Goal: Task Accomplishment & Management: Use online tool/utility

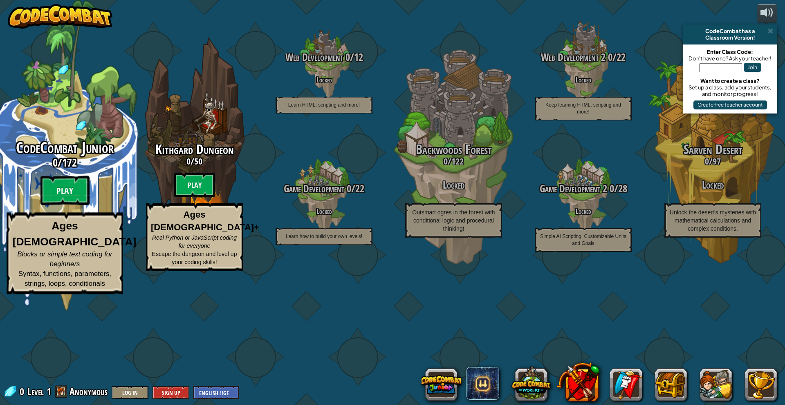
click at [73, 206] on btn "Play" at bounding box center [64, 190] width 49 height 29
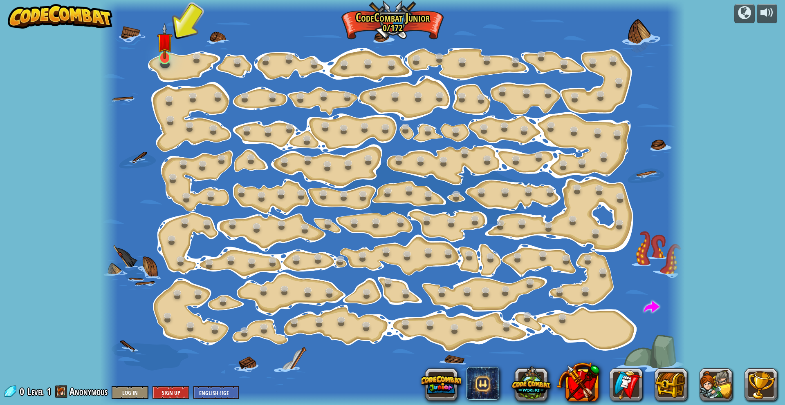
click at [161, 54] on img at bounding box center [165, 41] width 16 height 36
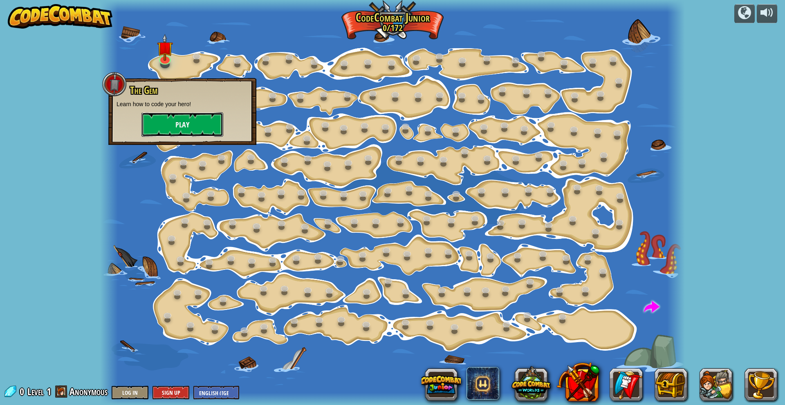
click at [188, 133] on button "Play" at bounding box center [182, 124] width 82 height 25
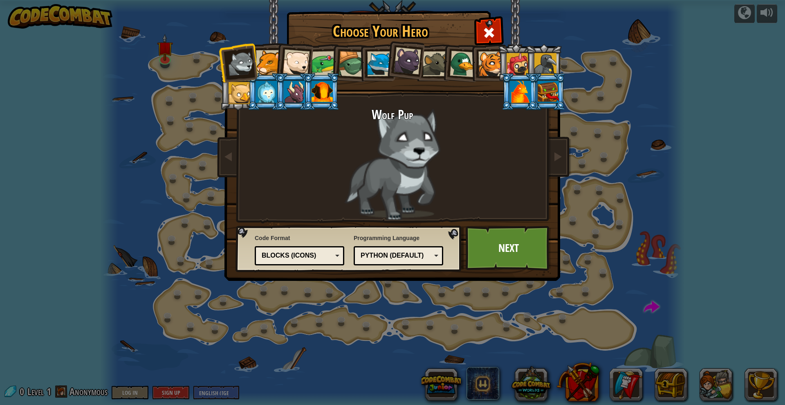
click at [264, 61] on div at bounding box center [268, 62] width 25 height 25
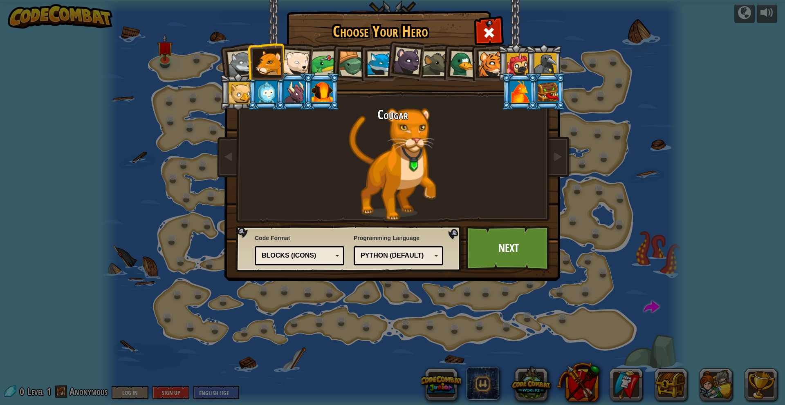
click at [293, 67] on div at bounding box center [295, 62] width 27 height 27
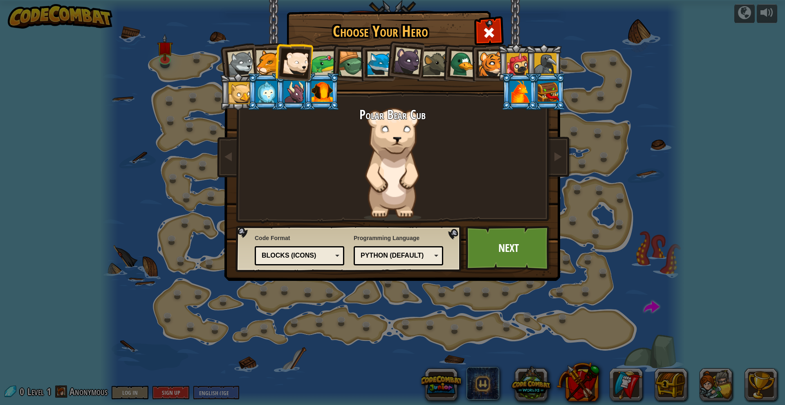
click at [409, 63] on div at bounding box center [407, 60] width 27 height 27
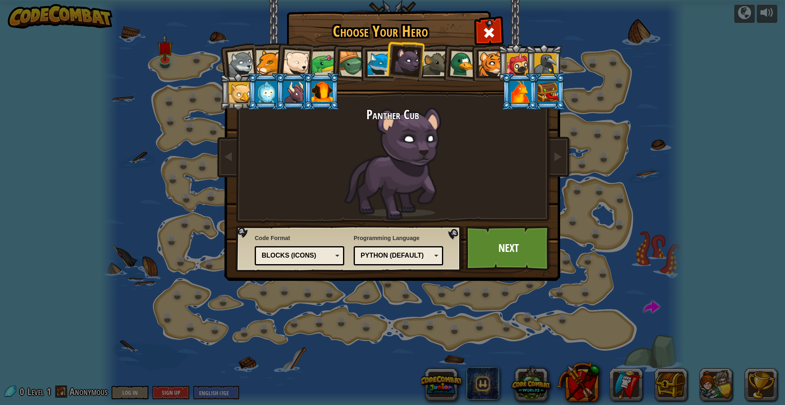
click at [427, 65] on div at bounding box center [435, 63] width 25 height 25
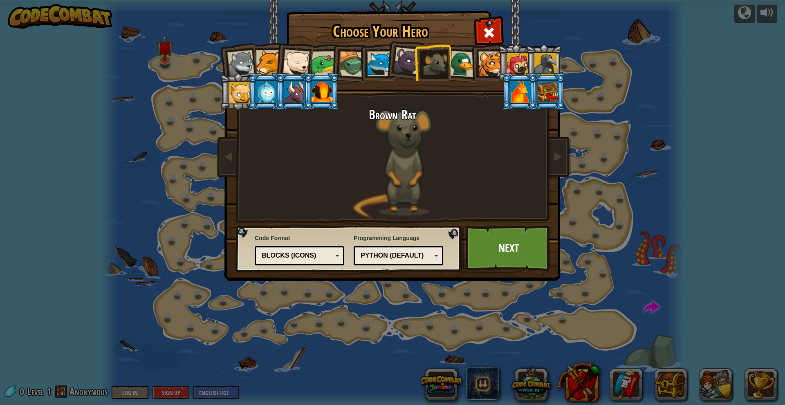
click at [466, 69] on div at bounding box center [463, 64] width 27 height 27
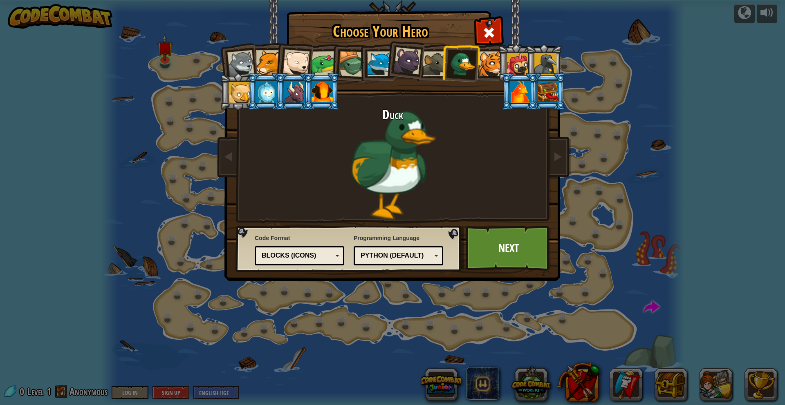
click at [487, 65] on div at bounding box center [490, 63] width 25 height 25
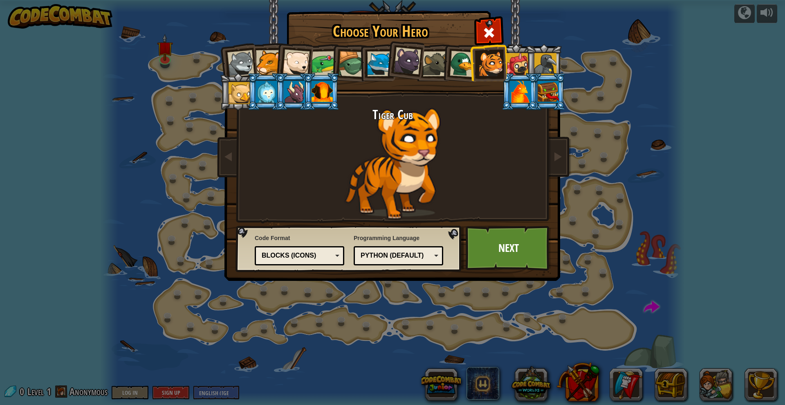
click at [515, 69] on div at bounding box center [517, 64] width 22 height 22
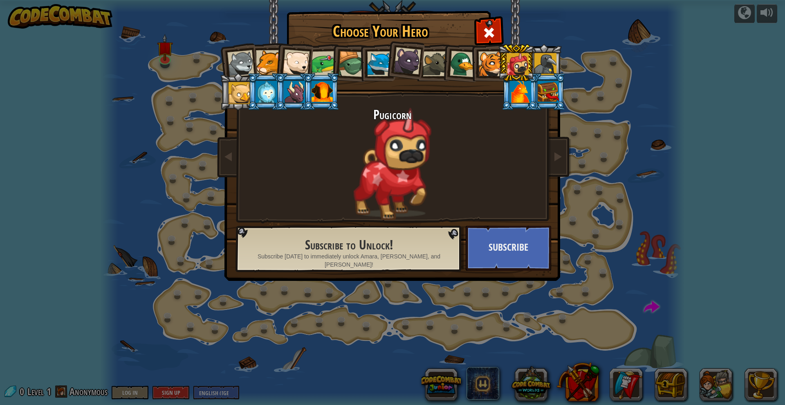
click at [530, 65] on li at bounding box center [515, 62] width 37 height 37
click at [539, 66] on div at bounding box center [545, 64] width 22 height 22
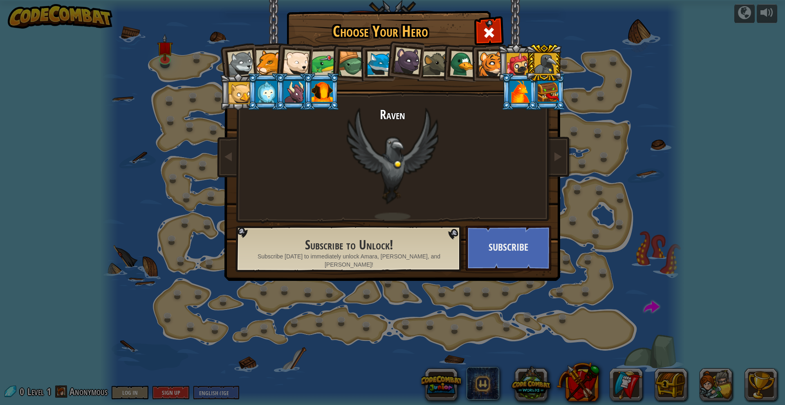
click at [489, 61] on div at bounding box center [490, 63] width 25 height 25
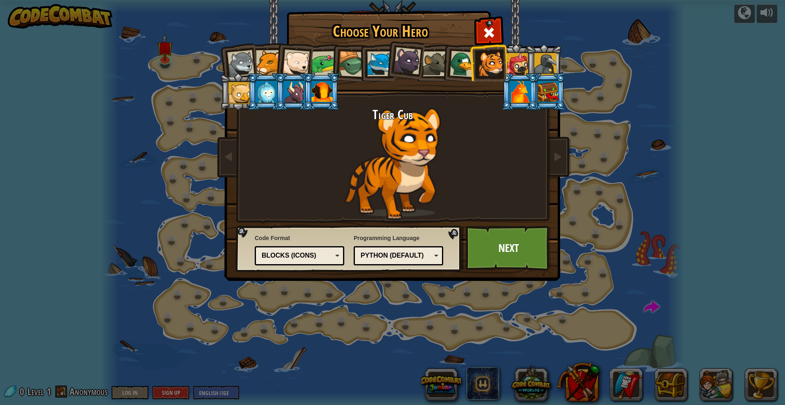
click at [301, 66] on div at bounding box center [295, 62] width 27 height 27
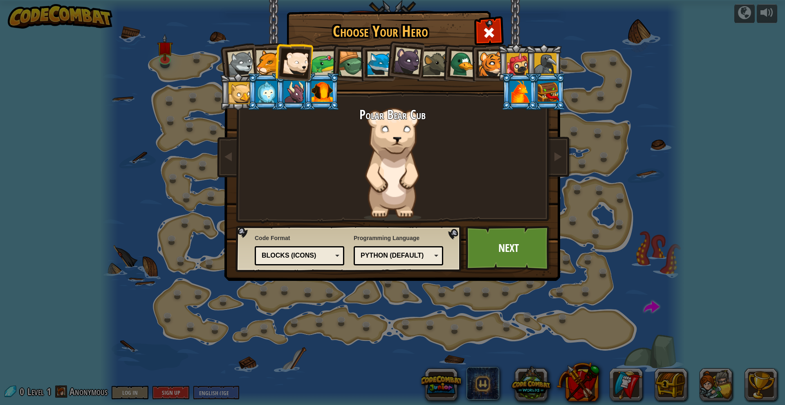
click at [329, 63] on div at bounding box center [323, 63] width 25 height 25
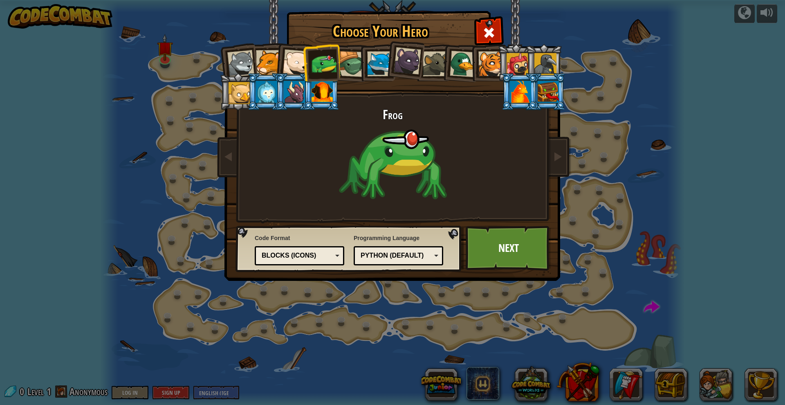
click at [346, 63] on div at bounding box center [351, 64] width 26 height 26
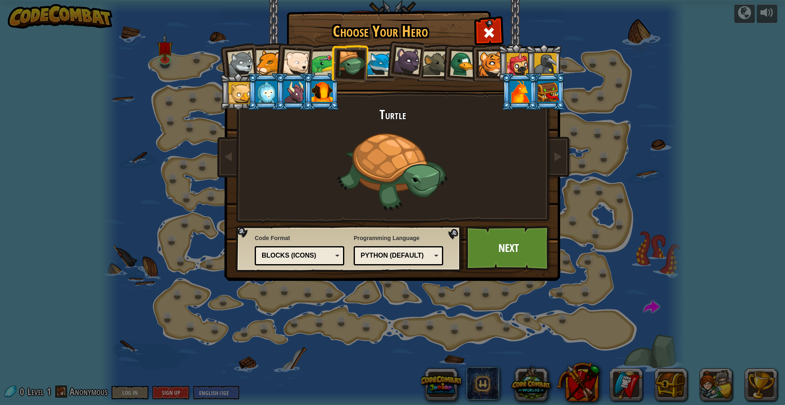
click at [265, 60] on div at bounding box center [268, 62] width 25 height 25
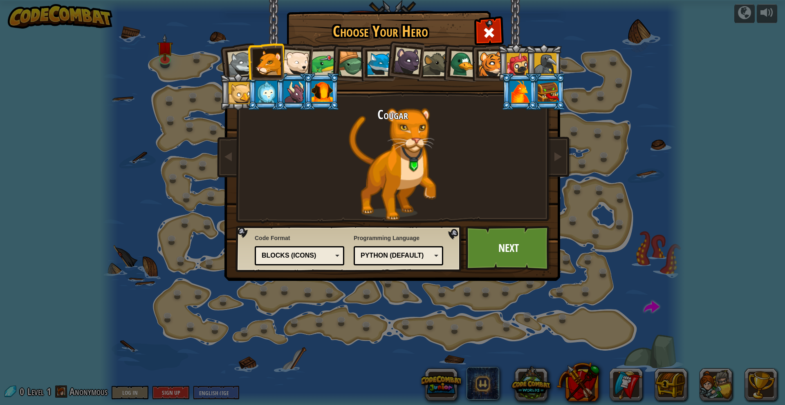
click at [294, 61] on div at bounding box center [295, 62] width 27 height 27
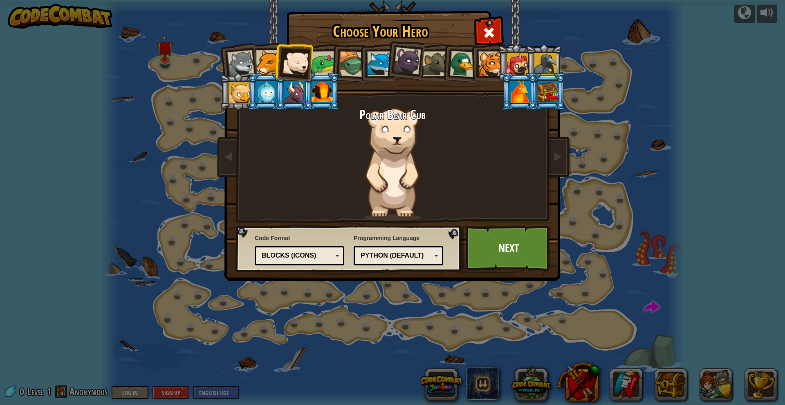
click at [328, 97] on div at bounding box center [321, 92] width 21 height 22
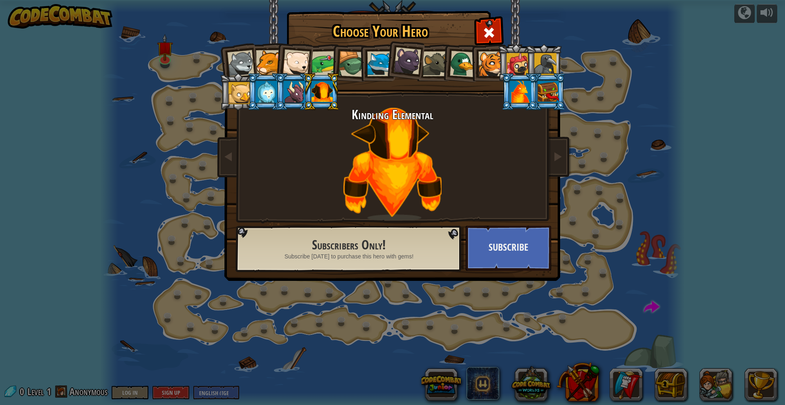
click at [280, 95] on li at bounding box center [293, 91] width 37 height 37
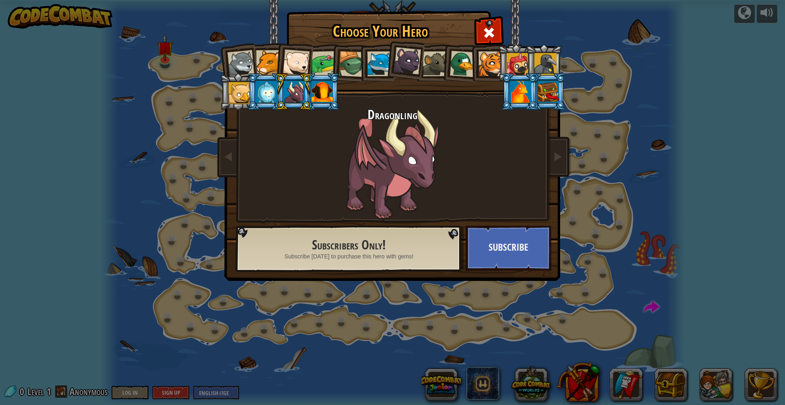
click at [266, 93] on div at bounding box center [266, 92] width 21 height 22
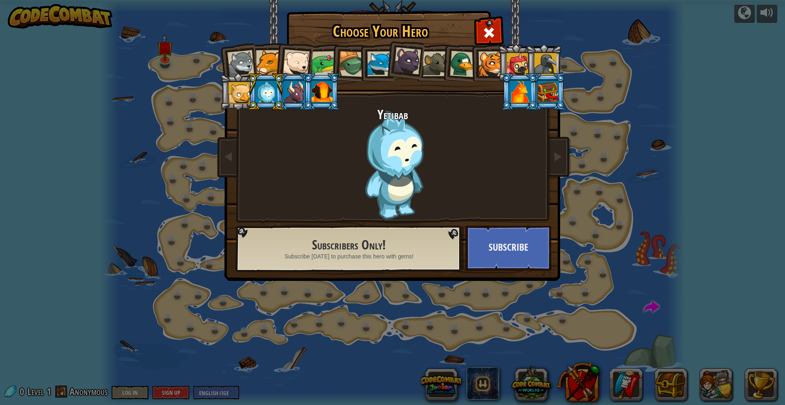
click at [521, 90] on div at bounding box center [520, 92] width 21 height 22
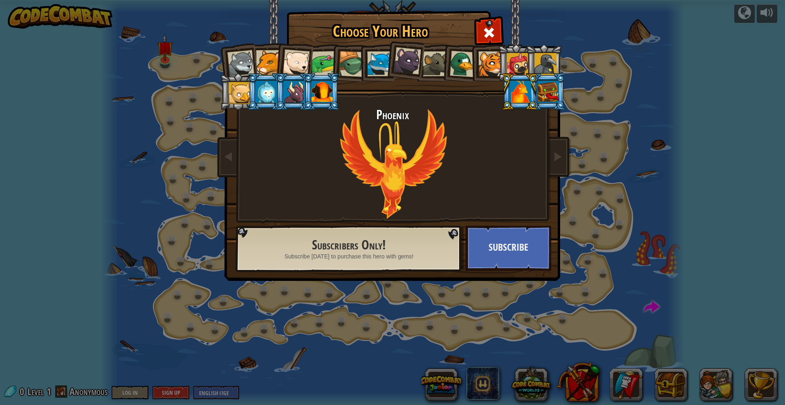
click at [535, 93] on li at bounding box center [519, 91] width 37 height 37
click at [544, 94] on div at bounding box center [547, 92] width 21 height 22
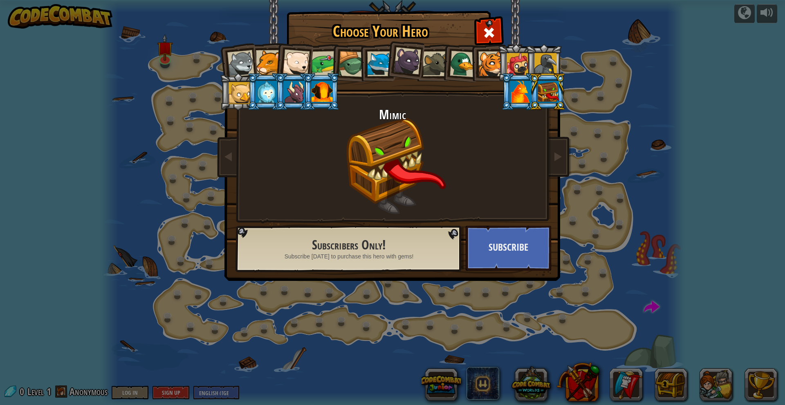
click at [518, 68] on div at bounding box center [517, 64] width 22 height 22
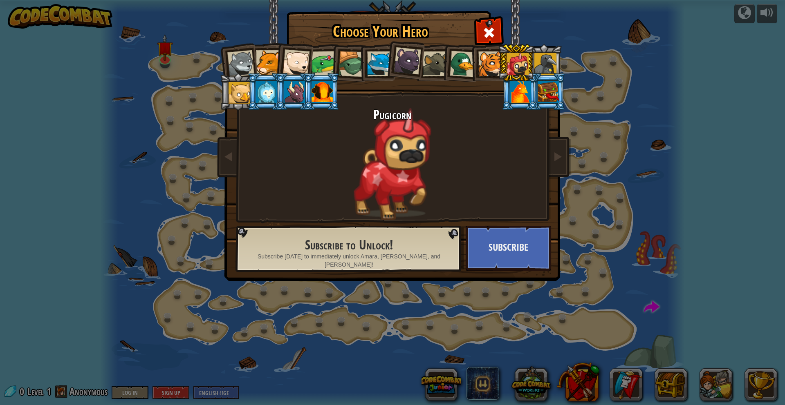
click at [541, 68] on div at bounding box center [545, 64] width 22 height 22
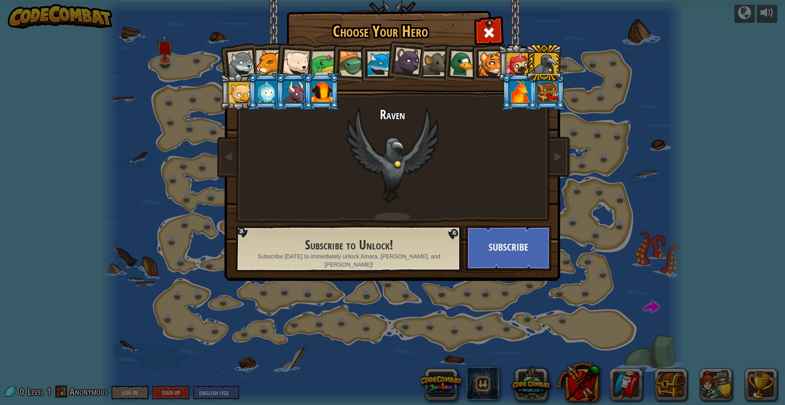
click at [296, 58] on div at bounding box center [295, 62] width 27 height 27
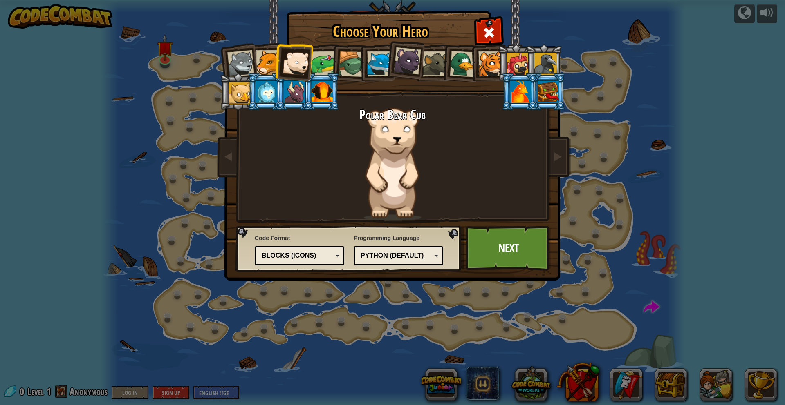
click at [425, 255] on div "Python (Default)" at bounding box center [395, 255] width 71 height 9
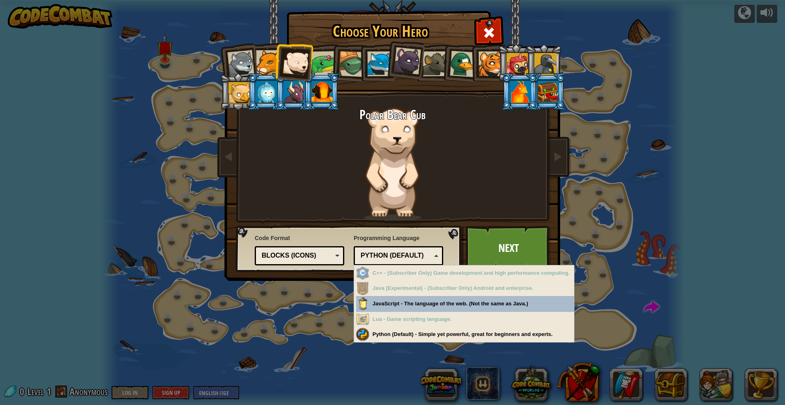
click at [425, 254] on div "Python (Default)" at bounding box center [395, 255] width 71 height 9
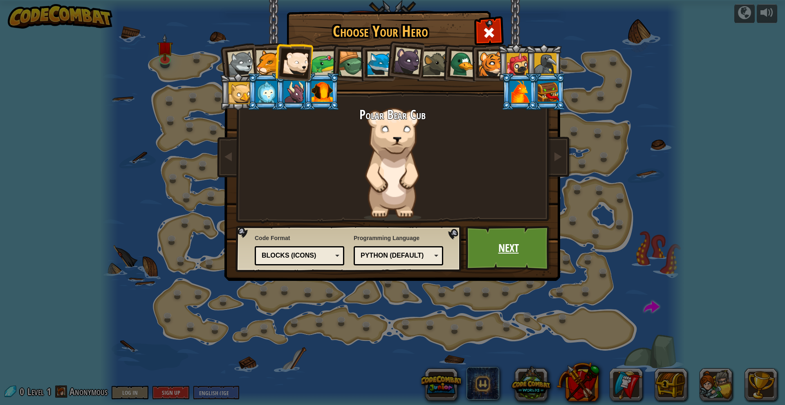
click at [497, 259] on link "Next" at bounding box center [507, 248] width 85 height 45
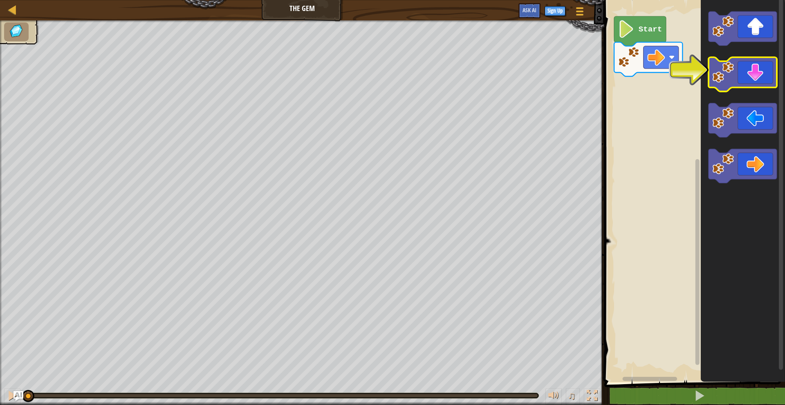
click at [764, 74] on icon "Blockly Workspace" at bounding box center [742, 75] width 68 height 34
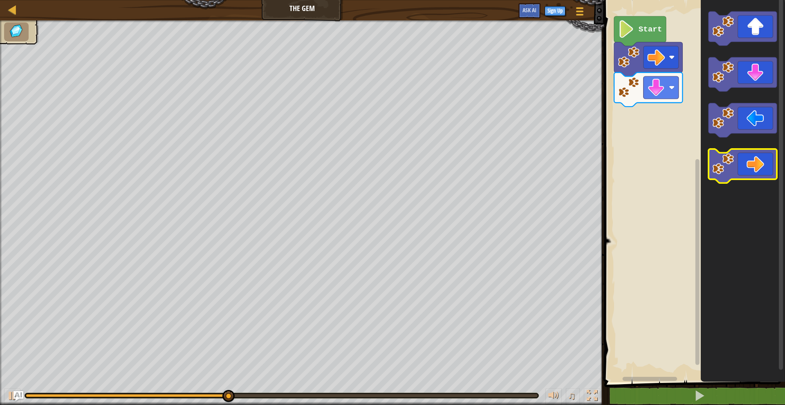
click at [756, 162] on icon "Blockly Workspace" at bounding box center [742, 166] width 68 height 34
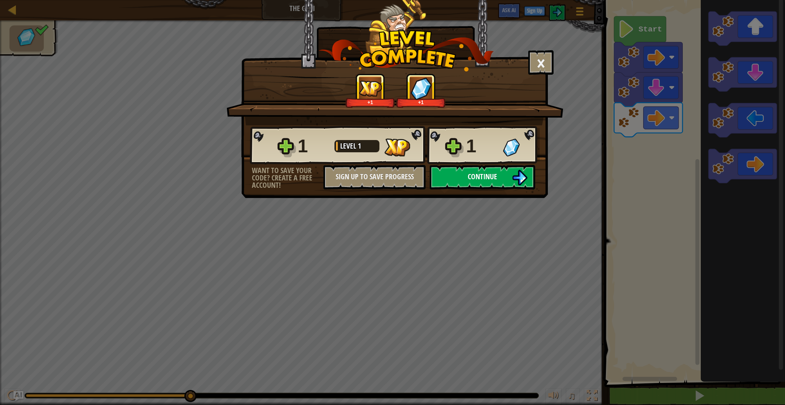
click at [513, 177] on img at bounding box center [520, 178] width 16 height 16
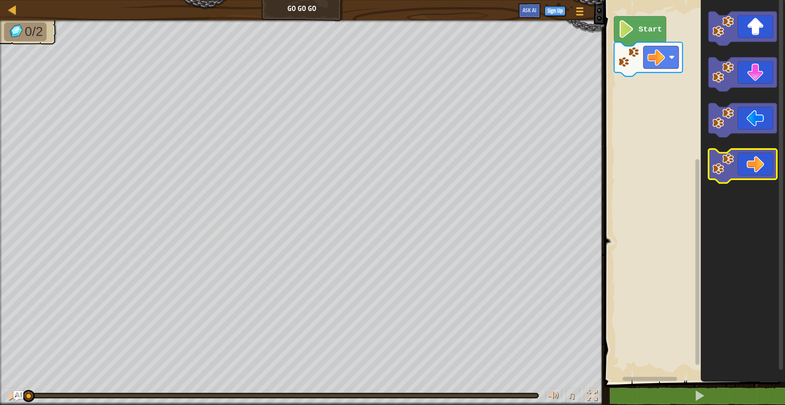
click at [753, 164] on icon "Blockly Workspace" at bounding box center [742, 166] width 68 height 34
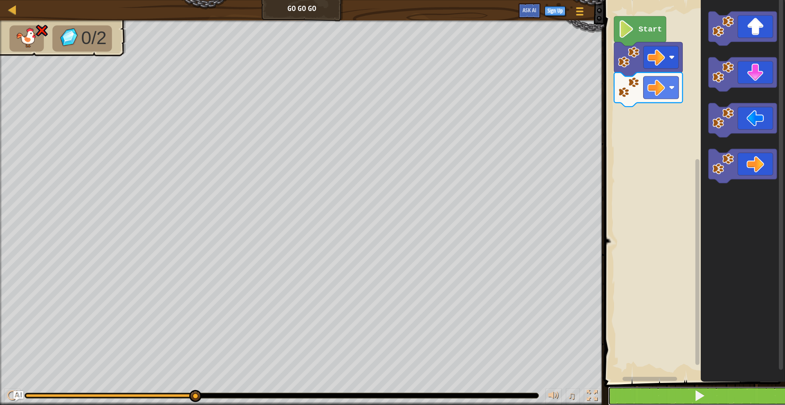
click at [676, 397] on button at bounding box center [699, 396] width 183 height 19
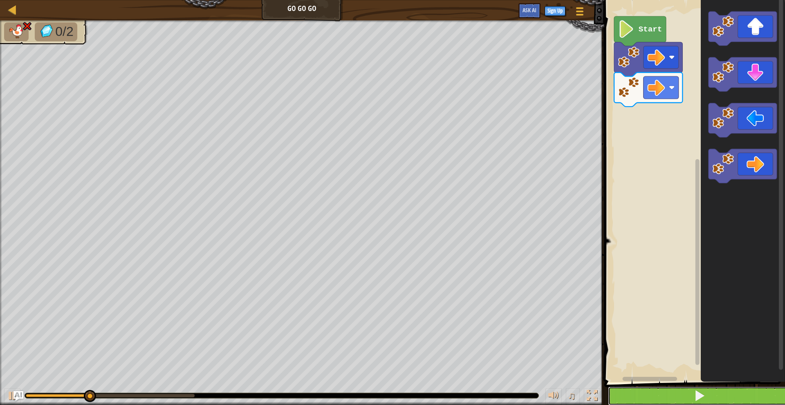
click at [697, 396] on span at bounding box center [699, 395] width 11 height 11
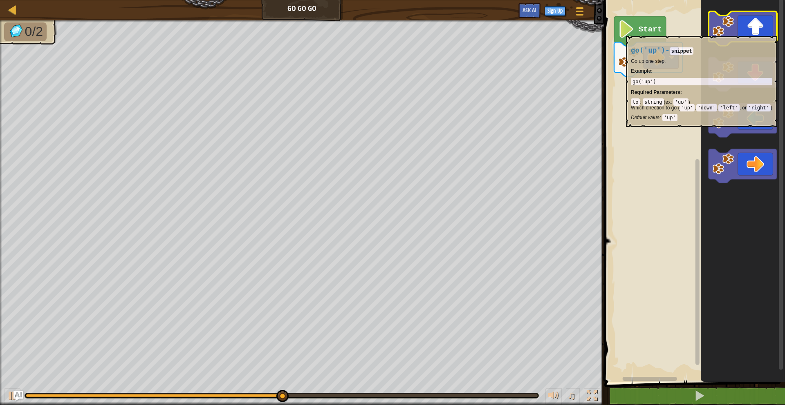
click at [759, 31] on icon "Blockly Workspace" at bounding box center [742, 28] width 68 height 34
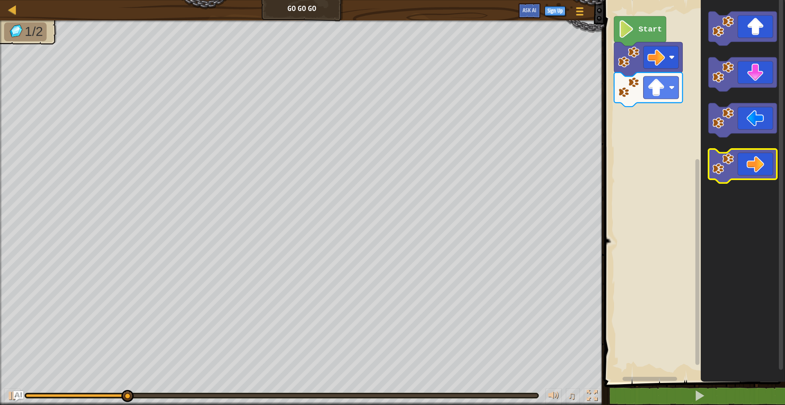
click at [757, 174] on icon "Blockly Workspace" at bounding box center [742, 166] width 68 height 34
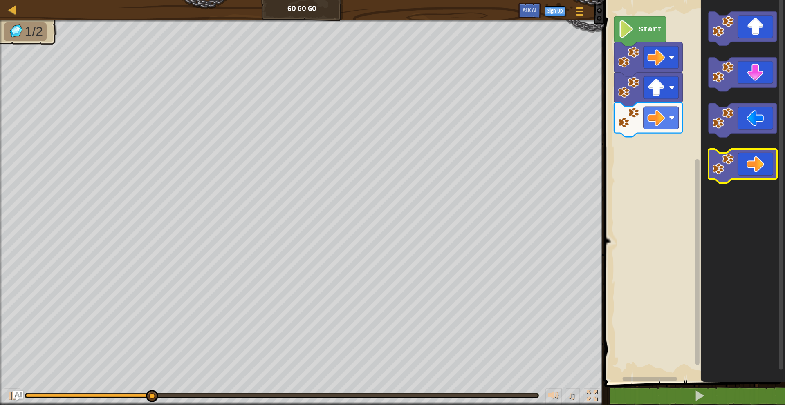
click at [757, 174] on icon "Blockly Workspace" at bounding box center [742, 166] width 68 height 34
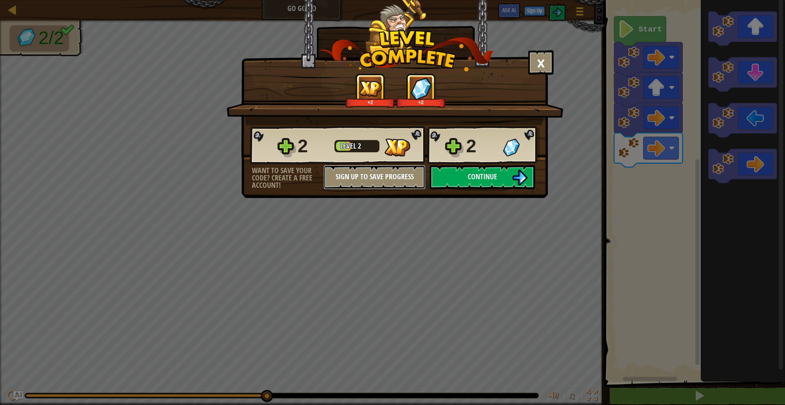
click at [384, 176] on button "Sign Up to Save Progress" at bounding box center [374, 177] width 102 height 25
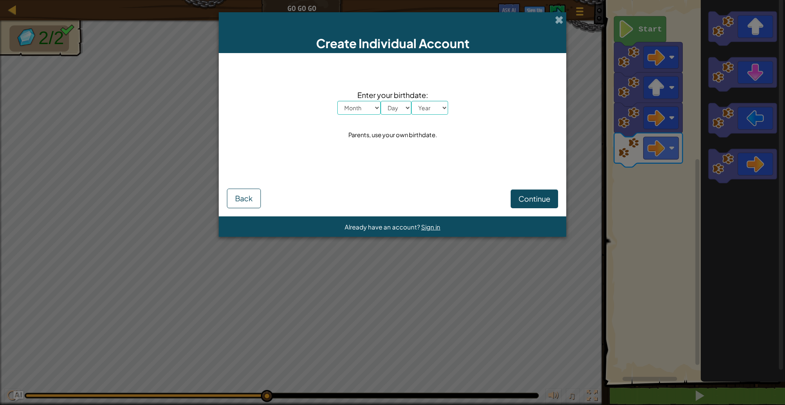
click at [358, 114] on select "Month January February March April May June July August September October Novem…" at bounding box center [358, 108] width 43 height 14
select select "4"
click at [337, 101] on select "Month January February March April May June July August September October Novem…" at bounding box center [358, 108] width 43 height 14
click at [399, 104] on select "Day 1 2 3 4 5 6 7 8 9 10 11 12 13 14 15 16 17 18 19 20 21 22 23 24 25 26 27 28 …" at bounding box center [395, 108] width 31 height 14
select select "20"
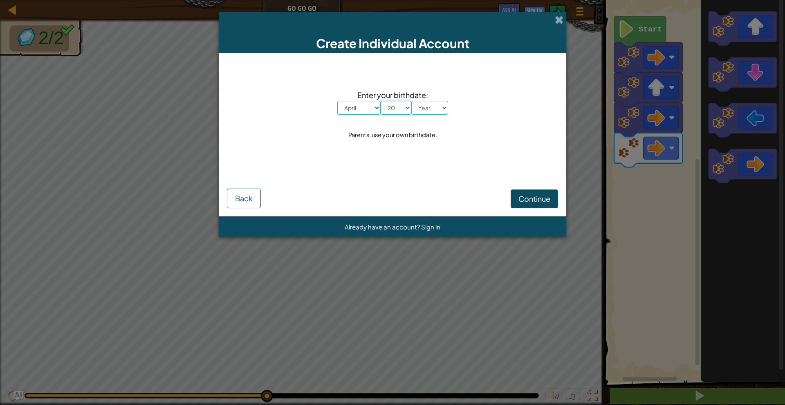
click at [380, 101] on select "Day 1 2 3 4 5 6 7 8 9 10 11 12 13 14 15 16 17 18 19 20 21 22 23 24 25 26 27 28 …" at bounding box center [395, 108] width 31 height 14
click at [445, 107] on select "Year 2025 2024 2023 2022 2021 2020 2019 2018 2017 2016 2015 2014 2013 2012 2011…" at bounding box center [429, 108] width 37 height 14
select select "2000"
click at [411, 101] on select "Year 2025 2024 2023 2022 2021 2020 2019 2018 2017 2016 2015 2014 2013 2012 2011…" at bounding box center [429, 108] width 37 height 14
click at [516, 192] on button "Continue" at bounding box center [533, 199] width 47 height 19
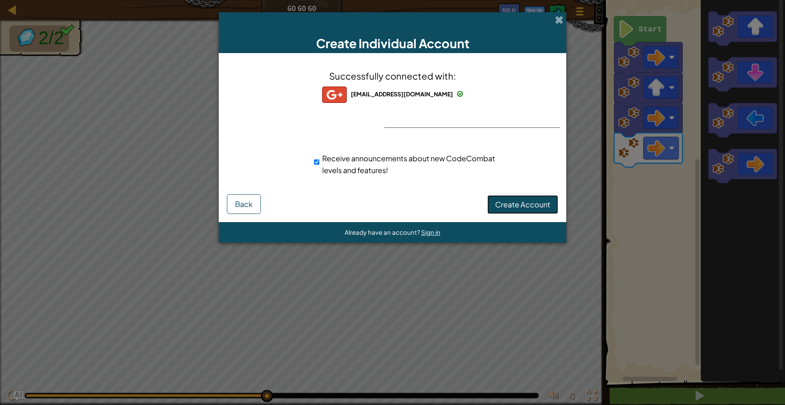
click at [528, 207] on span "Create Account" at bounding box center [522, 204] width 55 height 9
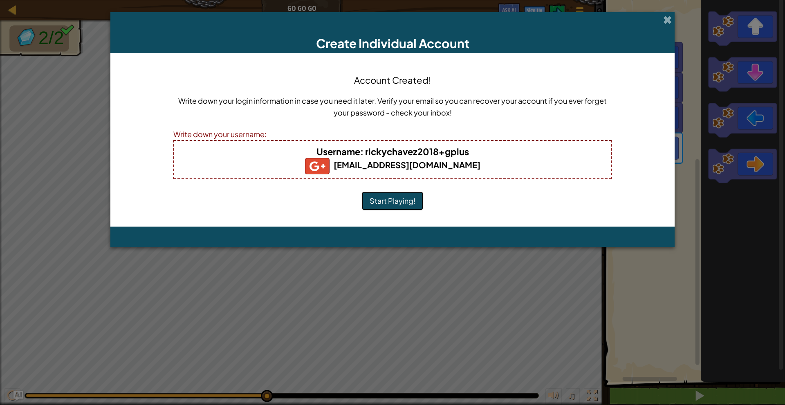
click at [403, 198] on button "Start Playing!" at bounding box center [392, 201] width 61 height 19
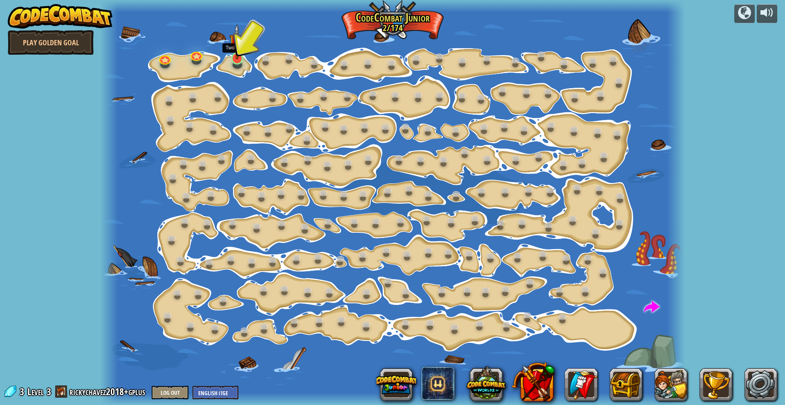
click at [239, 57] on img at bounding box center [237, 42] width 16 height 36
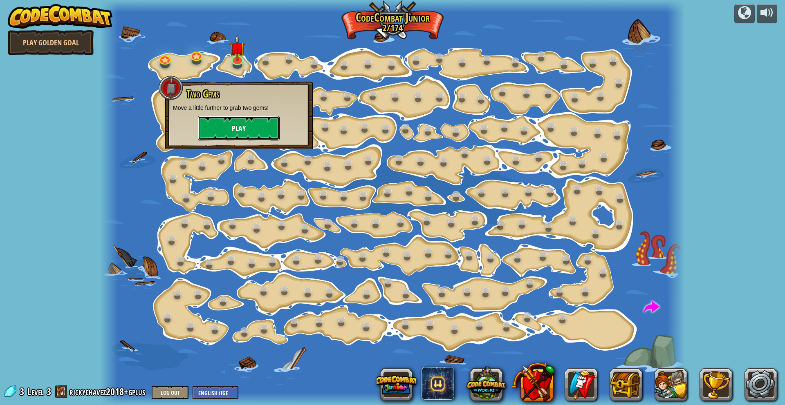
click at [233, 125] on button "Play" at bounding box center [239, 128] width 82 height 25
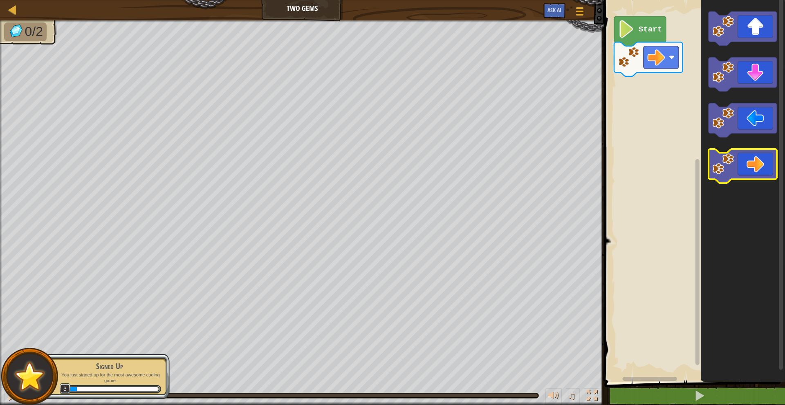
click at [760, 161] on icon "Blockly Workspace" at bounding box center [742, 166] width 68 height 34
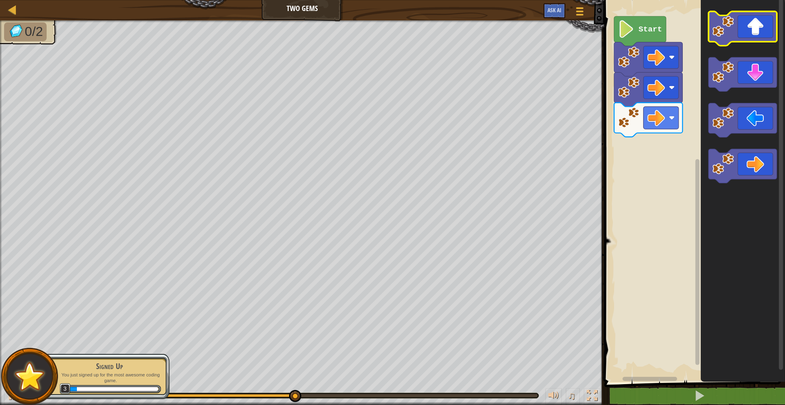
click at [758, 29] on icon "Blockly Workspace" at bounding box center [742, 28] width 68 height 34
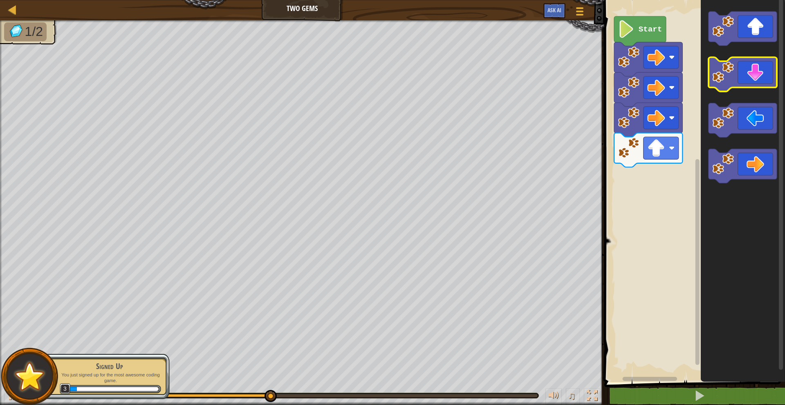
click at [759, 67] on icon "Blockly Workspace" at bounding box center [742, 75] width 68 height 34
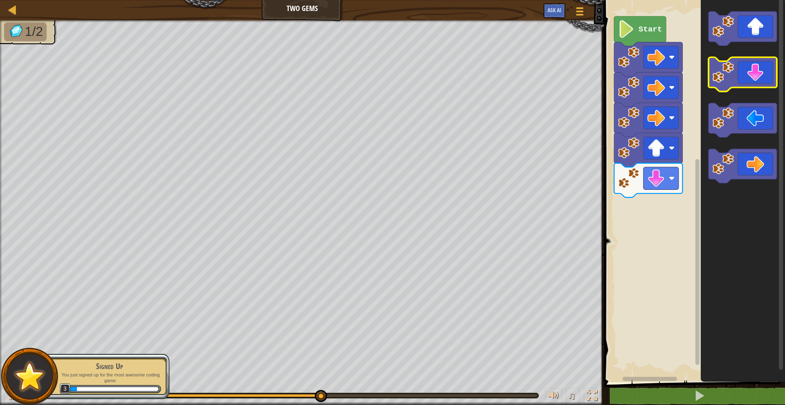
click at [759, 67] on icon "Blockly Workspace" at bounding box center [742, 75] width 68 height 34
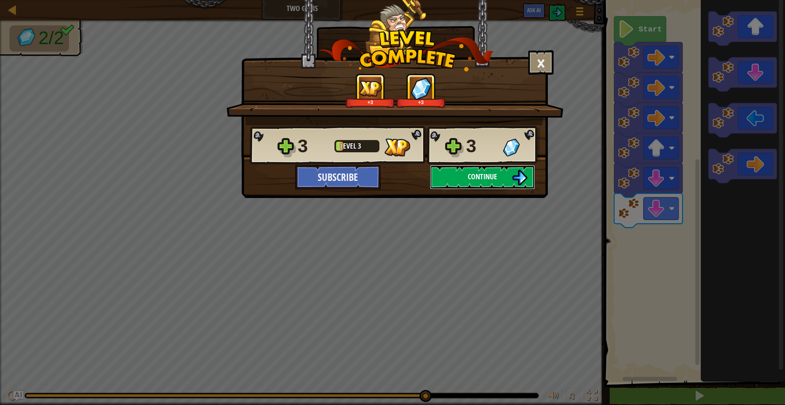
click at [498, 183] on button "Continue" at bounding box center [482, 177] width 105 height 25
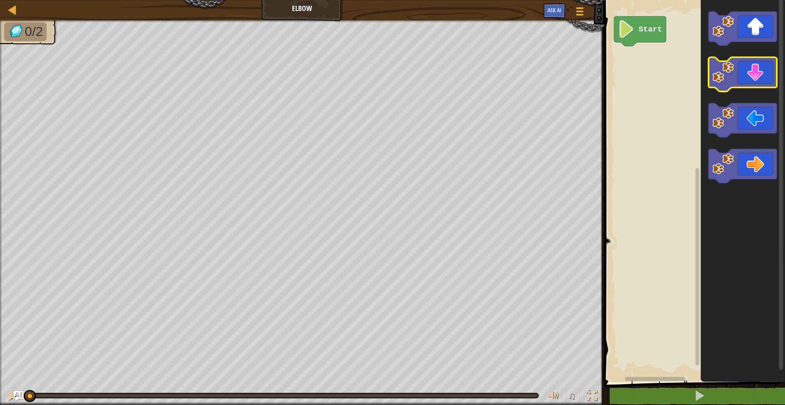
click at [739, 75] on icon "Blockly Workspace" at bounding box center [742, 75] width 68 height 34
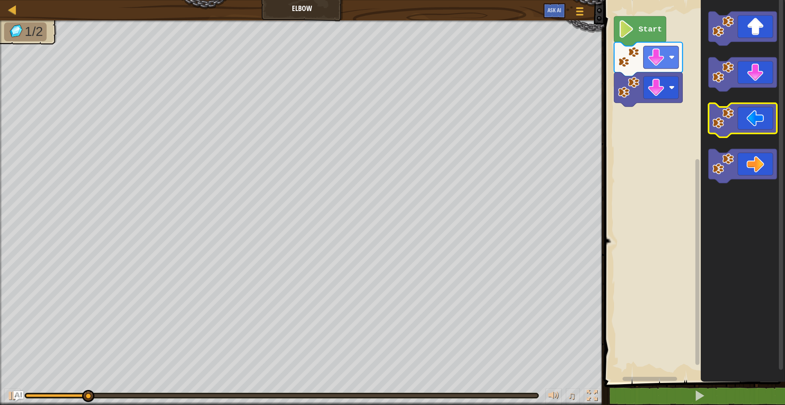
click at [752, 130] on icon "Blockly Workspace" at bounding box center [742, 120] width 68 height 34
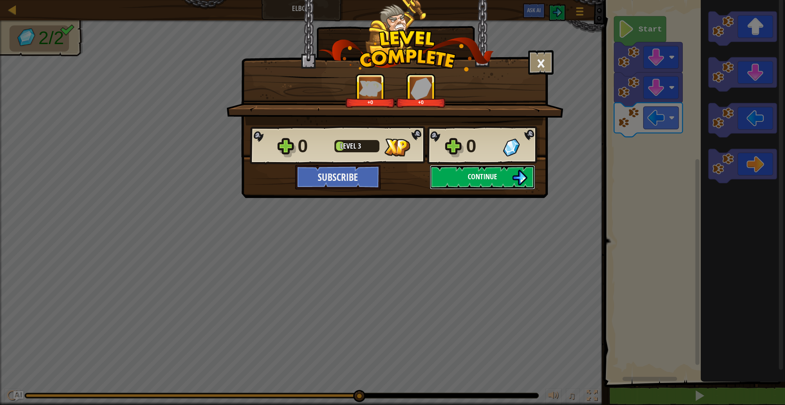
click at [457, 172] on button "Continue" at bounding box center [482, 177] width 105 height 25
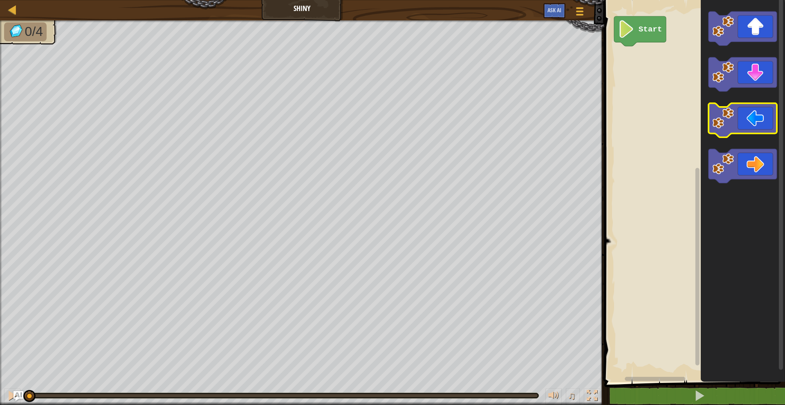
click at [752, 124] on icon "Blockly Workspace" at bounding box center [742, 120] width 68 height 34
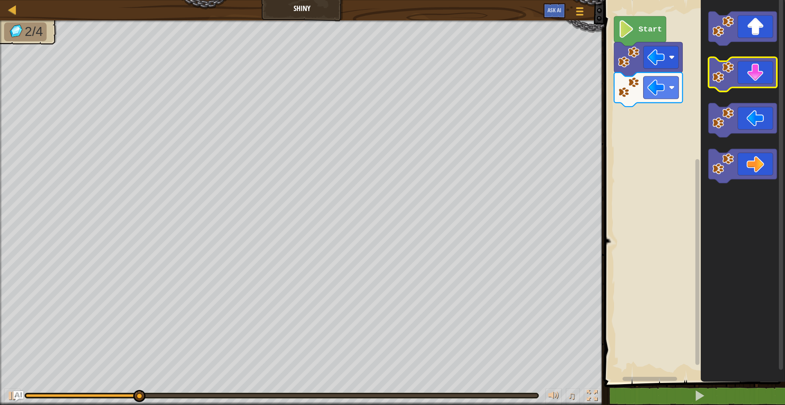
click at [755, 87] on icon "Blockly Workspace" at bounding box center [742, 75] width 68 height 34
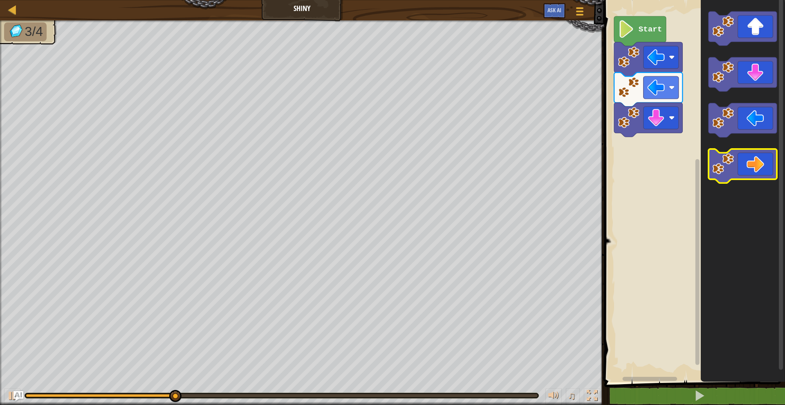
click at [754, 165] on icon "Blockly Workspace" at bounding box center [742, 166] width 68 height 34
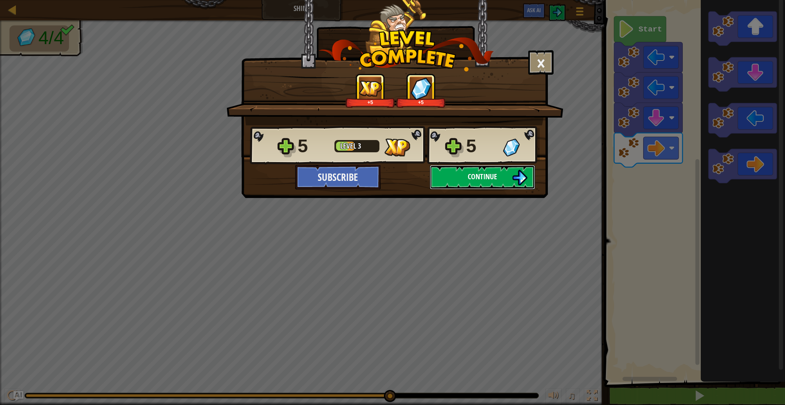
click at [512, 175] on img at bounding box center [520, 178] width 16 height 16
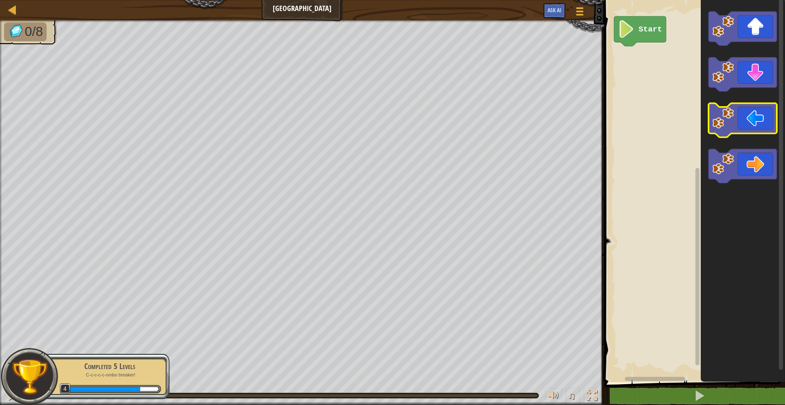
click at [749, 119] on icon "Blockly Workspace" at bounding box center [742, 120] width 68 height 34
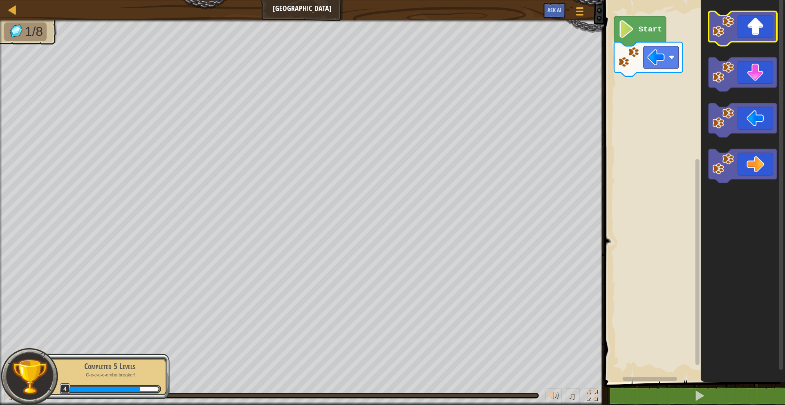
click at [751, 32] on icon "Blockly Workspace" at bounding box center [742, 28] width 68 height 34
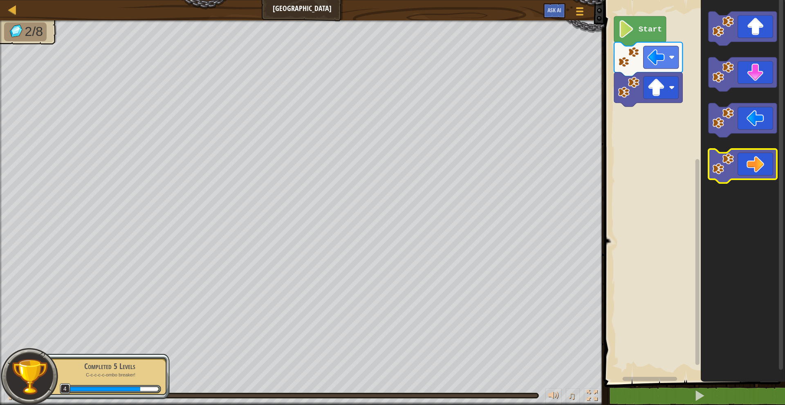
click at [746, 172] on icon "Blockly Workspace" at bounding box center [742, 166] width 68 height 34
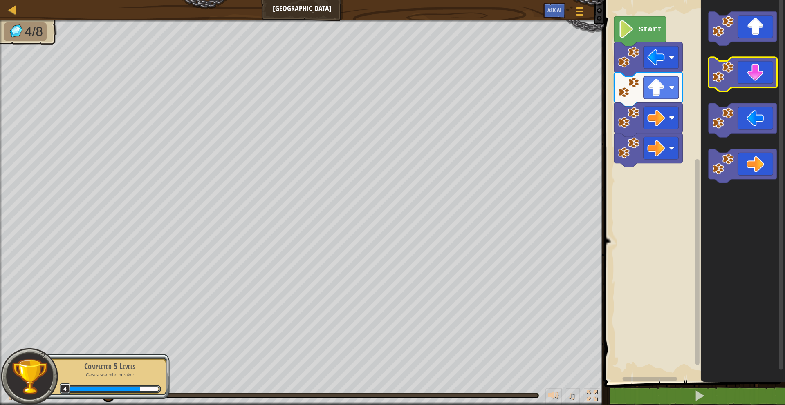
click at [757, 80] on icon "Blockly Workspace" at bounding box center [742, 75] width 68 height 34
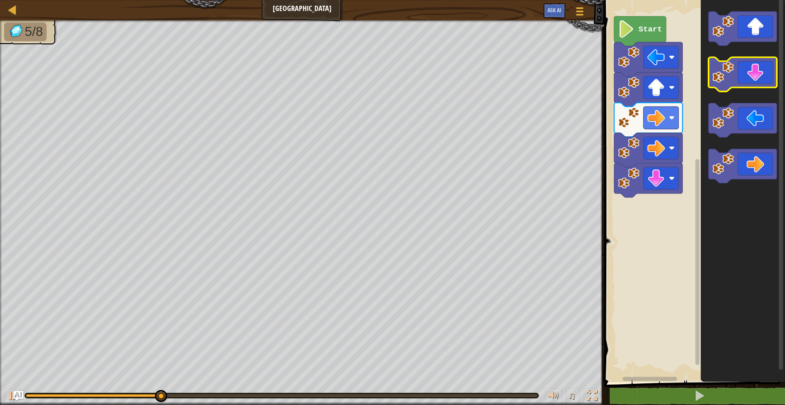
click at [757, 80] on icon "Blockly Workspace" at bounding box center [742, 75] width 68 height 34
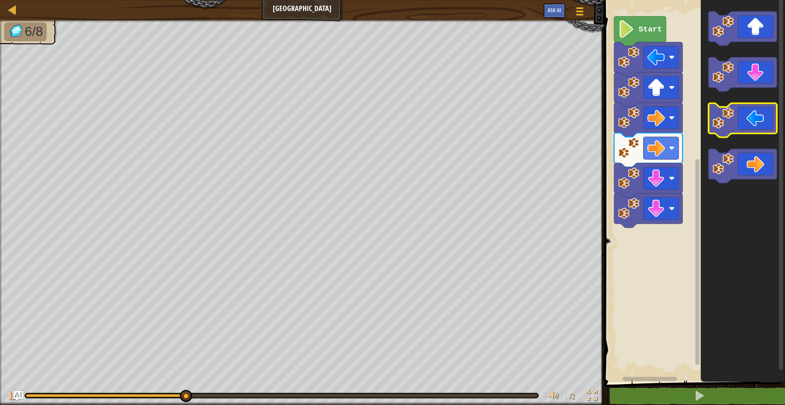
click at [752, 120] on icon "Blockly Workspace" at bounding box center [742, 120] width 68 height 34
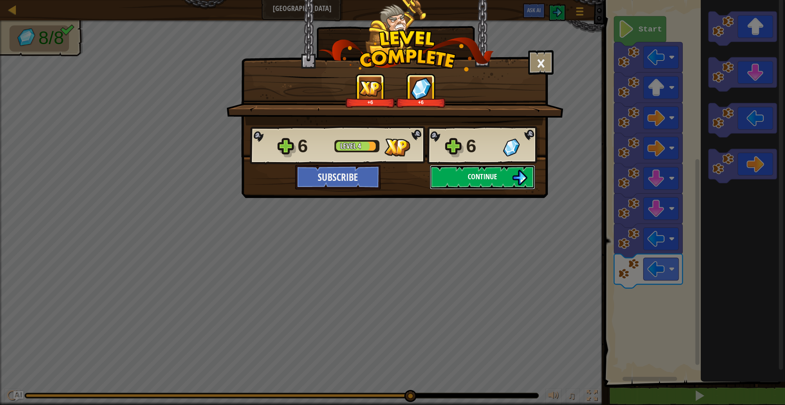
click at [470, 175] on span "Continue" at bounding box center [482, 177] width 29 height 10
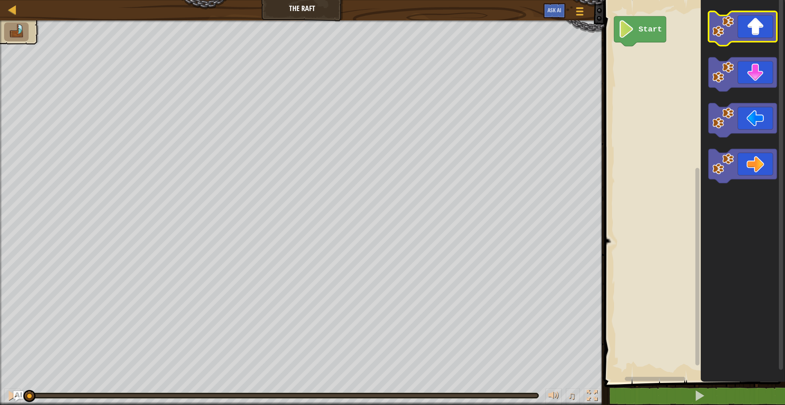
click at [756, 43] on rect "Blockly Workspace" at bounding box center [742, 28] width 68 height 34
click at [756, 34] on icon "Blockly Workspace" at bounding box center [742, 28] width 68 height 34
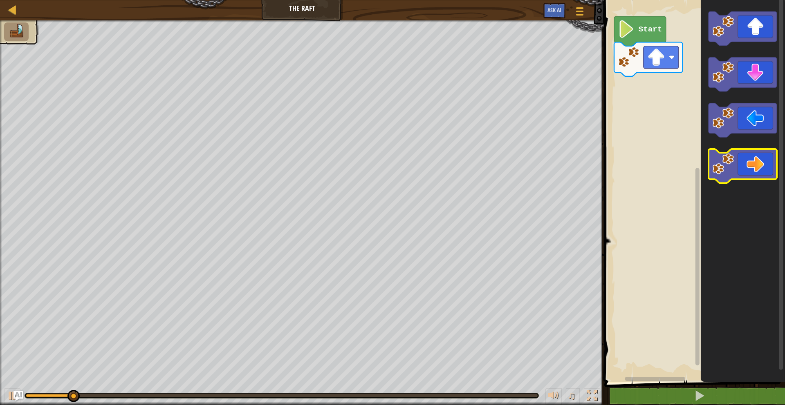
click at [758, 160] on icon "Blockly Workspace" at bounding box center [742, 166] width 68 height 34
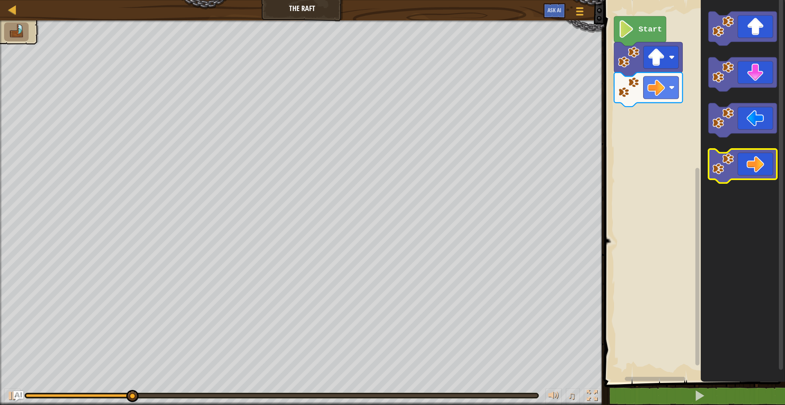
click at [758, 160] on icon "Blockly Workspace" at bounding box center [742, 166] width 68 height 34
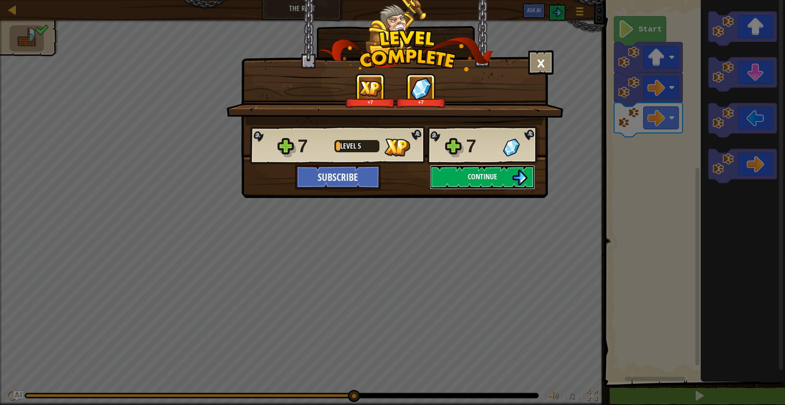
click at [527, 178] on img at bounding box center [520, 178] width 16 height 16
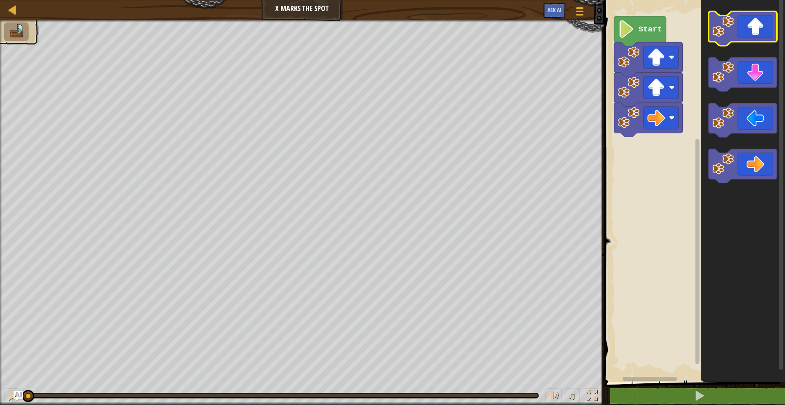
click at [756, 22] on icon "Blockly Workspace" at bounding box center [742, 28] width 68 height 34
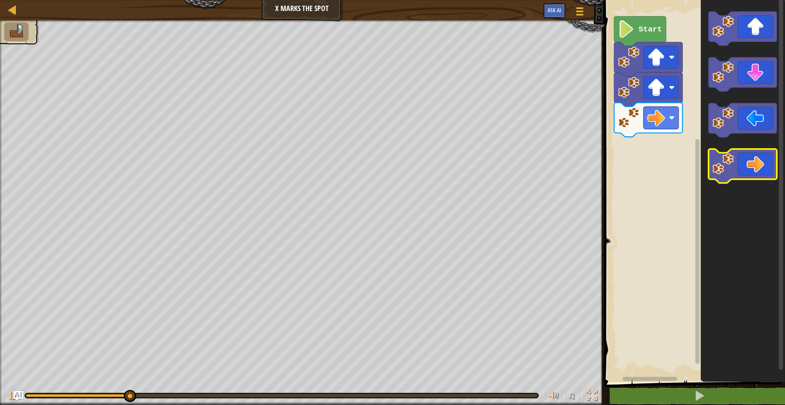
click at [756, 168] on icon "Blockly Workspace" at bounding box center [742, 166] width 68 height 34
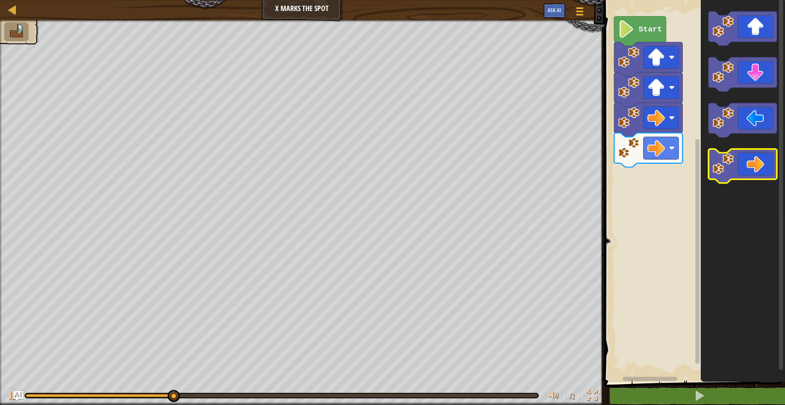
click at [756, 168] on icon "Blockly Workspace" at bounding box center [742, 166] width 68 height 34
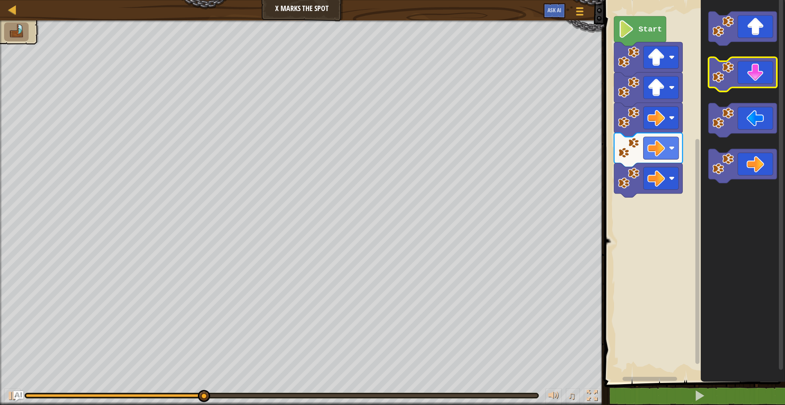
click at [751, 83] on icon "Blockly Workspace" at bounding box center [742, 75] width 68 height 34
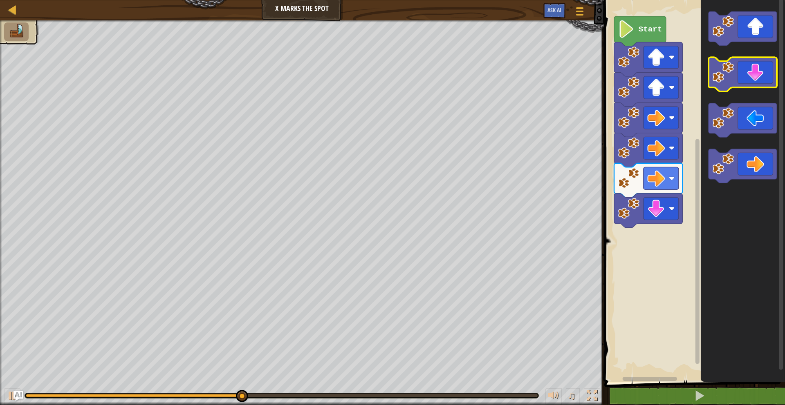
click at [751, 83] on icon "Blockly Workspace" at bounding box center [742, 75] width 68 height 34
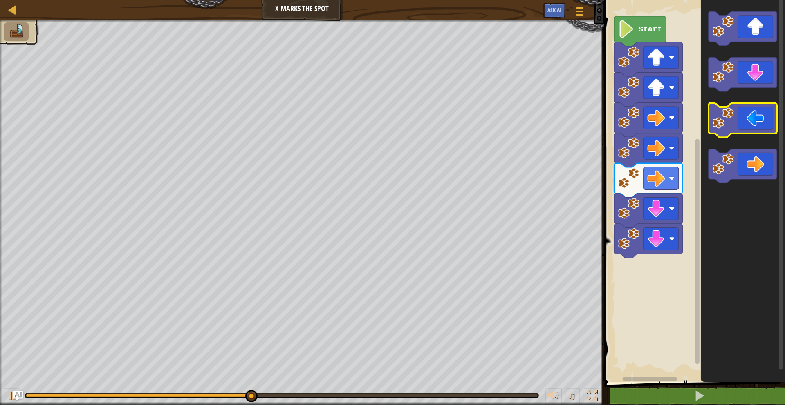
click at [751, 118] on icon "Blockly Workspace" at bounding box center [742, 120] width 68 height 34
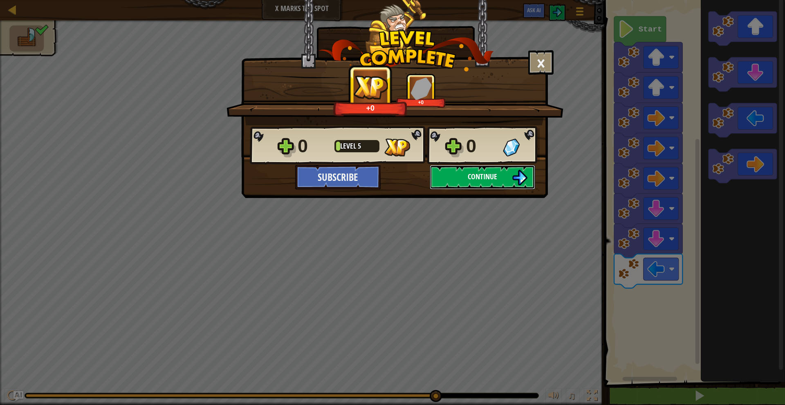
click at [514, 176] on img at bounding box center [520, 178] width 16 height 16
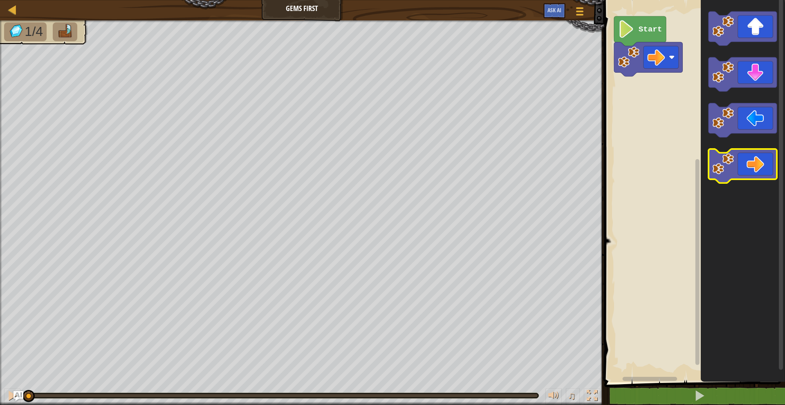
click at [762, 166] on icon "Blockly Workspace" at bounding box center [742, 166] width 68 height 34
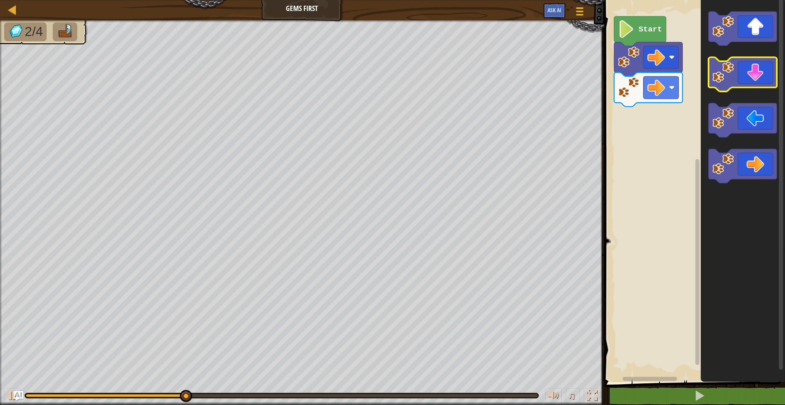
click at [761, 75] on icon "Blockly Workspace" at bounding box center [742, 75] width 68 height 34
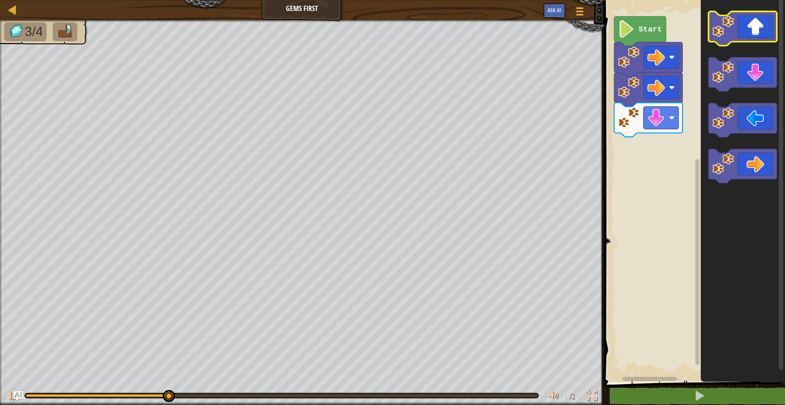
click at [758, 32] on icon "Blockly Workspace" at bounding box center [742, 28] width 68 height 34
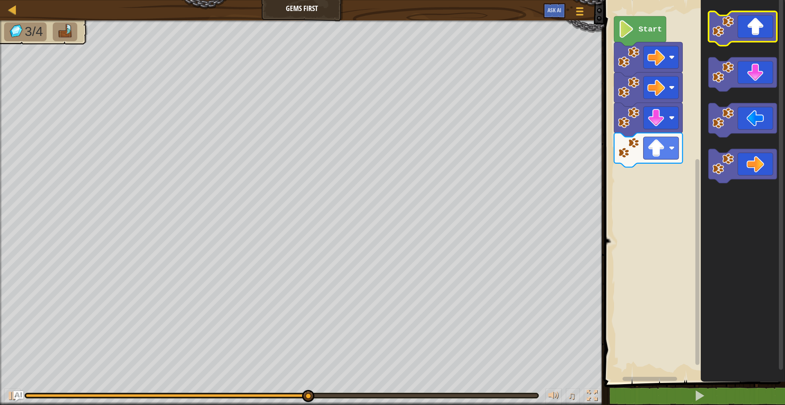
click at [758, 32] on icon "Blockly Workspace" at bounding box center [742, 28] width 68 height 34
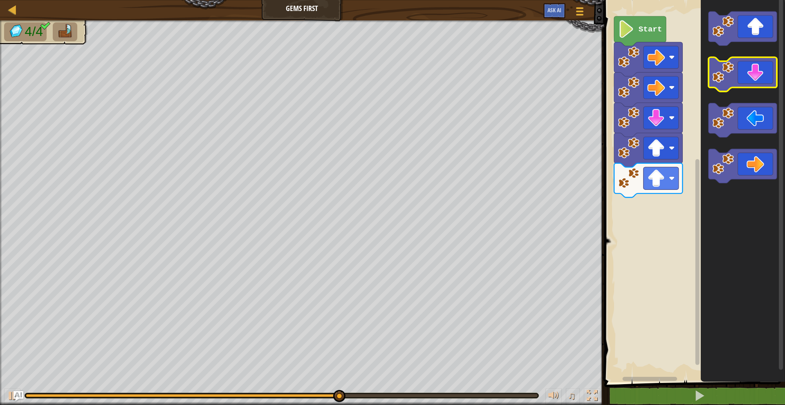
click at [757, 81] on icon "Blockly Workspace" at bounding box center [742, 75] width 68 height 34
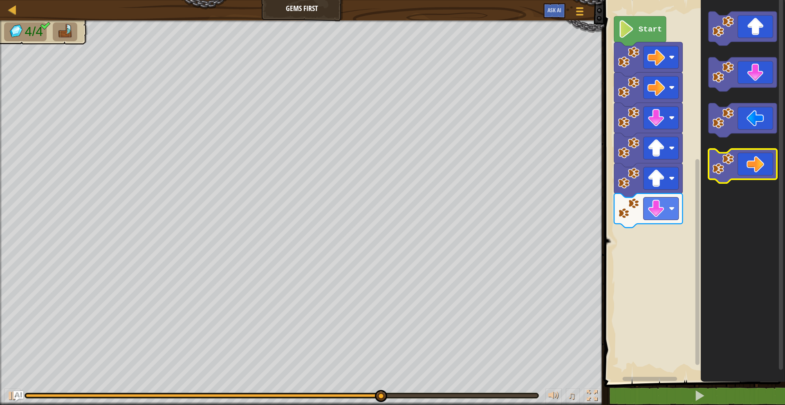
click at [762, 161] on icon "Blockly Workspace" at bounding box center [742, 166] width 68 height 34
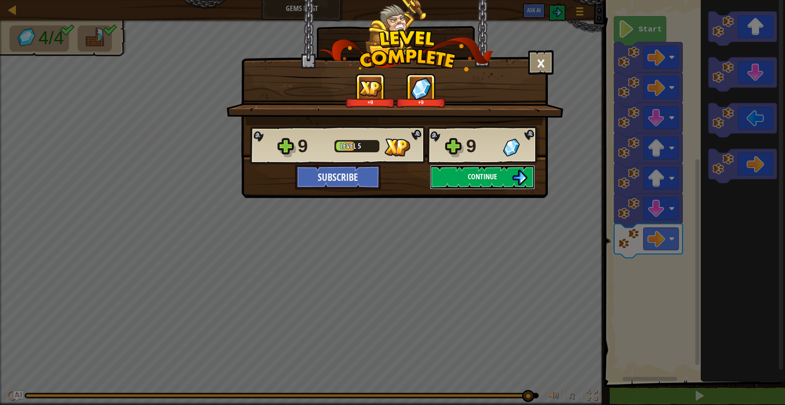
click at [531, 183] on button "Continue" at bounding box center [482, 177] width 105 height 25
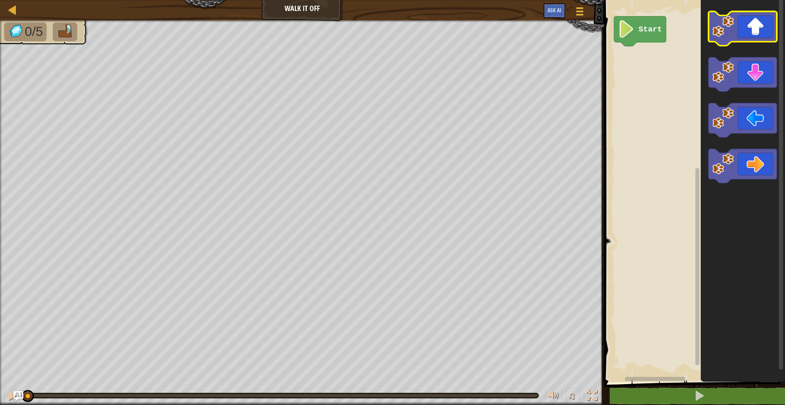
click at [747, 34] on icon "Blockly Workspace" at bounding box center [742, 28] width 68 height 34
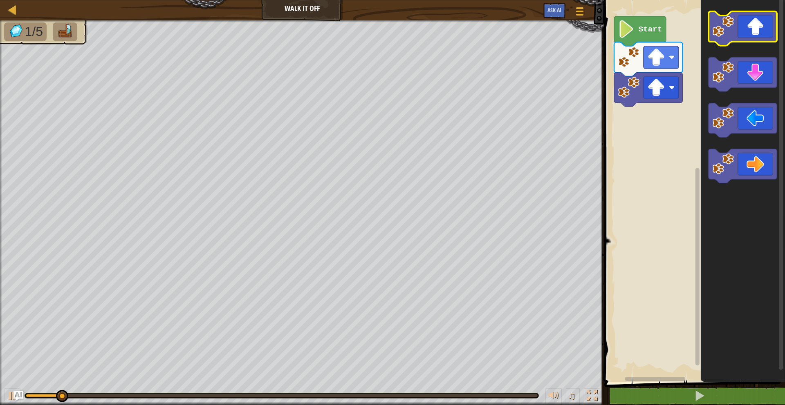
click at [747, 34] on icon "Blockly Workspace" at bounding box center [742, 28] width 68 height 34
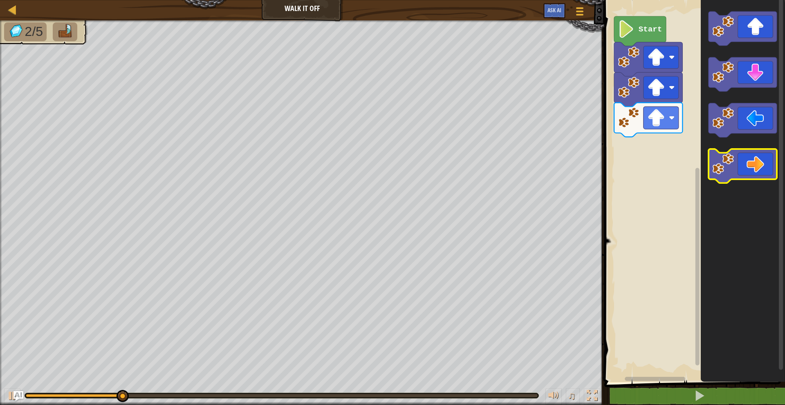
click at [754, 156] on icon "Blockly Workspace" at bounding box center [742, 166] width 68 height 34
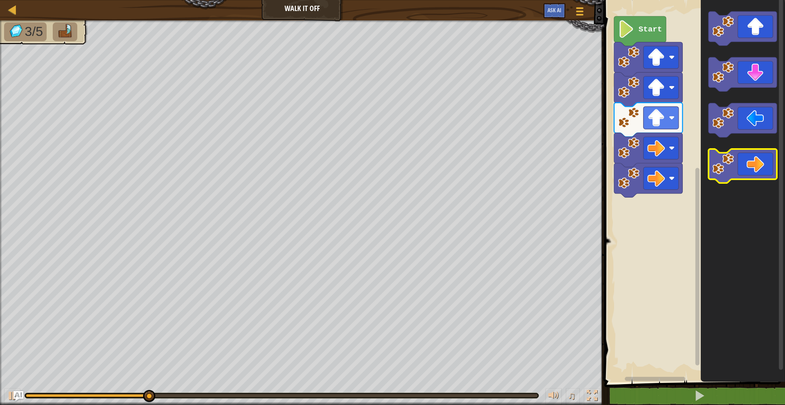
click at [754, 156] on icon "Blockly Workspace" at bounding box center [742, 166] width 68 height 34
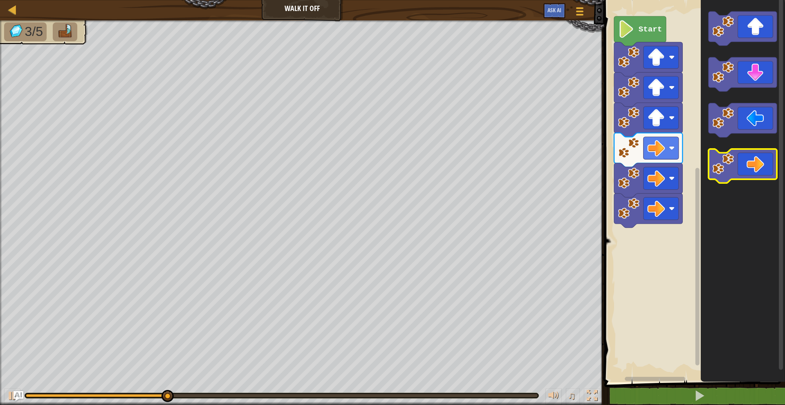
click at [754, 156] on icon "Blockly Workspace" at bounding box center [742, 166] width 68 height 34
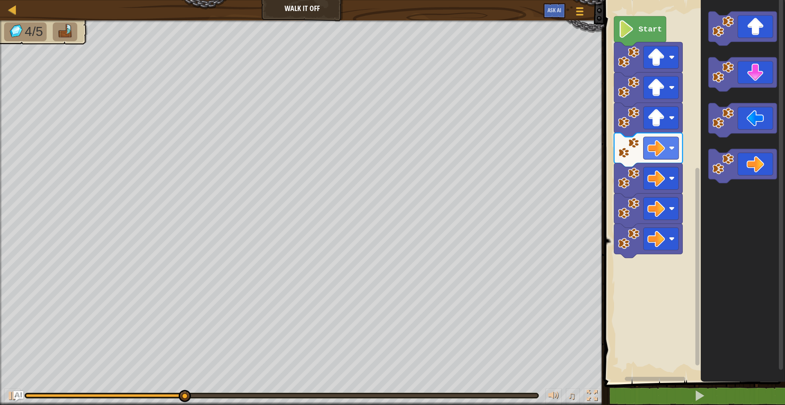
click at [760, 81] on icon "Blockly Workspace" at bounding box center [742, 75] width 68 height 34
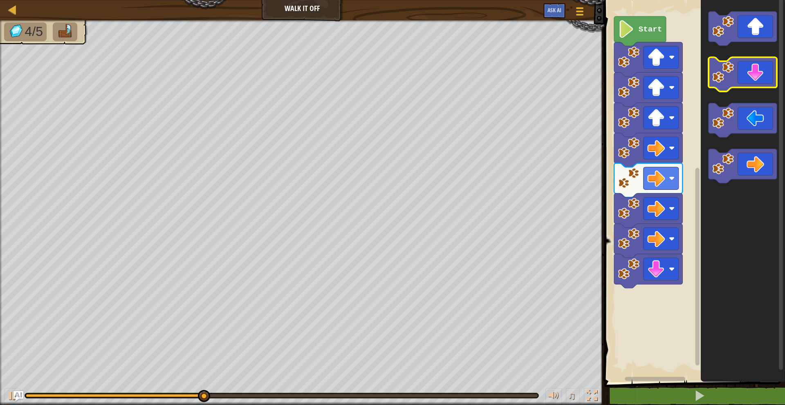
click at [760, 81] on icon "Blockly Workspace" at bounding box center [742, 75] width 68 height 34
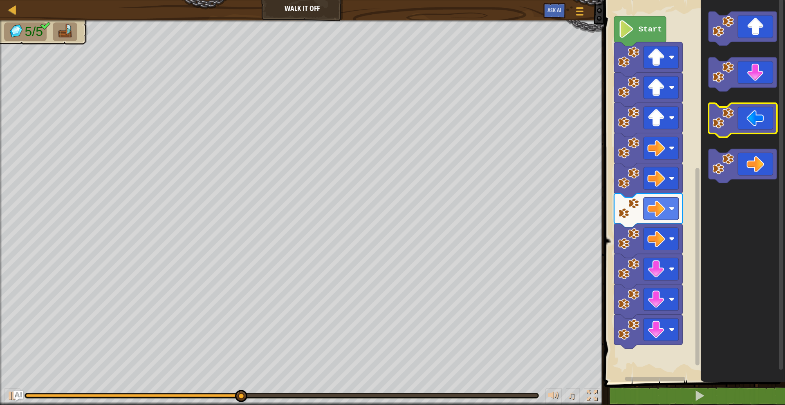
click at [757, 129] on icon "Blockly Workspace" at bounding box center [742, 120] width 68 height 34
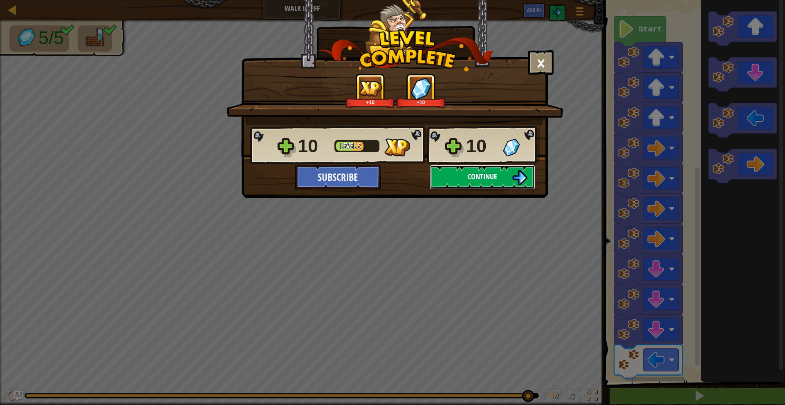
click at [488, 175] on span "Continue" at bounding box center [482, 177] width 29 height 10
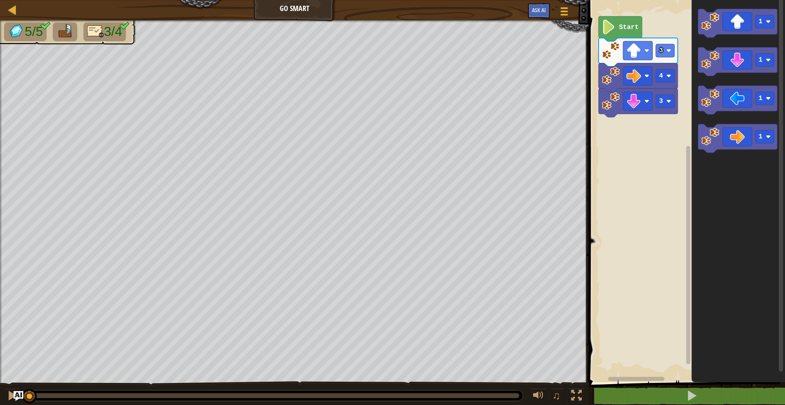
click at [619, 25] on text "Start" at bounding box center [629, 27] width 20 height 7
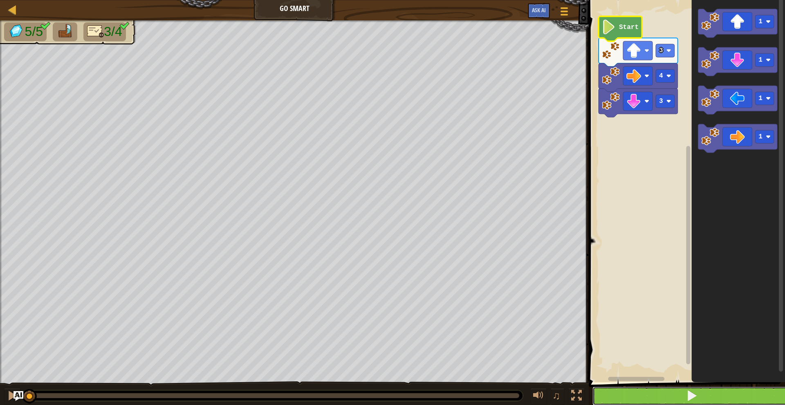
click at [744, 389] on button at bounding box center [691, 396] width 199 height 19
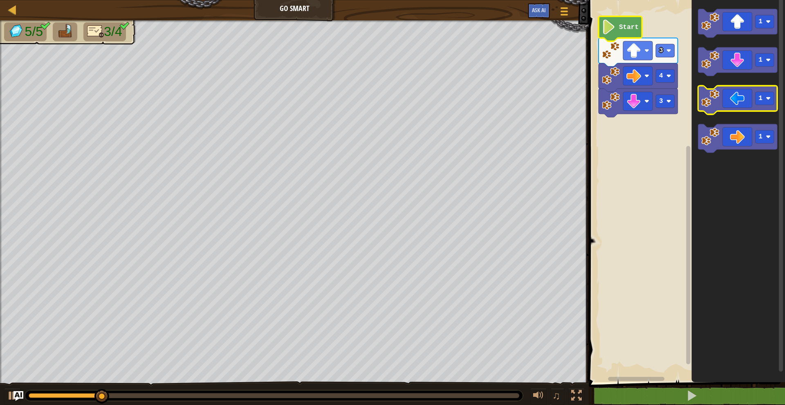
click at [736, 103] on icon "Blockly Workspace" at bounding box center [737, 100] width 79 height 29
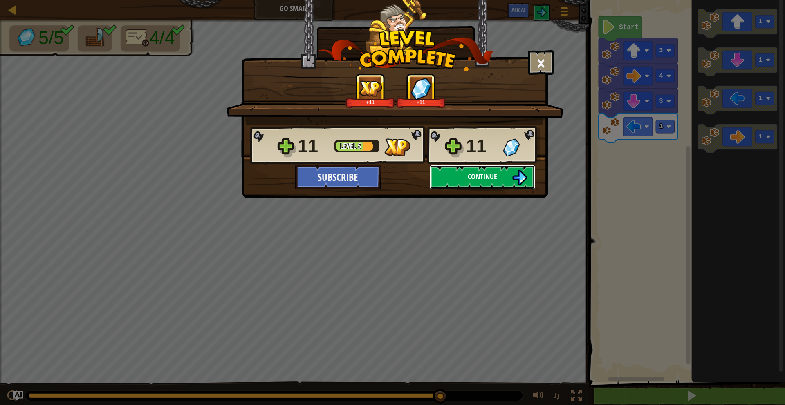
click at [478, 171] on button "Continue" at bounding box center [482, 177] width 105 height 25
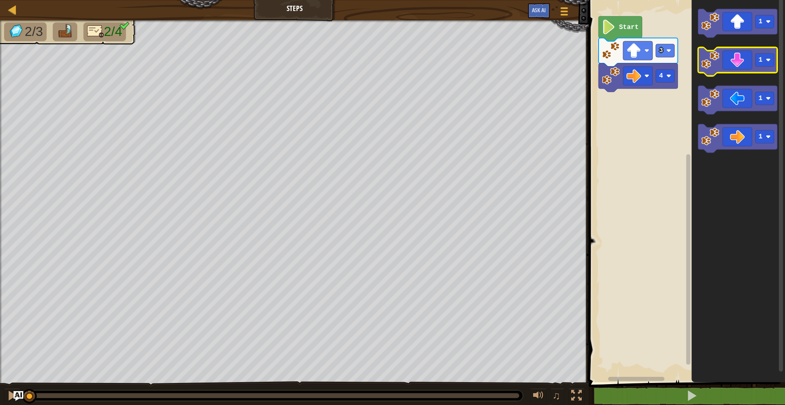
click at [727, 54] on icon "Blockly Workspace" at bounding box center [737, 61] width 79 height 29
click at [729, 60] on icon "Blockly Workspace" at bounding box center [737, 61] width 79 height 29
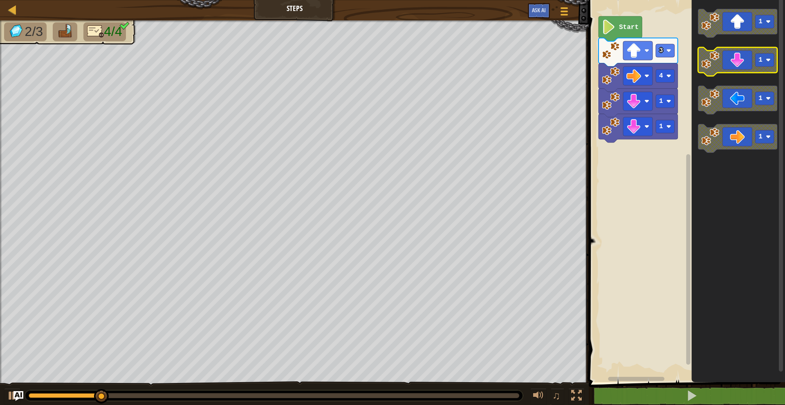
click at [729, 60] on icon "Blockly Workspace" at bounding box center [737, 61] width 79 height 29
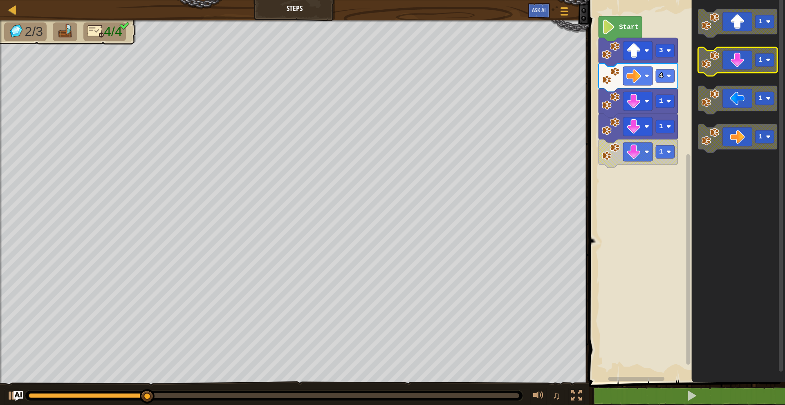
click at [736, 69] on icon "Blockly Workspace" at bounding box center [737, 61] width 79 height 29
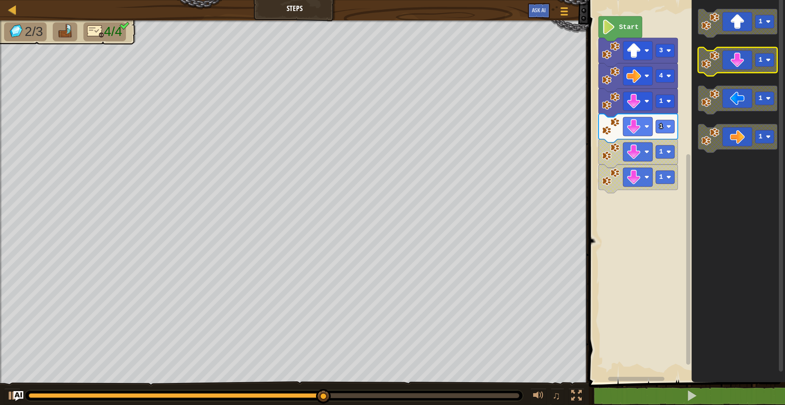
click at [736, 69] on icon "Blockly Workspace" at bounding box center [737, 61] width 79 height 29
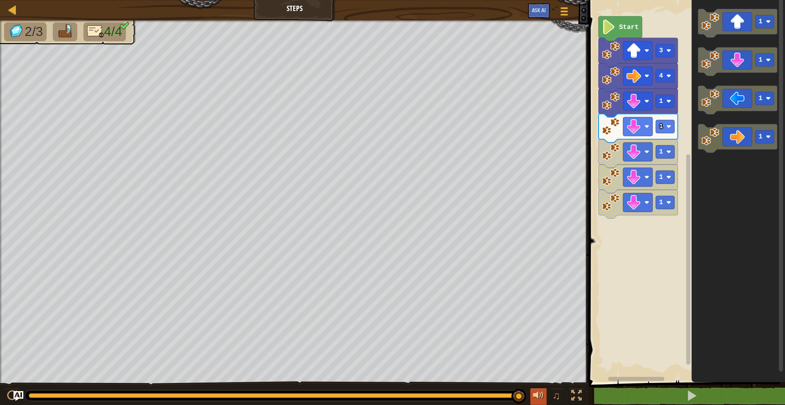
click at [536, 396] on div at bounding box center [538, 396] width 11 height 11
click at [551, 399] on button "♫" at bounding box center [558, 397] width 14 height 17
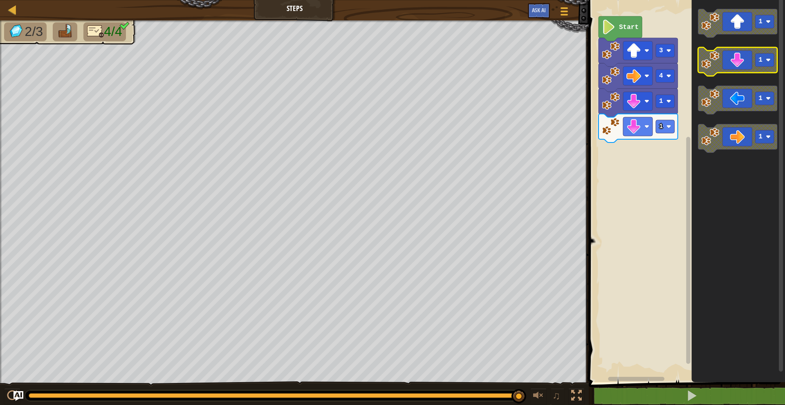
click at [739, 72] on icon "Blockly Workspace" at bounding box center [737, 61] width 79 height 29
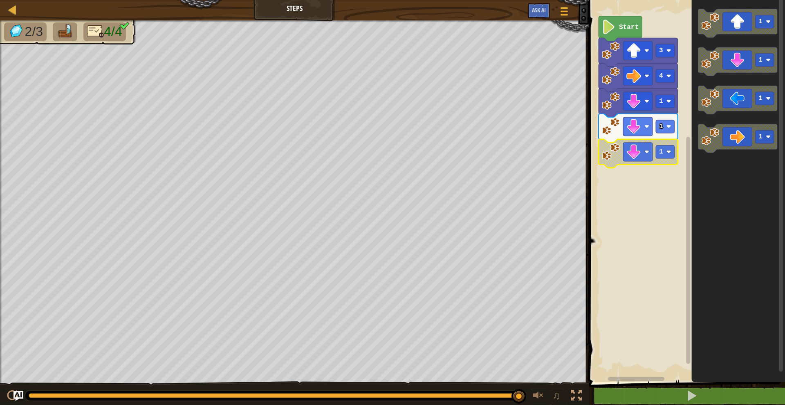
click at [644, 152] on rect "Blockly Workspace" at bounding box center [637, 152] width 29 height 19
click at [670, 154] on image "Blockly Workspace" at bounding box center [668, 152] width 5 height 5
click at [667, 131] on rect "Blockly Workspace" at bounding box center [665, 126] width 19 height 13
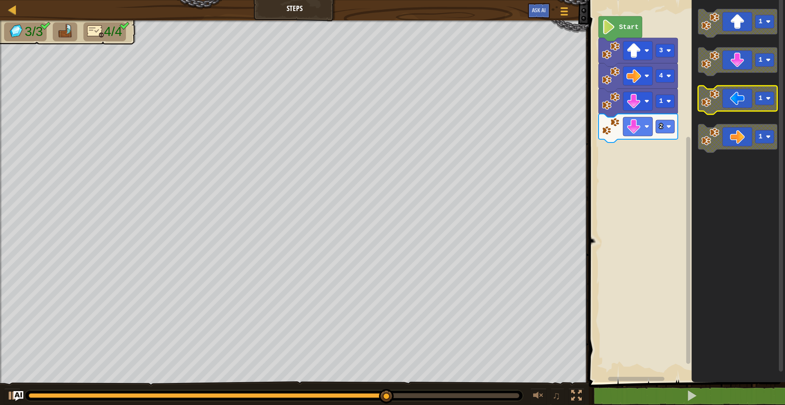
click at [736, 104] on icon "Blockly Workspace" at bounding box center [737, 100] width 79 height 29
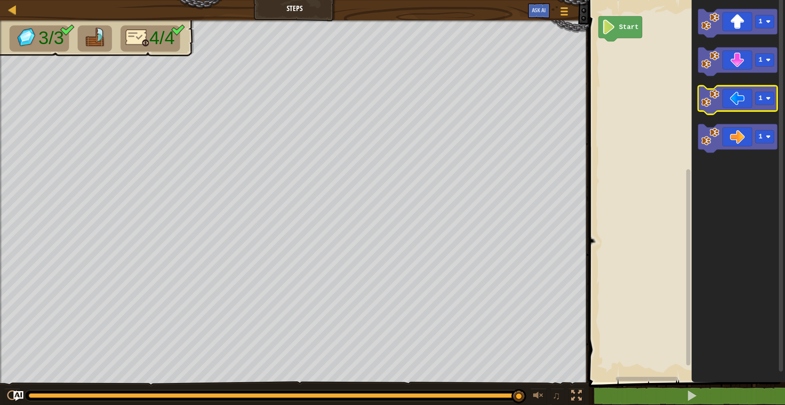
click at [736, 99] on icon "Blockly Workspace" at bounding box center [737, 100] width 79 height 29
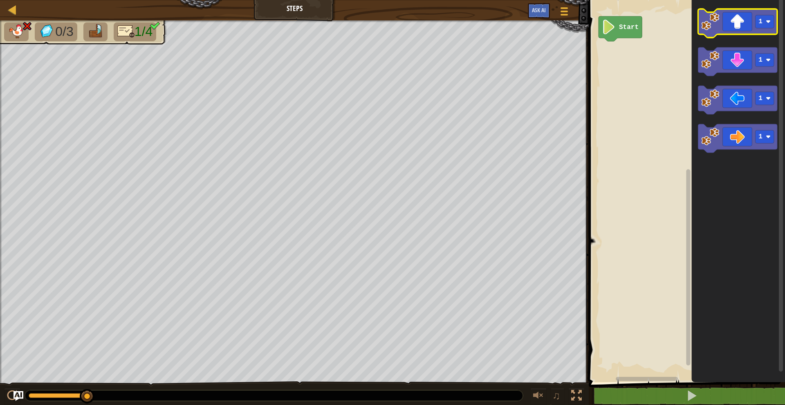
click at [732, 30] on icon "Blockly Workspace" at bounding box center [737, 23] width 79 height 29
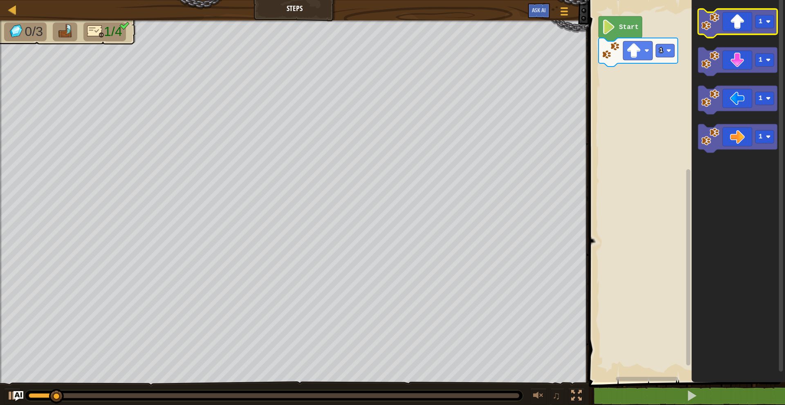
click at [732, 30] on icon "Blockly Workspace" at bounding box center [737, 23] width 79 height 29
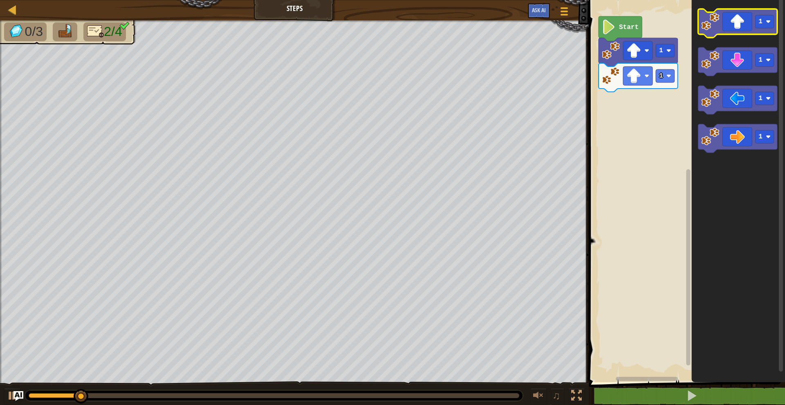
click at [732, 30] on icon "Blockly Workspace" at bounding box center [737, 23] width 79 height 29
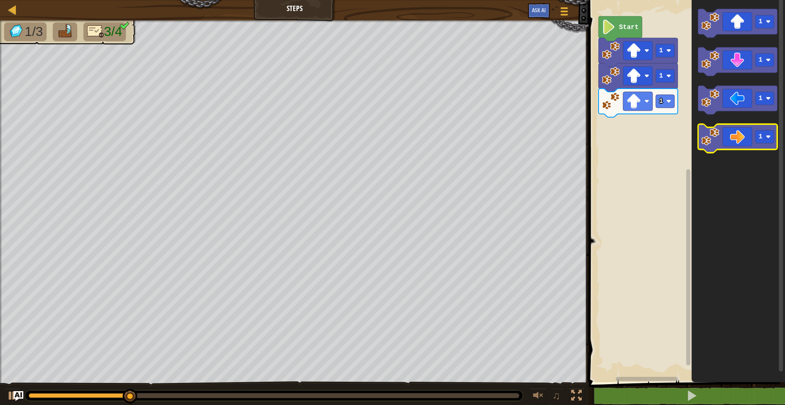
click at [743, 133] on icon "Blockly Workspace" at bounding box center [737, 138] width 79 height 29
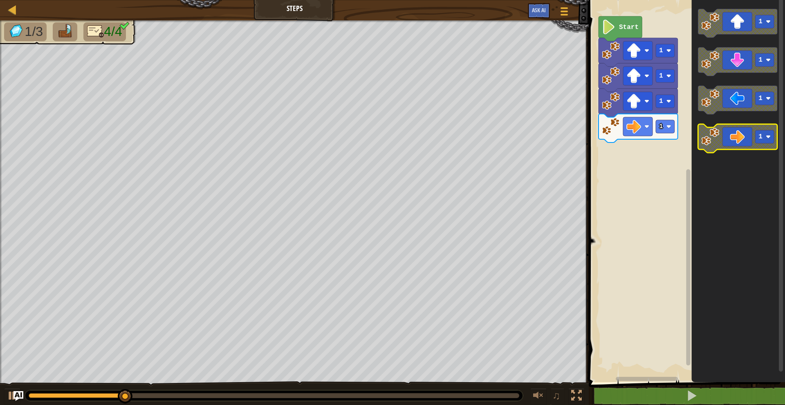
click at [743, 133] on icon "Blockly Workspace" at bounding box center [737, 138] width 79 height 29
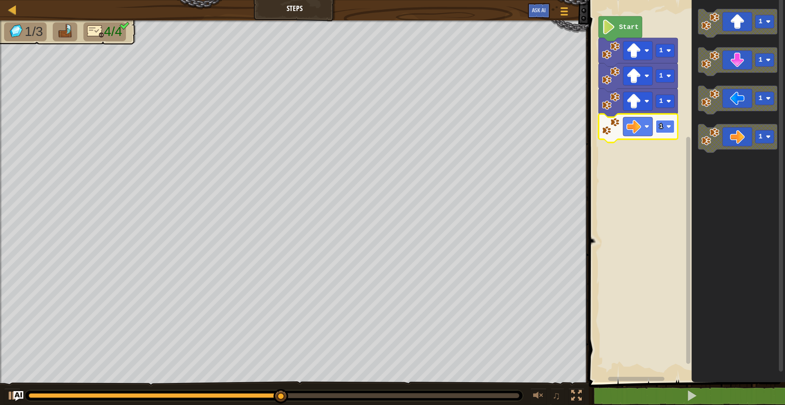
click at [668, 125] on image "Blockly Workspace" at bounding box center [668, 126] width 5 height 5
click at [669, 134] on icon "Blockly Workspace" at bounding box center [637, 128] width 79 height 29
click at [671, 130] on rect "Blockly Workspace" at bounding box center [665, 126] width 19 height 13
click at [718, 58] on image "Blockly Workspace" at bounding box center [710, 60] width 18 height 18
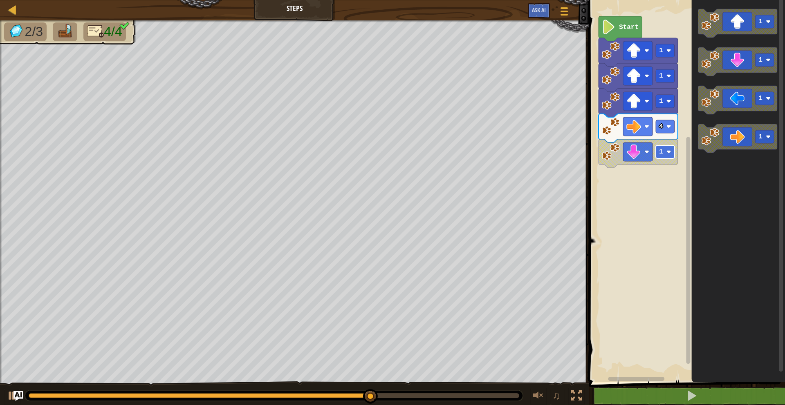
click at [665, 152] on rect "Blockly Workspace" at bounding box center [665, 151] width 19 height 13
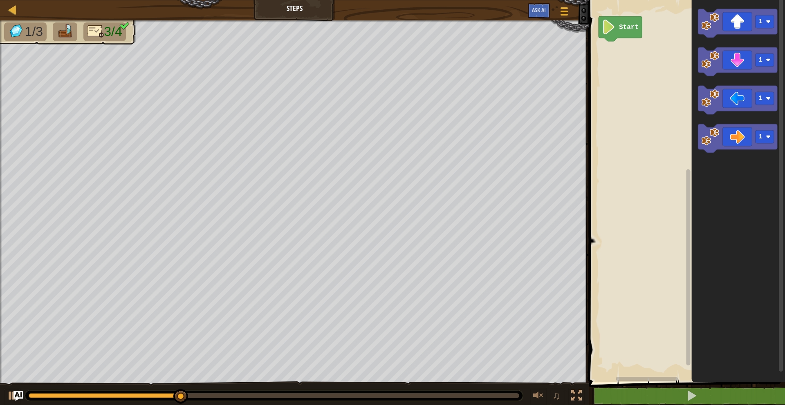
click at [635, 65] on div "Start 1 1 1 1" at bounding box center [685, 189] width 199 height 387
click at [707, 25] on image "Blockly Workspace" at bounding box center [710, 22] width 18 height 18
click at [661, 54] on g "1" at bounding box center [665, 50] width 19 height 13
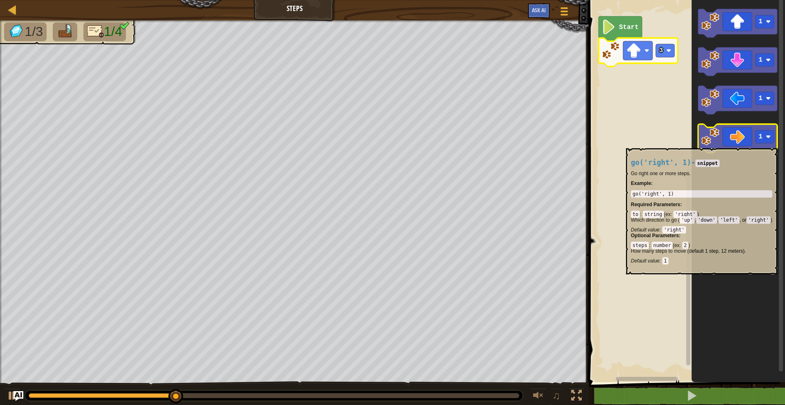
click at [737, 144] on icon "Blockly Workspace" at bounding box center [737, 138] width 79 height 29
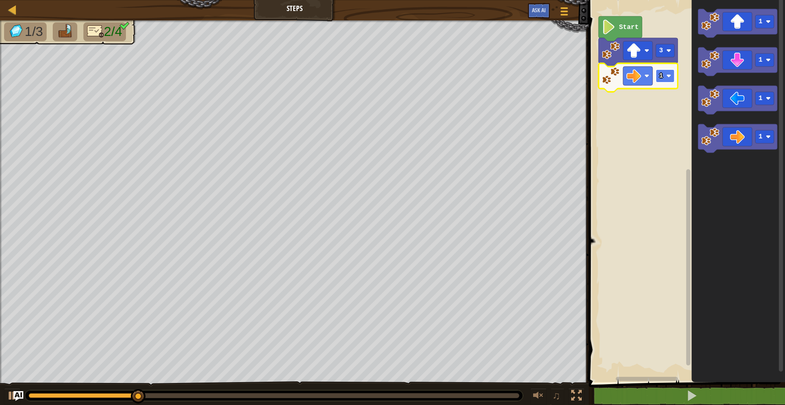
click at [668, 79] on rect "Blockly Workspace" at bounding box center [665, 75] width 19 height 13
click at [666, 83] on icon "Blockly Workspace" at bounding box center [637, 77] width 79 height 29
click at [671, 80] on rect "Blockly Workspace" at bounding box center [665, 75] width 19 height 13
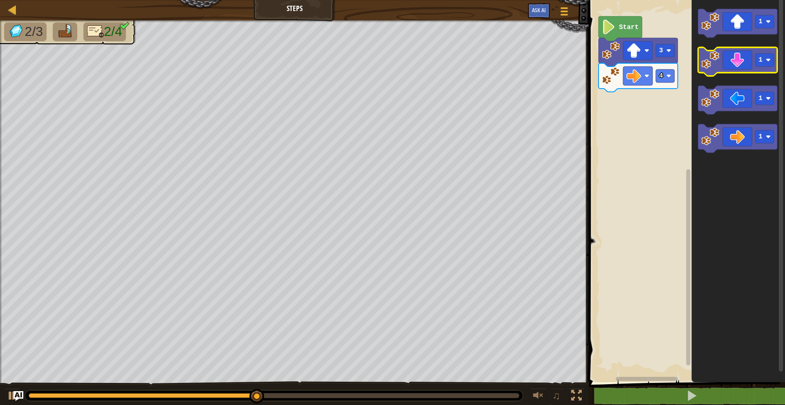
click at [735, 59] on icon "Blockly Workspace" at bounding box center [737, 61] width 79 height 29
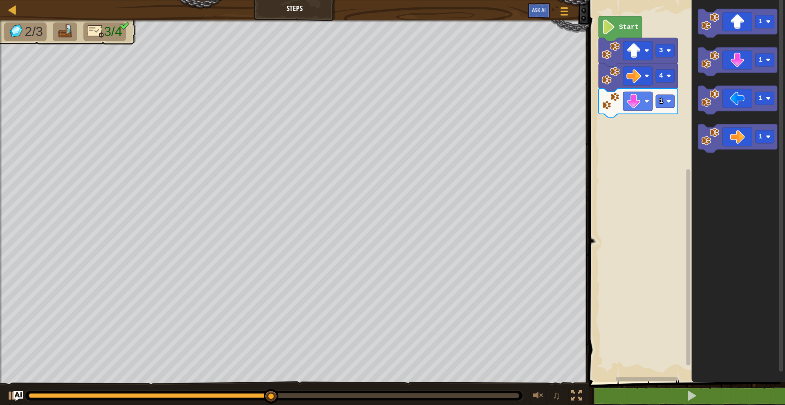
click at [670, 108] on icon "Blockly Workspace" at bounding box center [637, 103] width 79 height 29
click at [670, 102] on image "Blockly Workspace" at bounding box center [668, 101] width 5 height 5
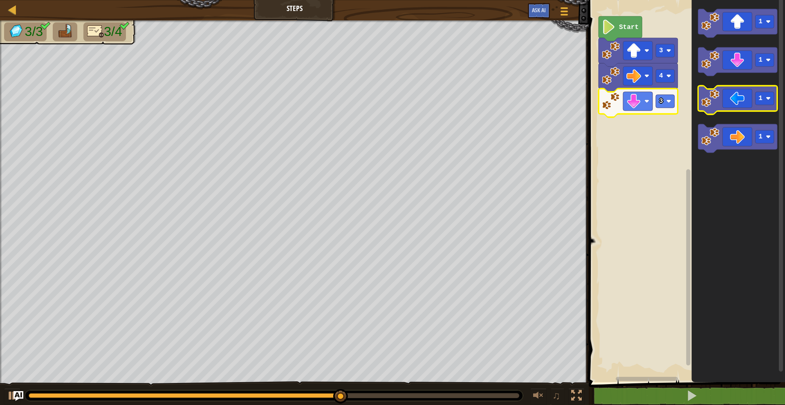
click at [726, 105] on icon "Blockly Workspace" at bounding box center [737, 100] width 79 height 29
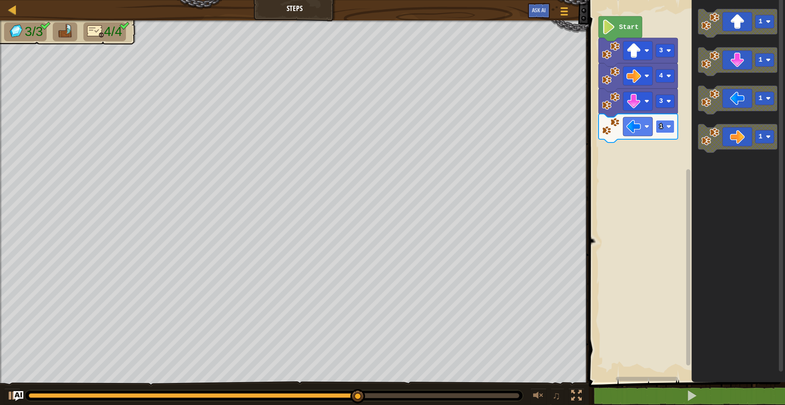
click at [667, 125] on image "Blockly Workspace" at bounding box center [668, 126] width 5 height 5
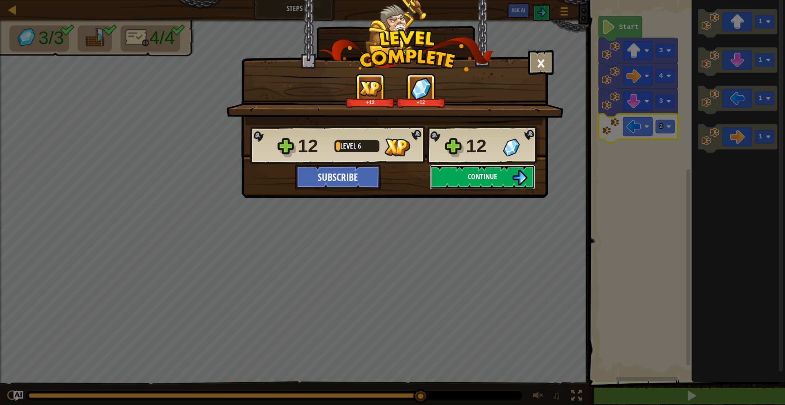
click at [507, 174] on button "Continue" at bounding box center [482, 177] width 105 height 25
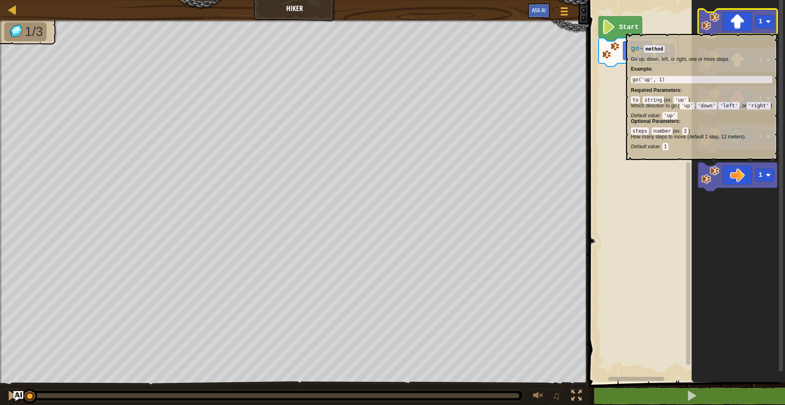
click at [753, 29] on icon "Blockly Workspace" at bounding box center [737, 23] width 79 height 29
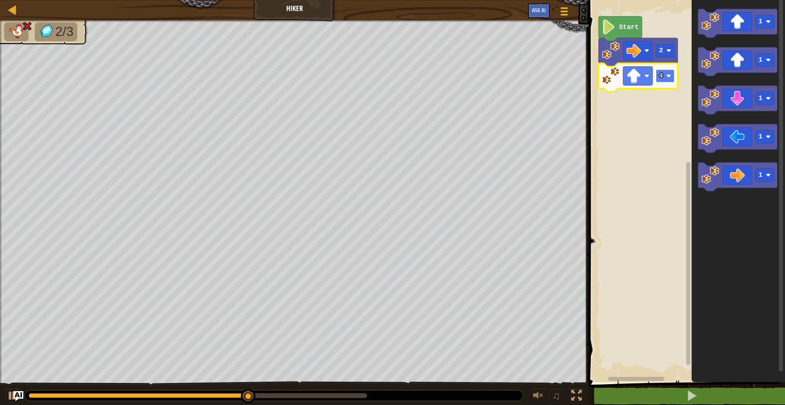
click at [672, 76] on rect "Blockly Workspace" at bounding box center [665, 75] width 19 height 13
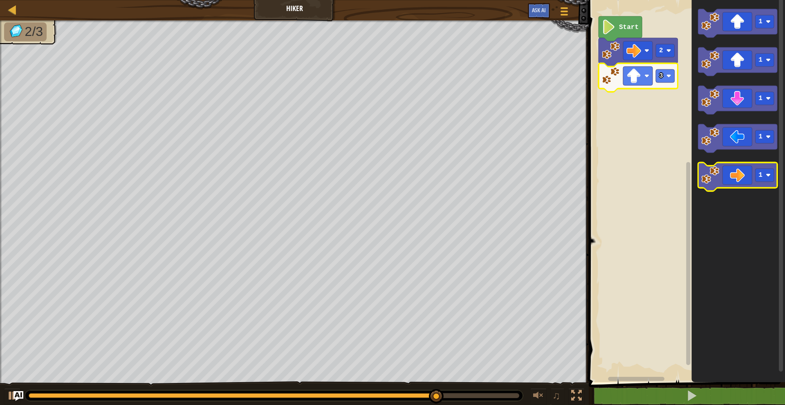
click at [736, 176] on icon "Blockly Workspace" at bounding box center [737, 177] width 79 height 29
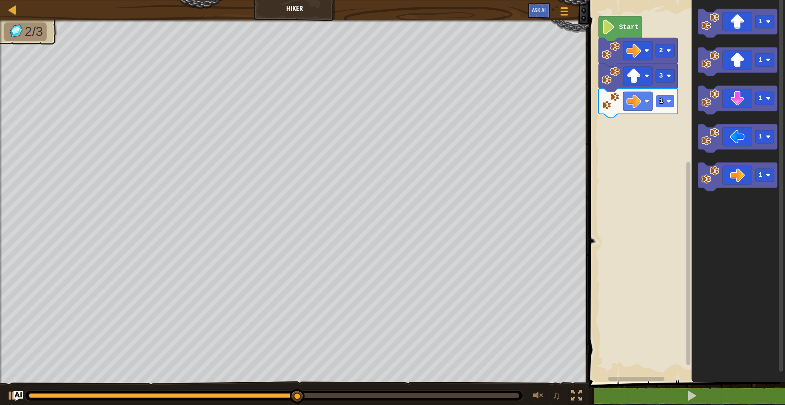
click at [667, 102] on image "Blockly Workspace" at bounding box center [668, 101] width 5 height 5
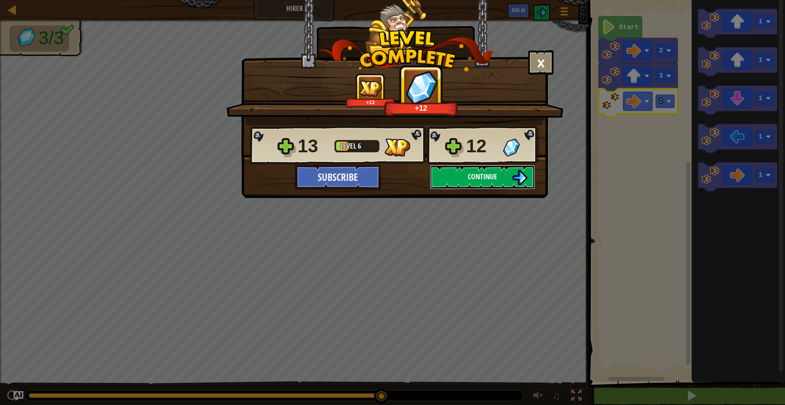
click at [473, 178] on span "Continue" at bounding box center [482, 177] width 29 height 10
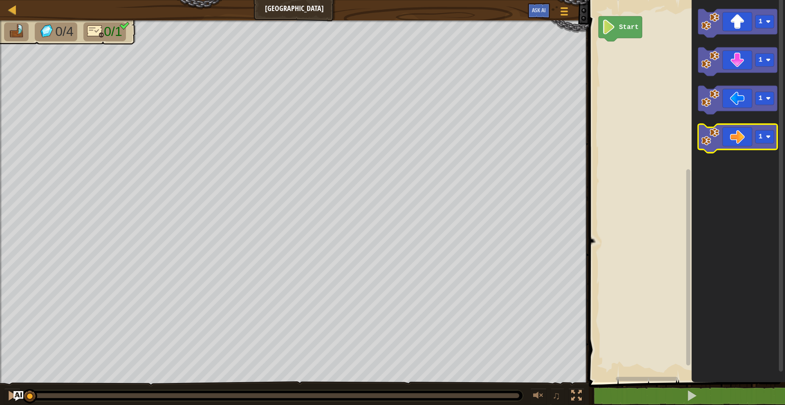
click at [736, 144] on icon "Blockly Workspace" at bounding box center [737, 138] width 79 height 29
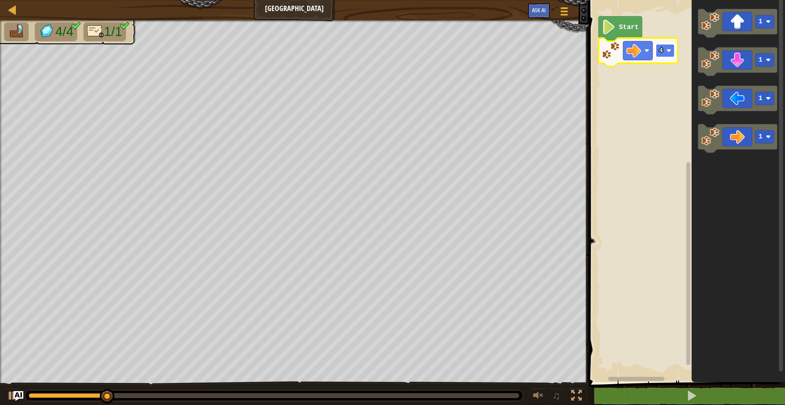
click at [670, 56] on rect "Blockly Workspace" at bounding box center [665, 50] width 19 height 13
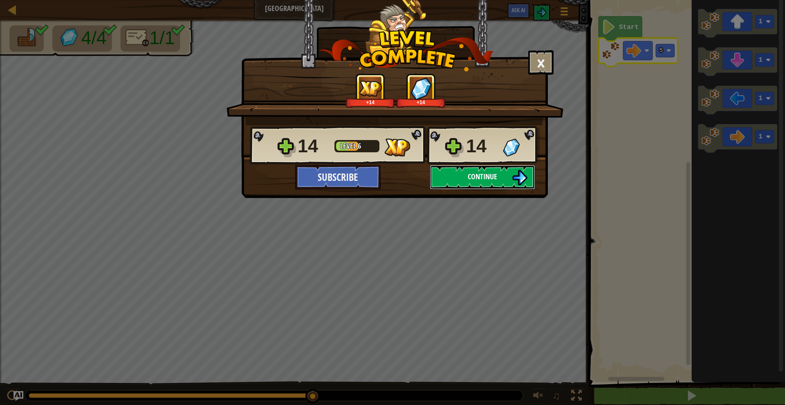
click at [507, 182] on button "Continue" at bounding box center [482, 177] width 105 height 25
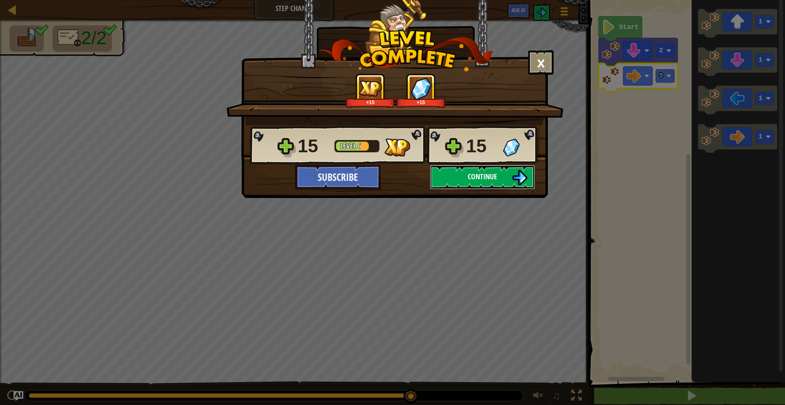
click at [508, 177] on button "Continue" at bounding box center [482, 177] width 105 height 25
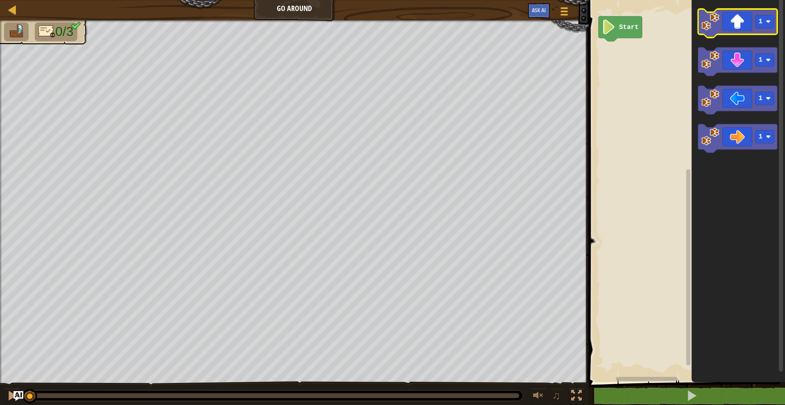
click at [735, 21] on icon "Blockly Workspace" at bounding box center [737, 23] width 79 height 29
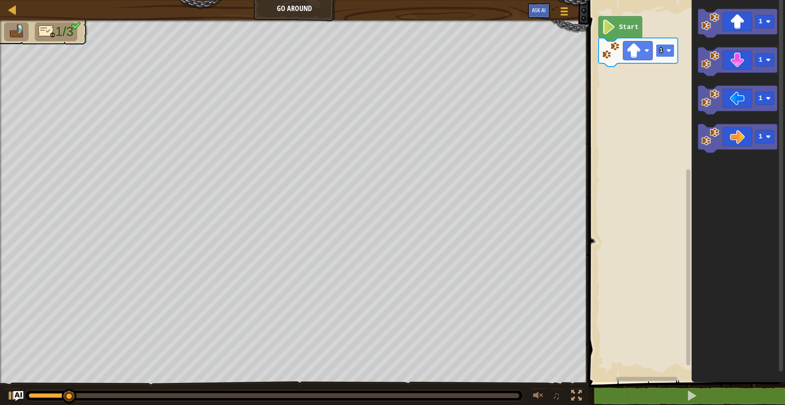
click at [665, 51] on rect "Blockly Workspace" at bounding box center [665, 50] width 19 height 13
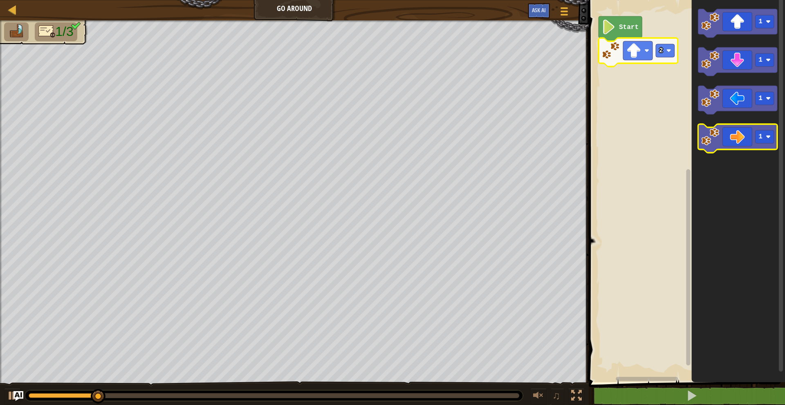
click at [741, 132] on icon "Blockly Workspace" at bounding box center [737, 138] width 79 height 29
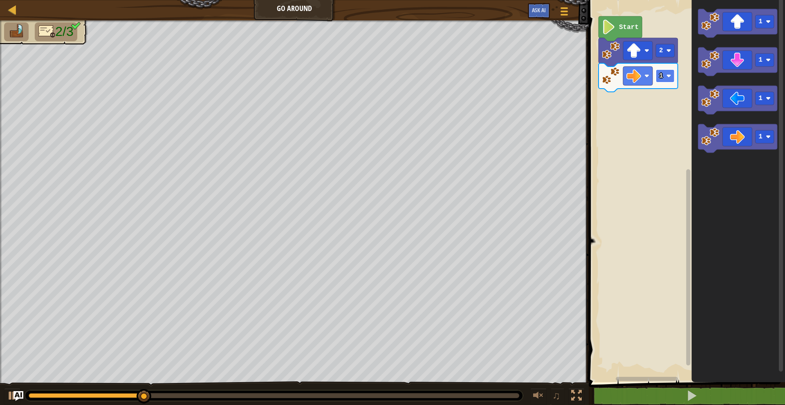
click at [671, 76] on image "Blockly Workspace" at bounding box center [668, 76] width 5 height 5
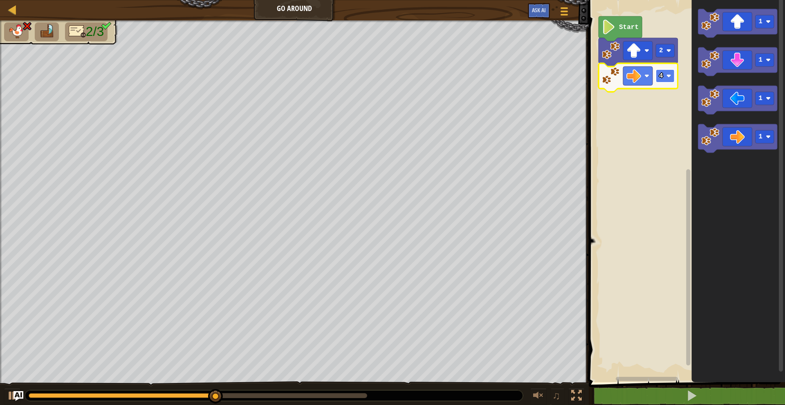
click at [666, 73] on rect "Blockly Workspace" at bounding box center [665, 75] width 19 height 13
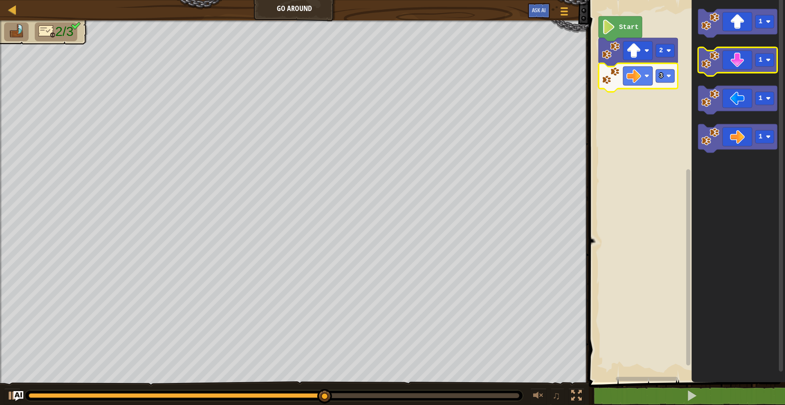
click at [732, 70] on icon "Blockly Workspace" at bounding box center [737, 61] width 79 height 29
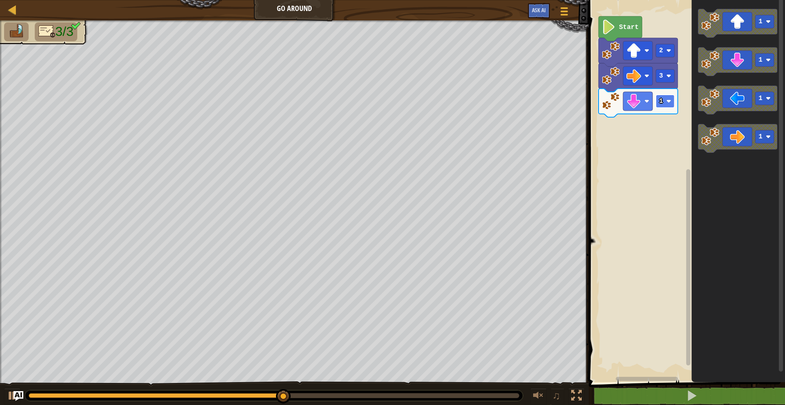
click at [672, 108] on rect "Blockly Workspace" at bounding box center [665, 101] width 19 height 13
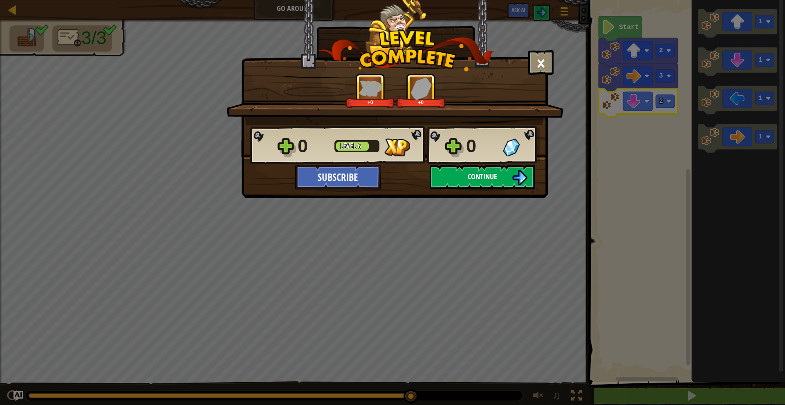
click at [504, 176] on button "Continue" at bounding box center [482, 177] width 105 height 25
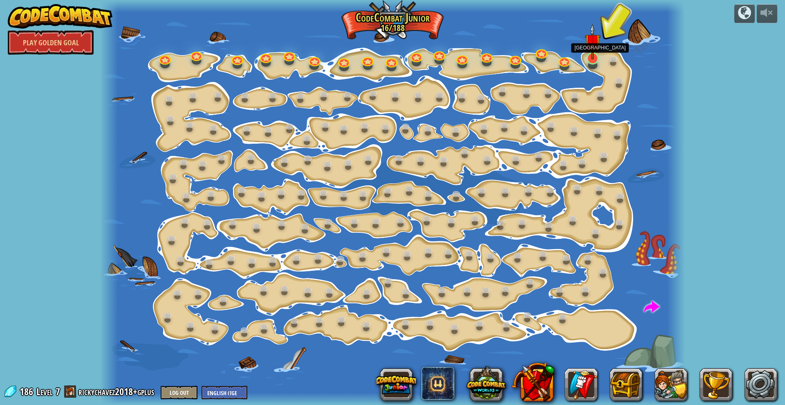
click at [595, 46] on img at bounding box center [592, 42] width 16 height 36
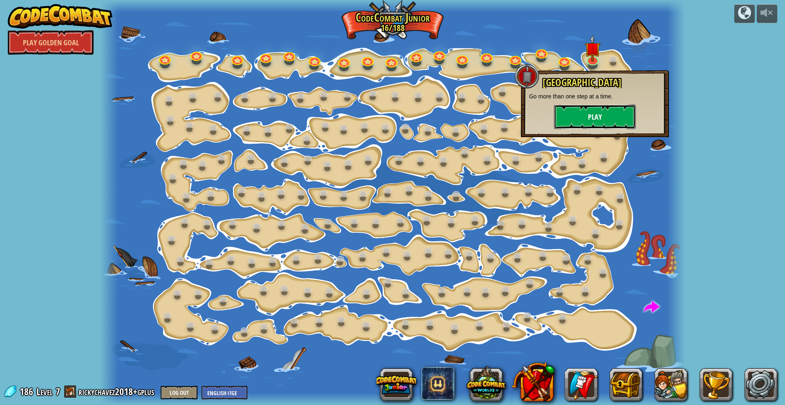
click at [586, 124] on button "Play" at bounding box center [595, 117] width 82 height 25
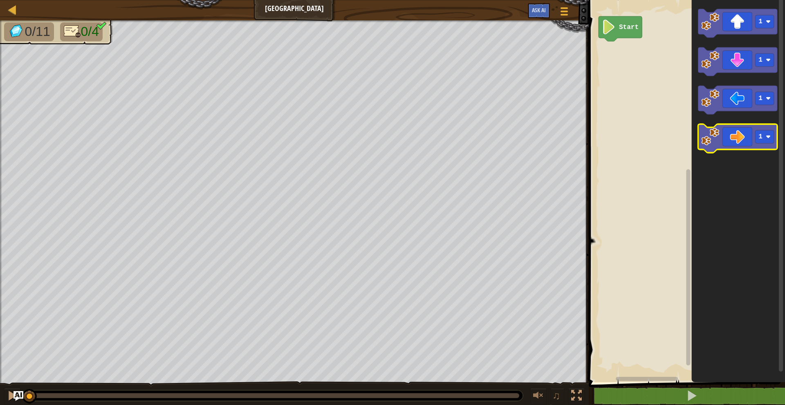
click at [739, 130] on icon "Blockly Workspace" at bounding box center [737, 138] width 79 height 29
click at [739, 132] on icon "Blockly Workspace" at bounding box center [737, 138] width 79 height 29
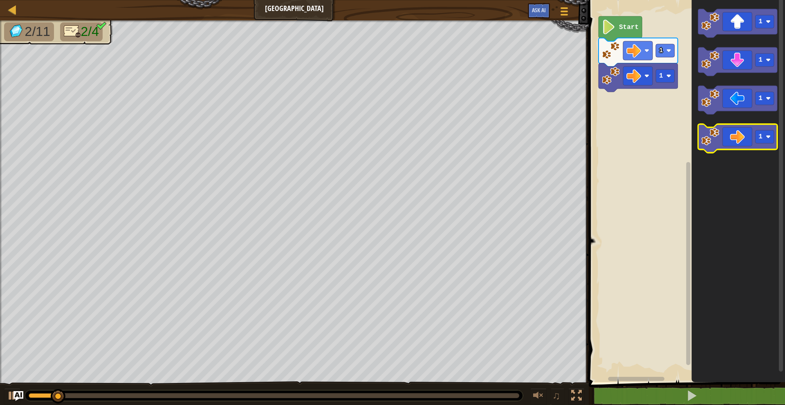
click at [739, 132] on icon "Blockly Workspace" at bounding box center [737, 138] width 79 height 29
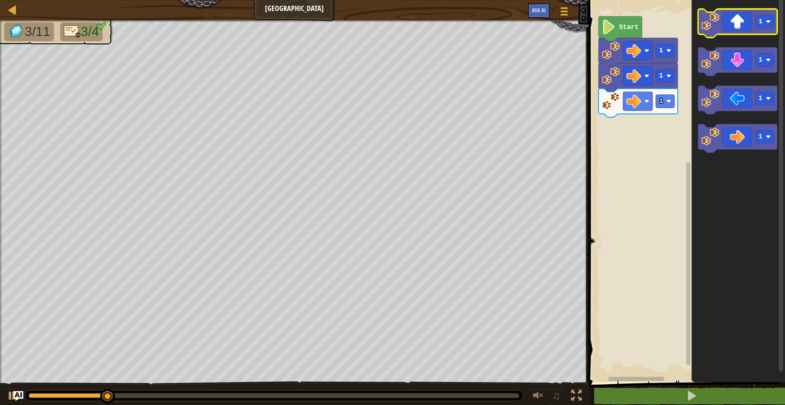
click at [737, 32] on icon "Blockly Workspace" at bounding box center [737, 23] width 79 height 29
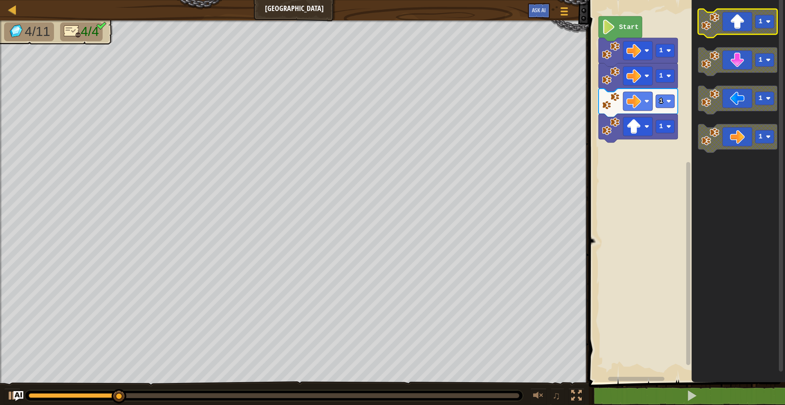
click at [737, 32] on icon "Blockly Workspace" at bounding box center [737, 23] width 79 height 29
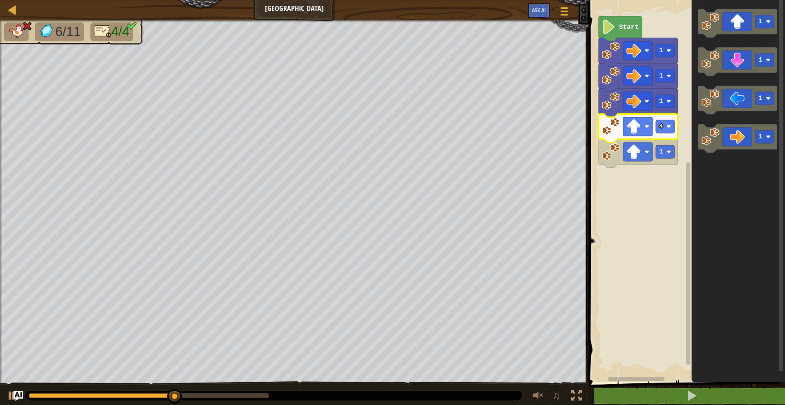
click at [671, 133] on icon "Blockly Workspace" at bounding box center [637, 128] width 79 height 29
click at [671, 130] on rect "Blockly Workspace" at bounding box center [665, 126] width 19 height 13
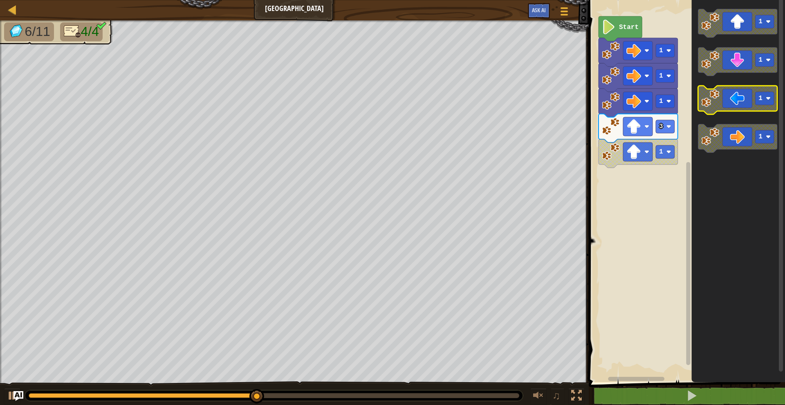
click at [733, 98] on icon "Blockly Workspace" at bounding box center [737, 100] width 79 height 29
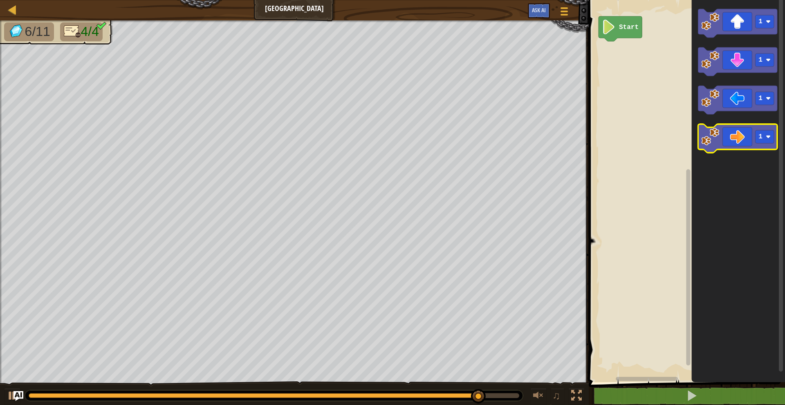
click at [745, 149] on icon "Blockly Workspace" at bounding box center [737, 138] width 79 height 29
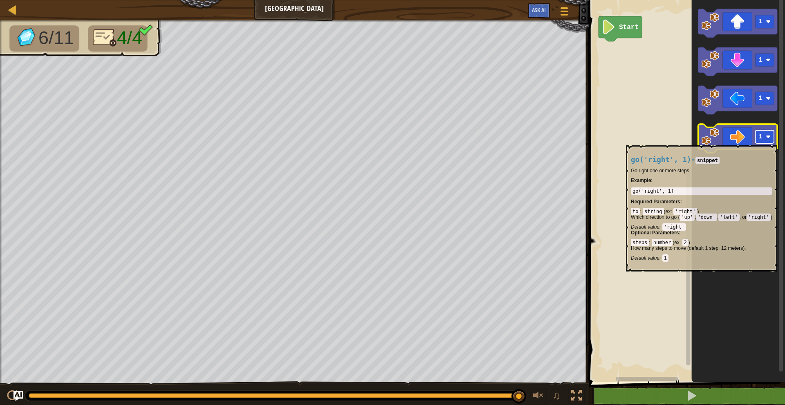
click at [762, 141] on rect "Blockly Workspace" at bounding box center [764, 136] width 19 height 13
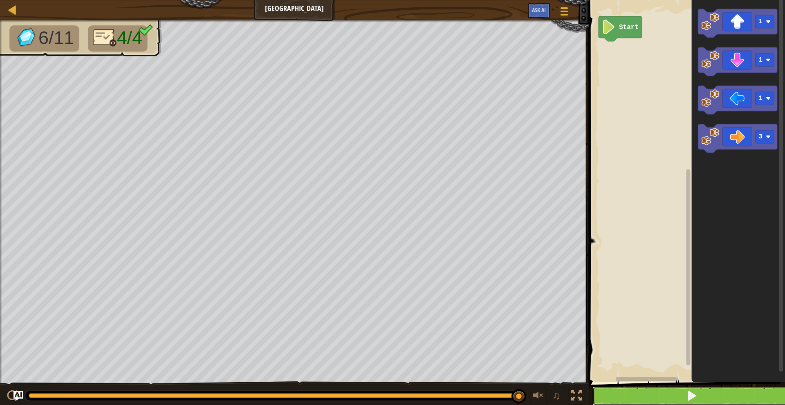
click at [680, 404] on button at bounding box center [691, 396] width 199 height 19
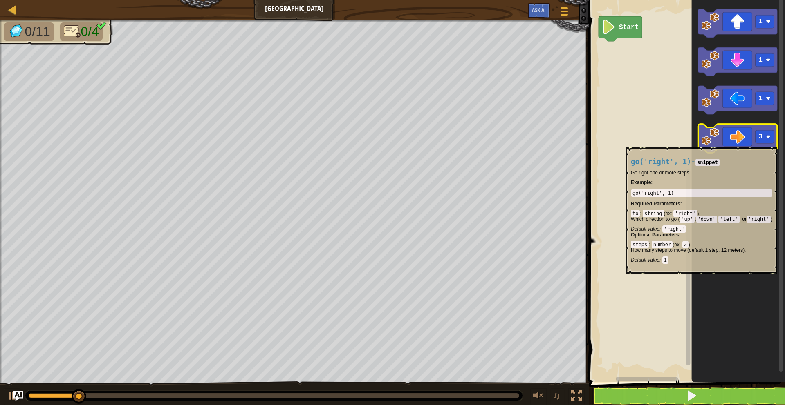
click at [750, 143] on icon "Blockly Workspace" at bounding box center [737, 138] width 79 height 29
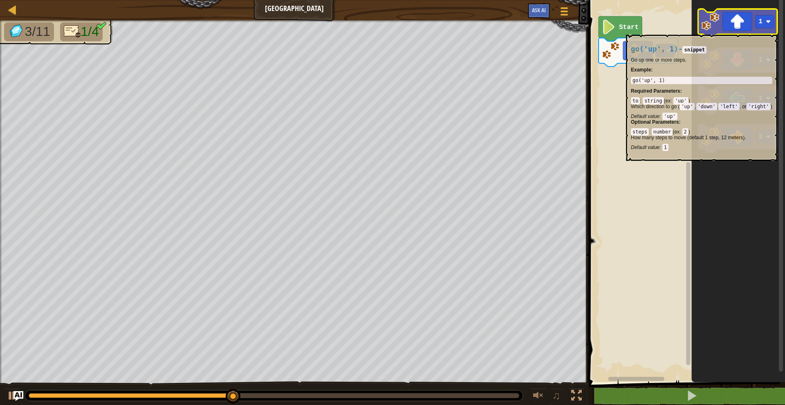
click at [745, 30] on icon "Blockly Workspace" at bounding box center [737, 23] width 79 height 29
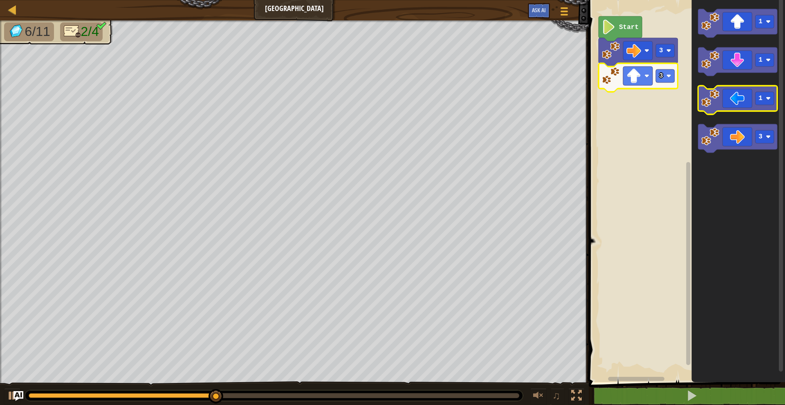
click at [734, 98] on icon "Blockly Workspace" at bounding box center [737, 100] width 79 height 29
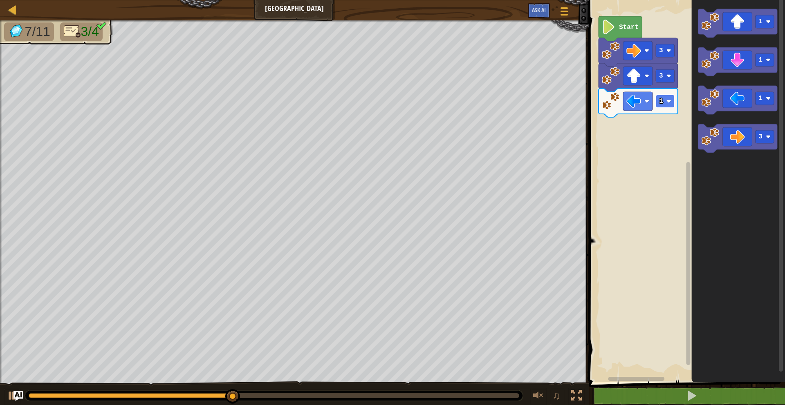
click at [670, 103] on image "Blockly Workspace" at bounding box center [668, 101] width 5 height 5
click at [731, 63] on icon "Blockly Workspace" at bounding box center [737, 61] width 79 height 29
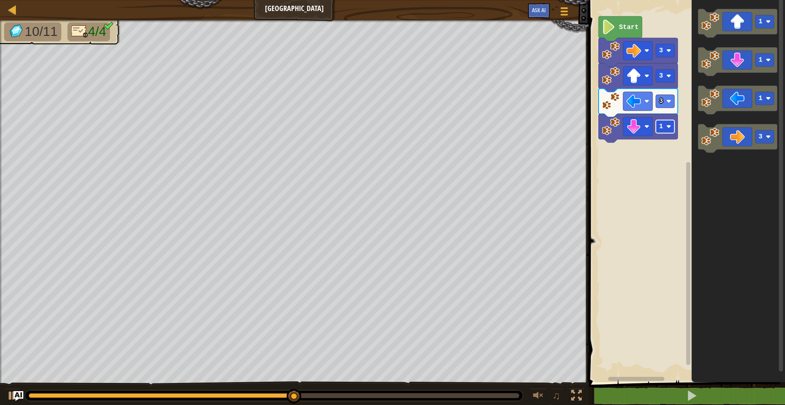
click at [669, 131] on rect "Blockly Workspace" at bounding box center [665, 126] width 19 height 13
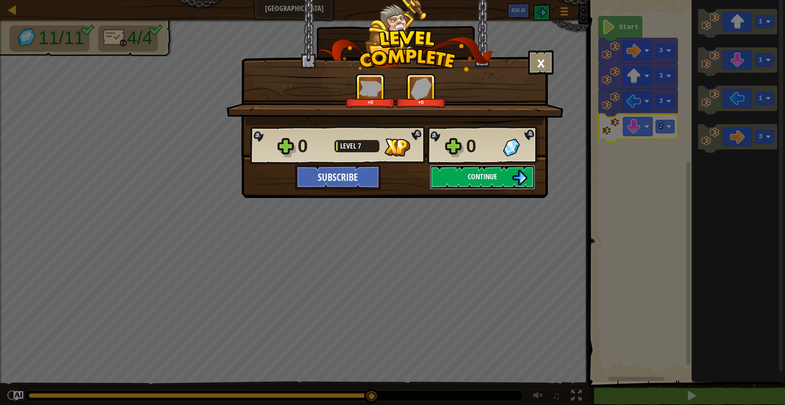
click at [519, 177] on img at bounding box center [520, 178] width 16 height 16
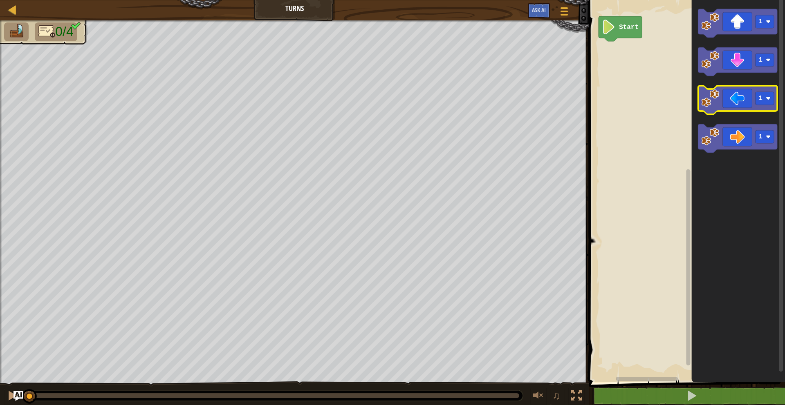
click at [731, 107] on icon "Blockly Workspace" at bounding box center [737, 100] width 79 height 29
click at [764, 104] on rect "Blockly Workspace" at bounding box center [764, 98] width 19 height 13
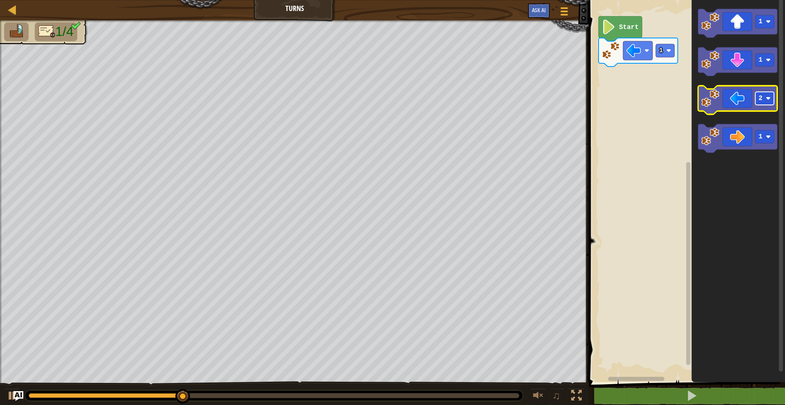
click at [766, 102] on rect "Blockly Workspace" at bounding box center [764, 98] width 19 height 13
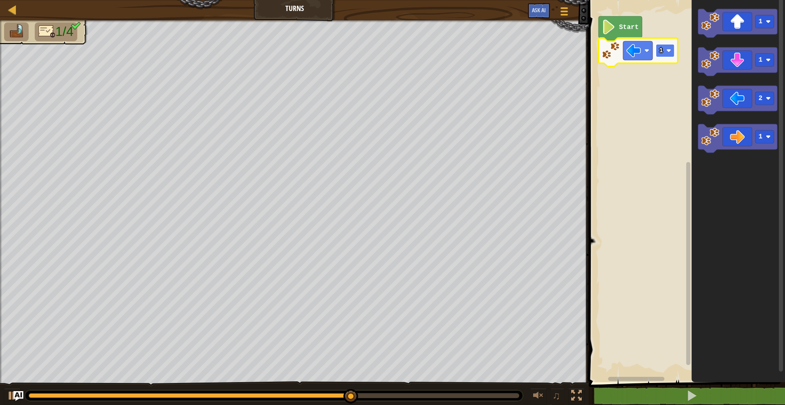
click at [664, 56] on rect "Blockly Workspace" at bounding box center [665, 50] width 19 height 13
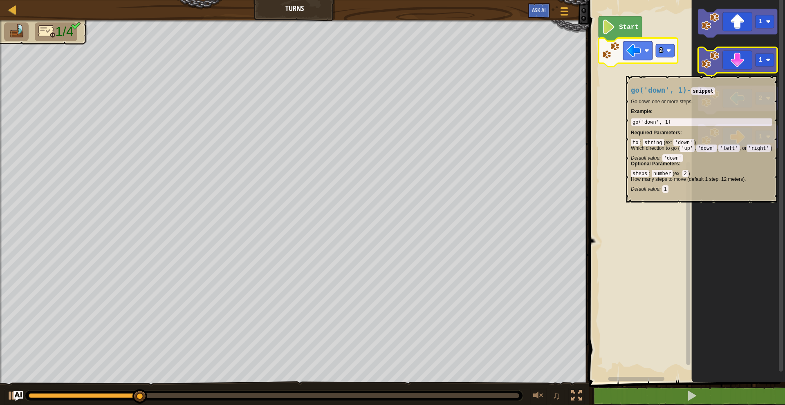
click at [732, 72] on icon "Blockly Workspace" at bounding box center [737, 61] width 79 height 29
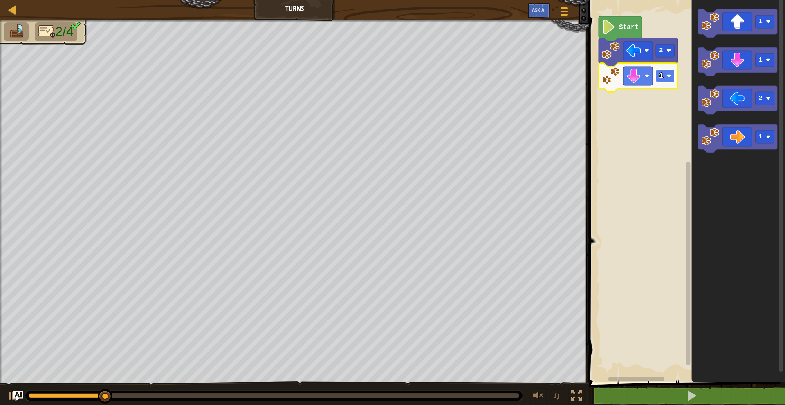
click at [663, 78] on rect "Blockly Workspace" at bounding box center [665, 75] width 19 height 13
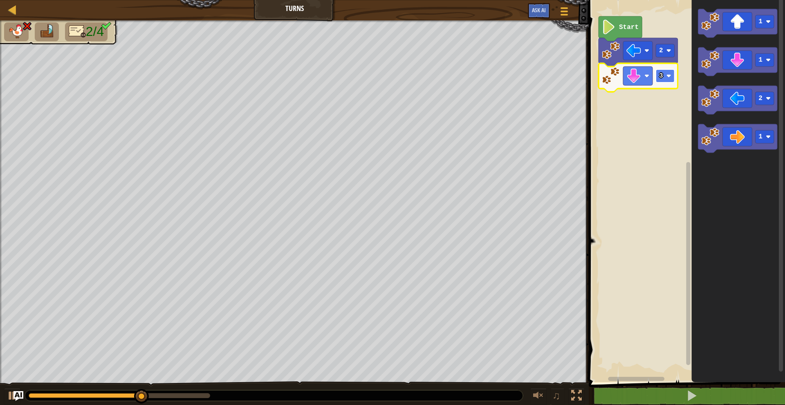
click at [671, 80] on rect "Blockly Workspace" at bounding box center [665, 75] width 19 height 13
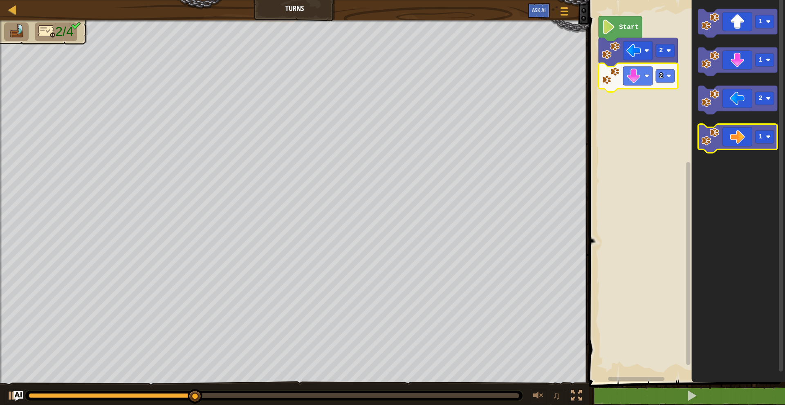
click at [733, 129] on icon "Blockly Workspace" at bounding box center [737, 138] width 79 height 29
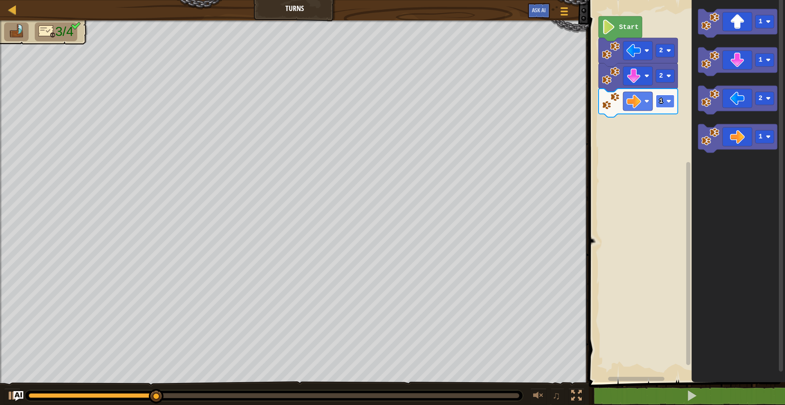
click at [671, 107] on rect "Blockly Workspace" at bounding box center [665, 101] width 19 height 13
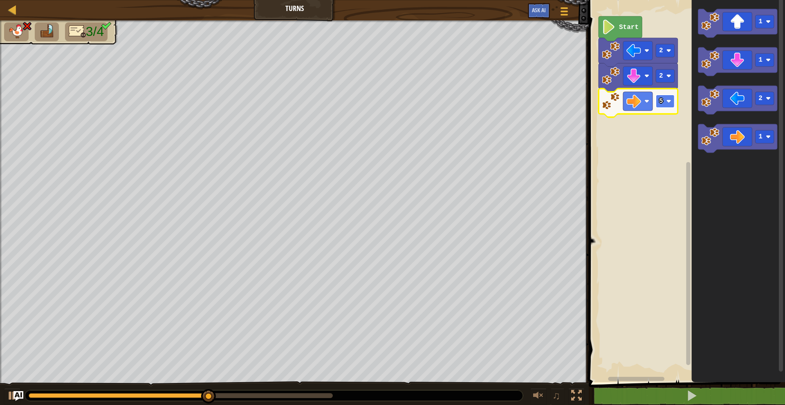
click at [671, 98] on rect "Blockly Workspace" at bounding box center [665, 101] width 19 height 13
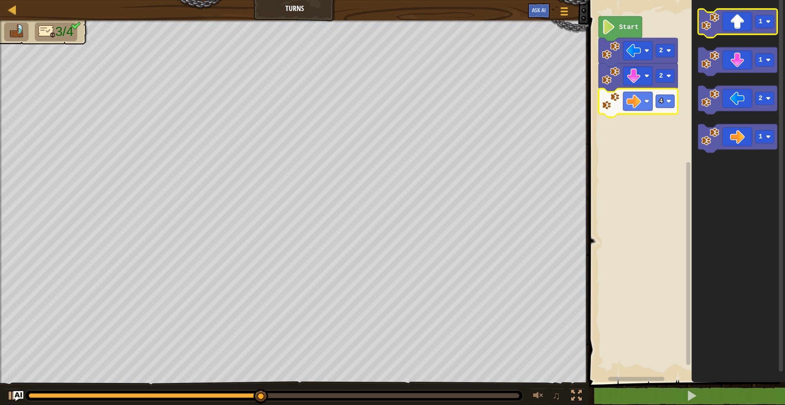
click at [739, 35] on rect "Blockly Workspace" at bounding box center [737, 23] width 79 height 29
click at [731, 25] on icon "Blockly Workspace" at bounding box center [737, 23] width 79 height 29
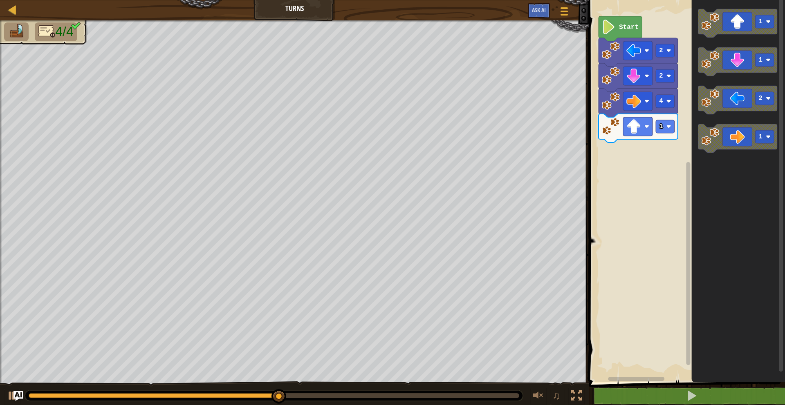
click at [673, 133] on icon "Blockly Workspace" at bounding box center [637, 128] width 79 height 29
click at [665, 128] on rect "Blockly Workspace" at bounding box center [665, 126] width 19 height 13
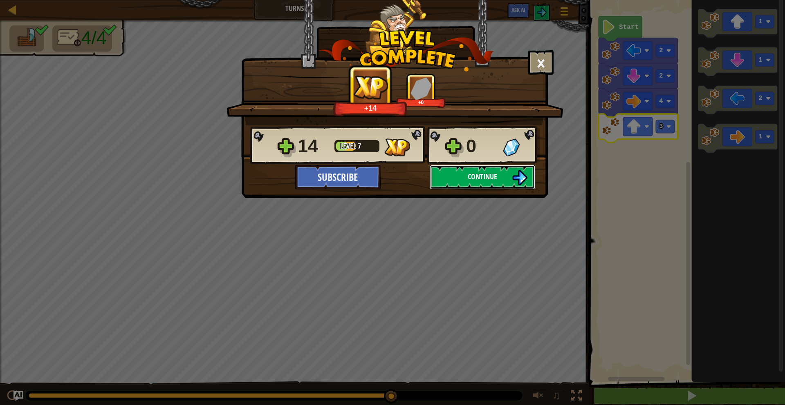
click at [525, 178] on img at bounding box center [520, 178] width 16 height 16
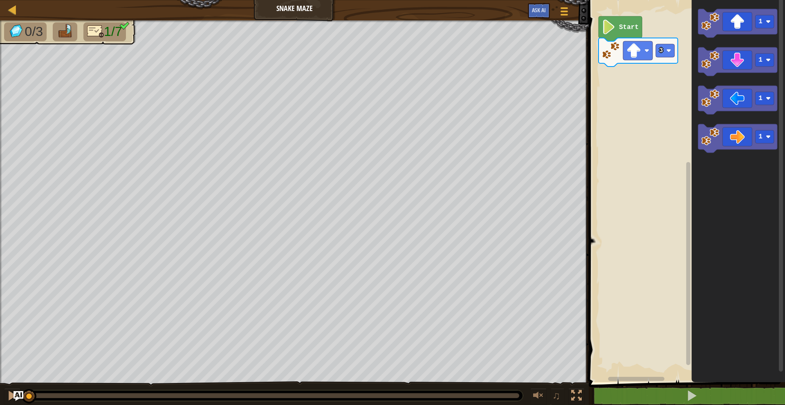
click at [614, 31] on image "Blockly Workspace" at bounding box center [609, 27] width 14 height 15
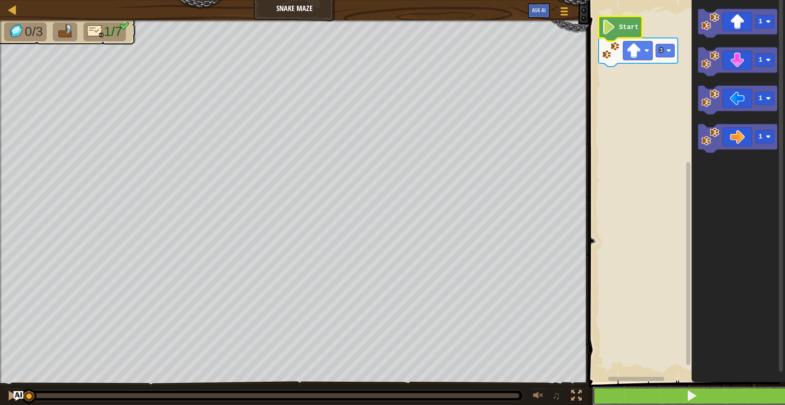
click at [693, 398] on span at bounding box center [691, 395] width 11 height 11
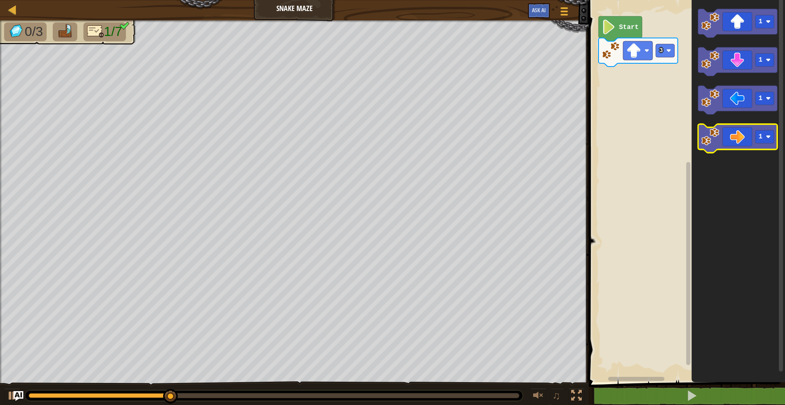
click at [735, 148] on icon "Blockly Workspace" at bounding box center [737, 138] width 79 height 29
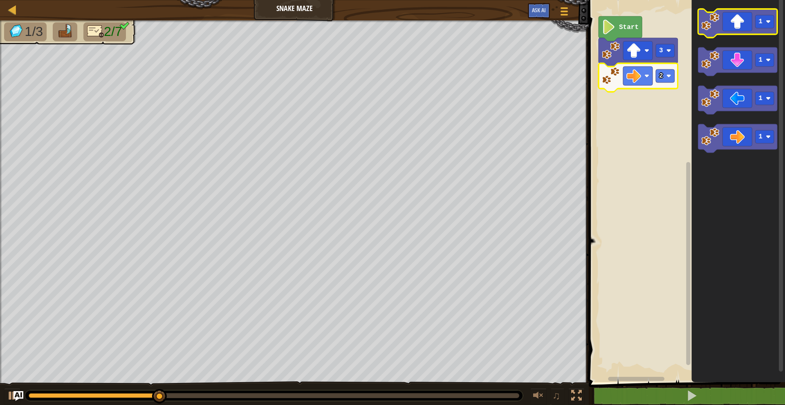
click at [727, 34] on rect "Blockly Workspace" at bounding box center [737, 23] width 79 height 29
click at [733, 24] on icon "Blockly Workspace" at bounding box center [737, 23] width 79 height 29
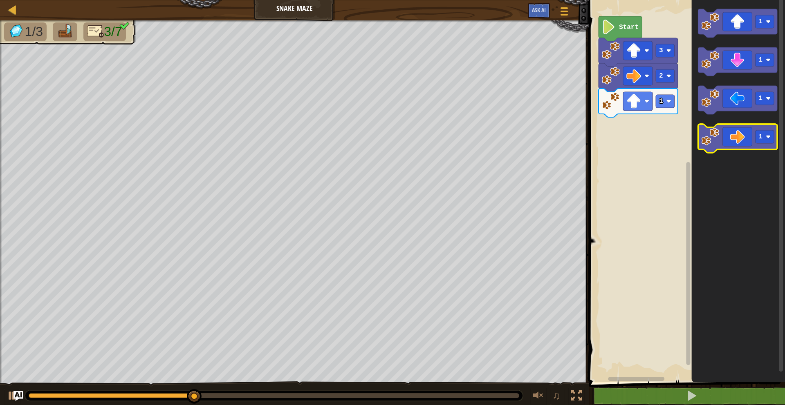
click at [718, 146] on icon "Blockly Workspace" at bounding box center [737, 138] width 79 height 29
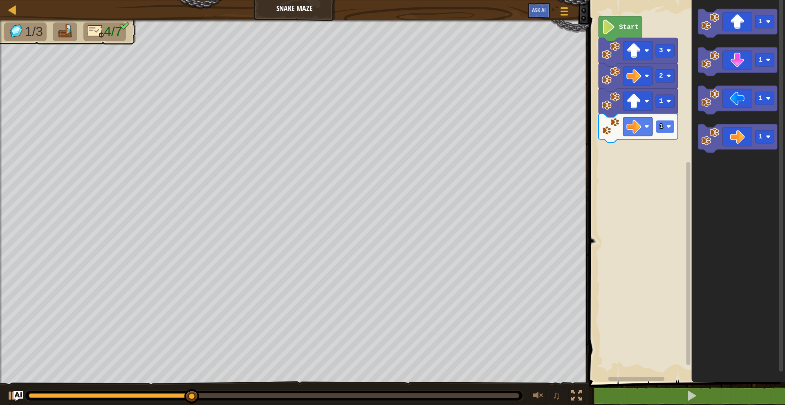
click at [665, 126] on rect "Blockly Workspace" at bounding box center [665, 126] width 19 height 13
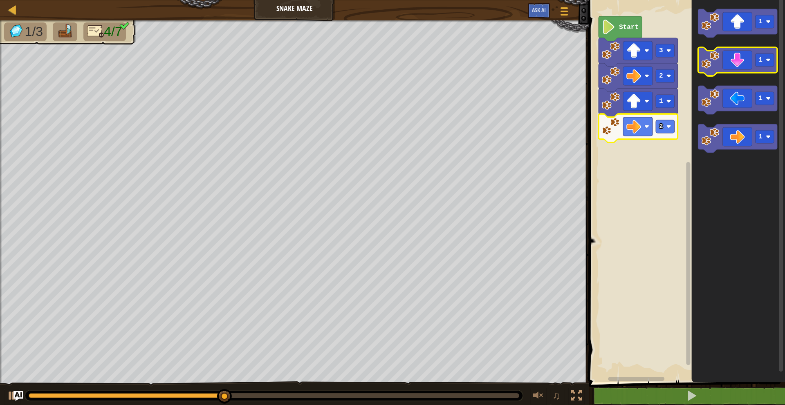
click at [740, 60] on icon "Blockly Workspace" at bounding box center [737, 61] width 79 height 29
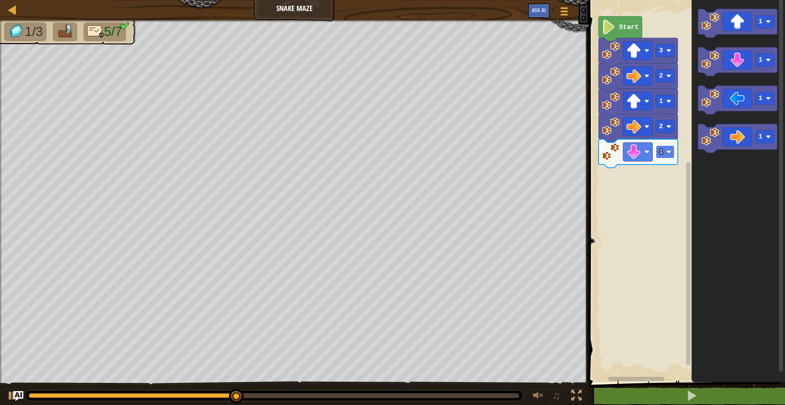
click at [668, 151] on image "Blockly Workspace" at bounding box center [668, 152] width 5 height 5
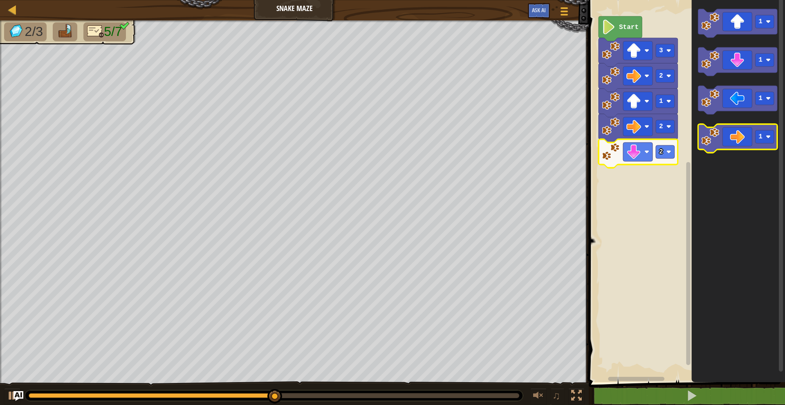
click at [730, 139] on icon "Blockly Workspace" at bounding box center [737, 138] width 79 height 29
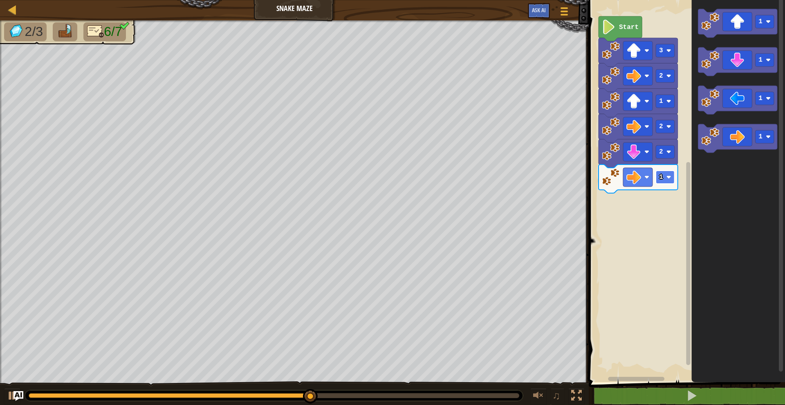
click at [660, 181] on text "1" at bounding box center [661, 177] width 4 height 7
click at [744, 28] on icon "Blockly Workspace" at bounding box center [737, 23] width 79 height 29
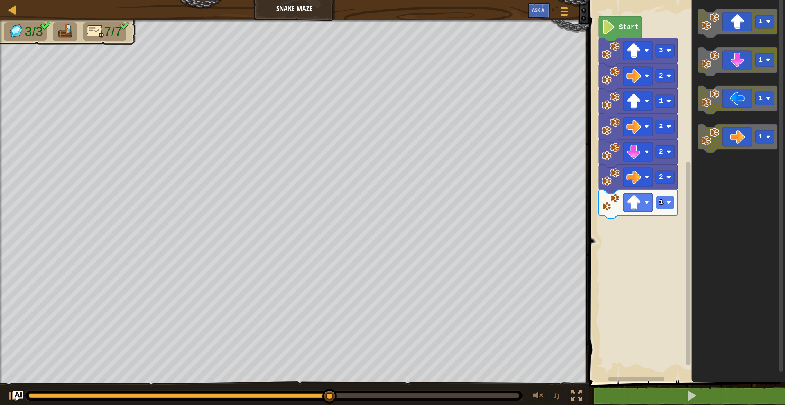
click at [669, 204] on image "Blockly Workspace" at bounding box center [668, 202] width 5 height 5
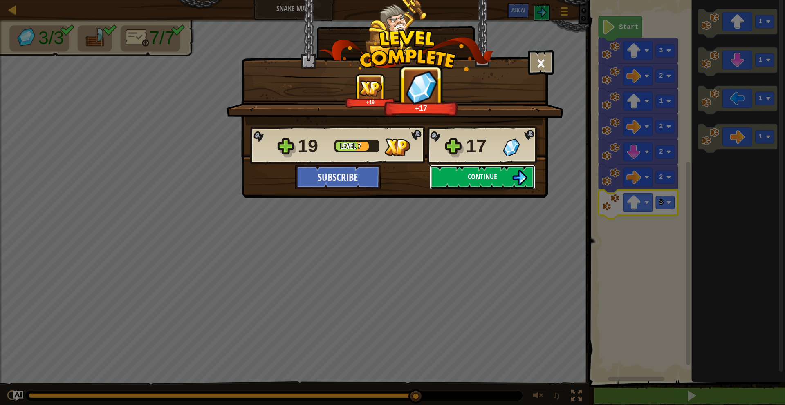
click at [512, 181] on img at bounding box center [520, 178] width 16 height 16
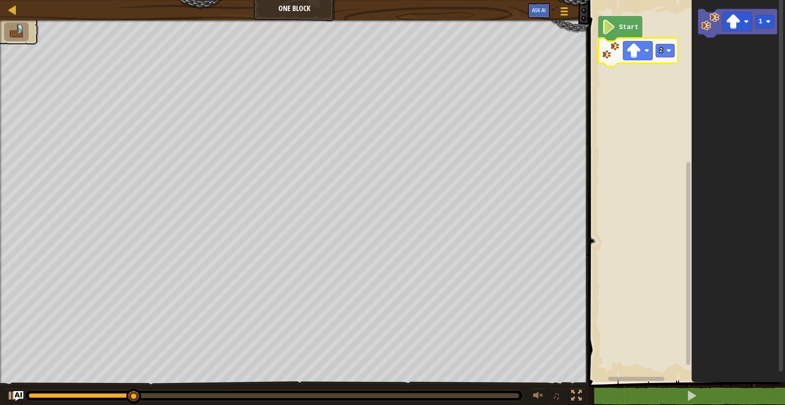
click at [727, 68] on icon "Blockly Workspace" at bounding box center [739, 189] width 94 height 387
click at [729, 58] on icon "Blockly Workspace" at bounding box center [739, 189] width 94 height 387
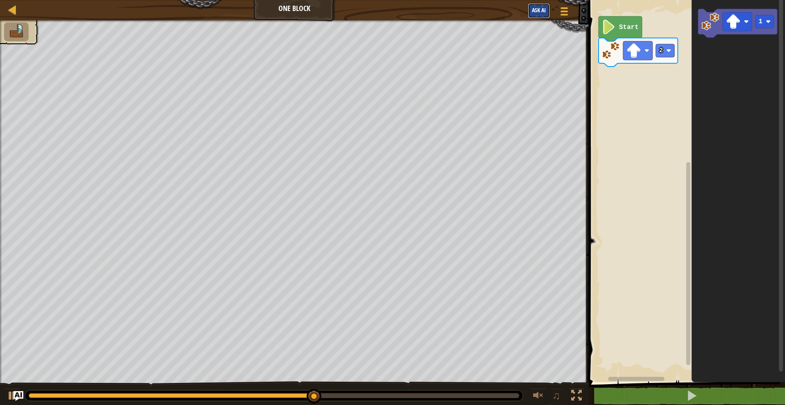
click at [548, 10] on button "Ask AI" at bounding box center [539, 10] width 22 height 15
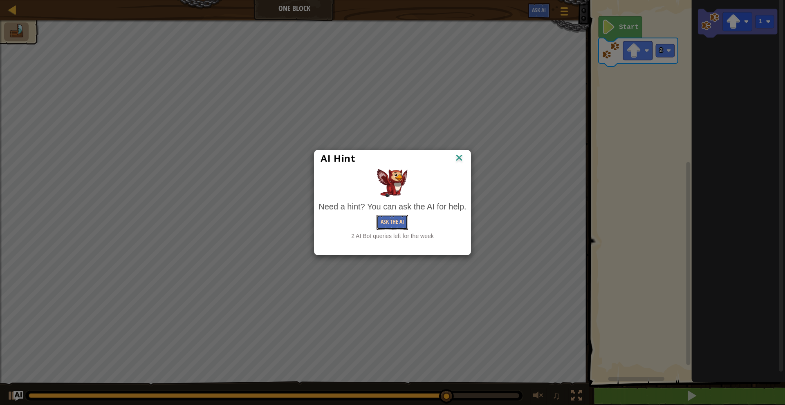
click at [403, 218] on button "Ask the AI" at bounding box center [391, 222] width 31 height 15
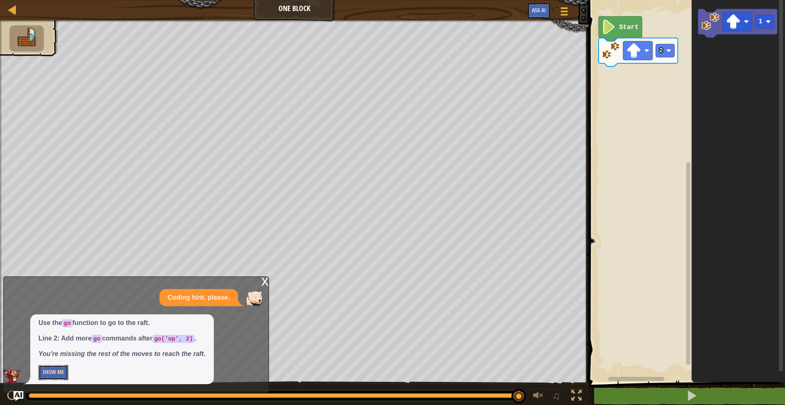
click at [67, 372] on button "Show Me" at bounding box center [53, 372] width 30 height 15
click at [15, 12] on div at bounding box center [12, 9] width 10 height 10
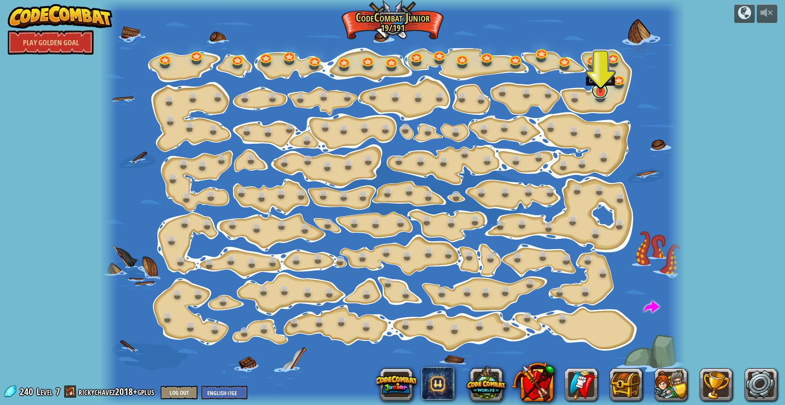
click at [600, 94] on link at bounding box center [599, 91] width 16 height 16
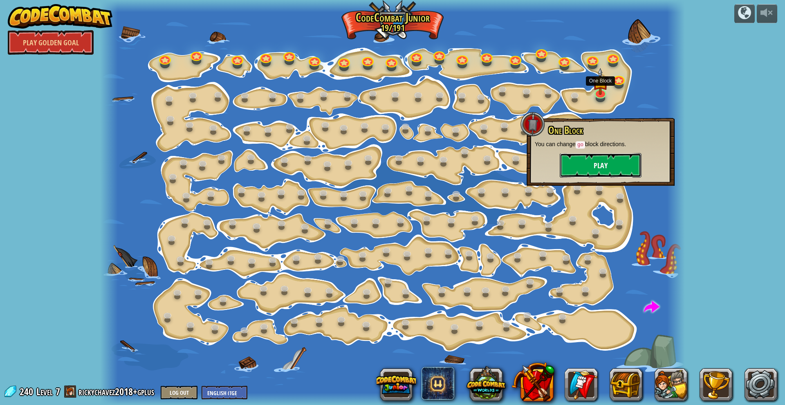
click at [591, 162] on button "Play" at bounding box center [600, 165] width 82 height 25
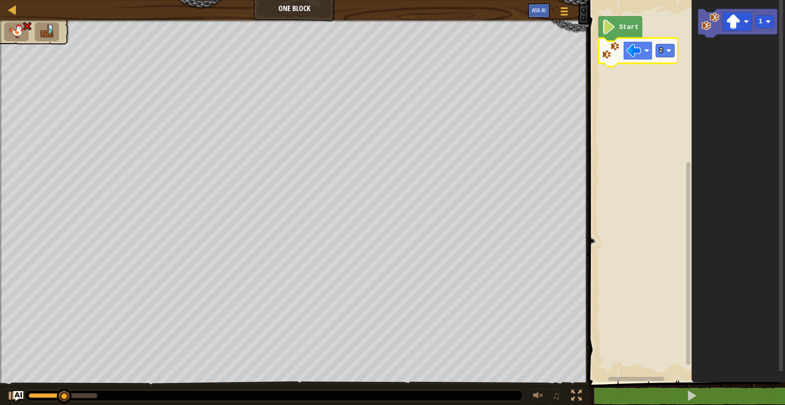
click at [646, 53] on rect "Blockly Workspace" at bounding box center [637, 50] width 29 height 19
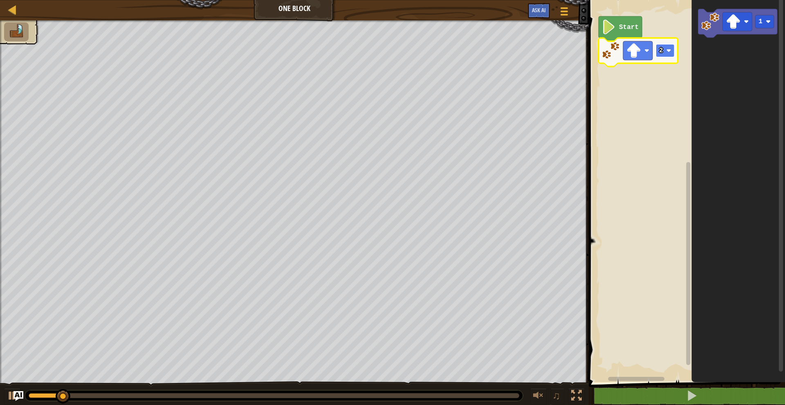
click at [667, 54] on rect "Blockly Workspace" at bounding box center [665, 50] width 19 height 13
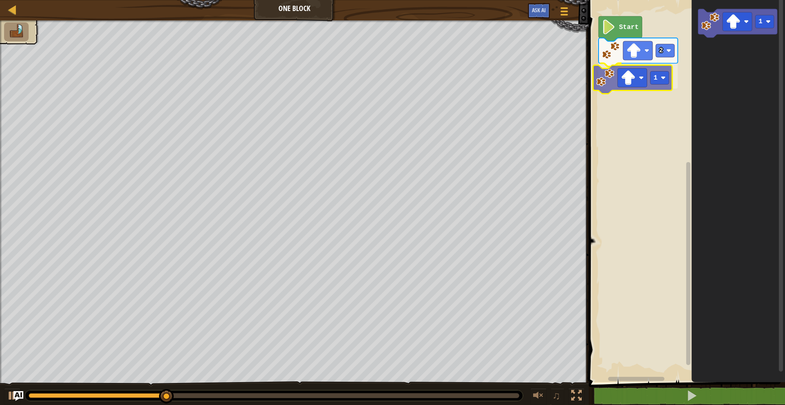
click at [615, 79] on div "Start 2 1 1 1" at bounding box center [685, 189] width 199 height 387
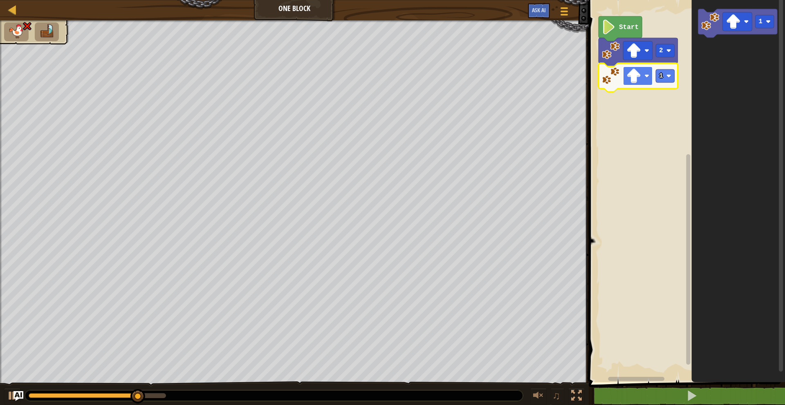
click at [640, 80] on image "Blockly Workspace" at bounding box center [633, 76] width 15 height 15
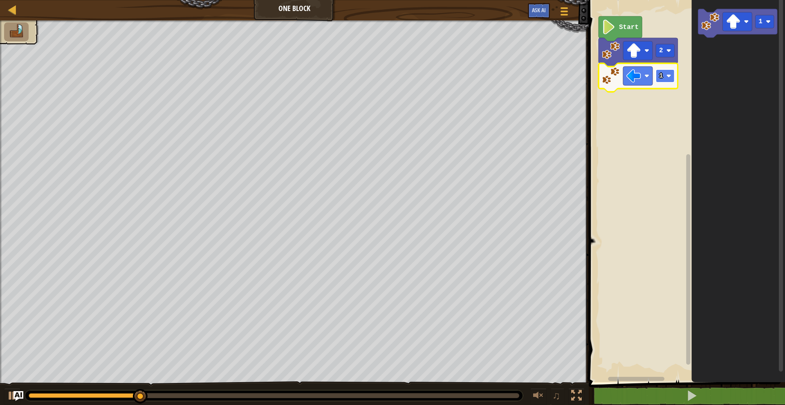
click at [662, 77] on text "1" at bounding box center [661, 75] width 4 height 7
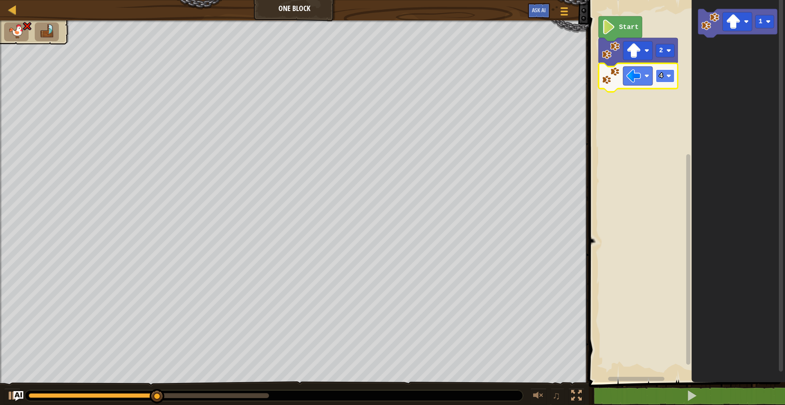
click at [668, 79] on rect "Blockly Workspace" at bounding box center [665, 75] width 19 height 13
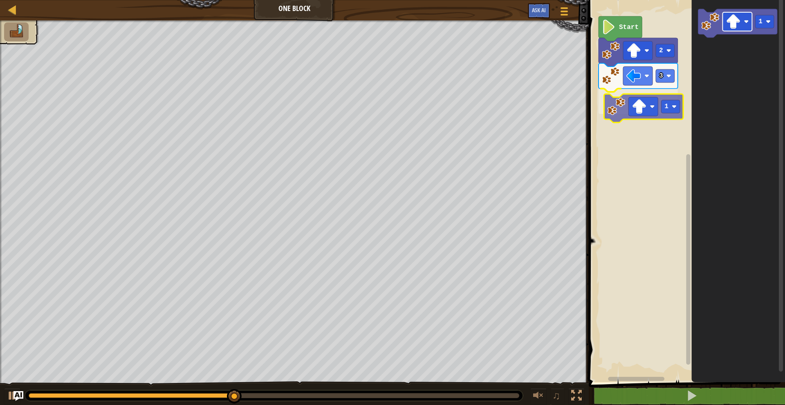
click at [633, 112] on div "Start 2 3 1 1 1" at bounding box center [685, 189] width 199 height 387
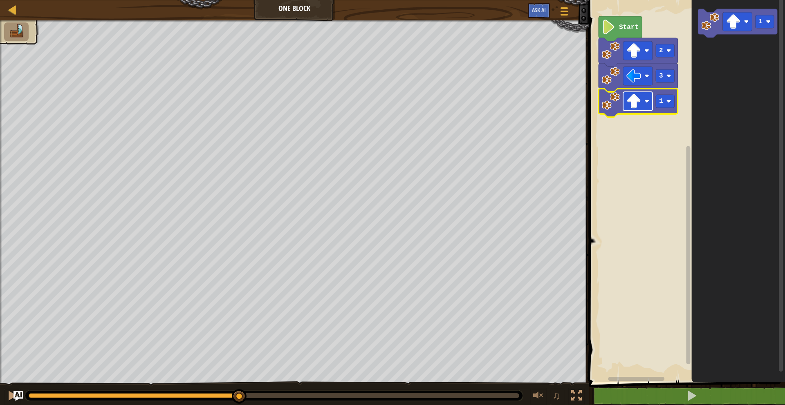
click at [647, 108] on rect "Blockly Workspace" at bounding box center [637, 101] width 29 height 19
click at [665, 101] on rect "Blockly Workspace" at bounding box center [665, 101] width 19 height 13
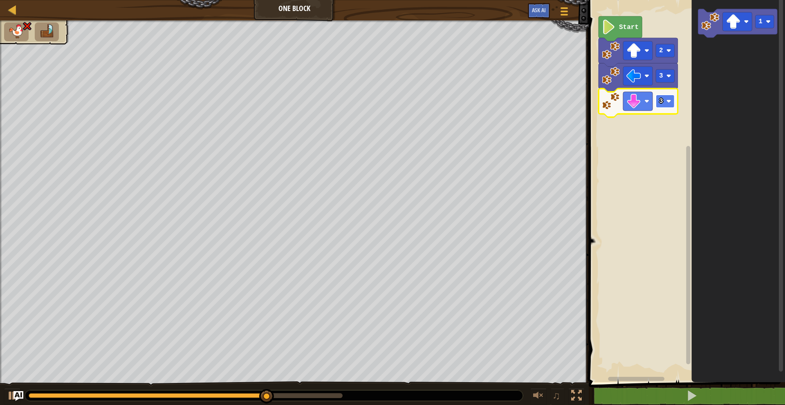
click at [665, 103] on rect "Blockly Workspace" at bounding box center [665, 101] width 19 height 13
click at [667, 106] on rect "Blockly Workspace" at bounding box center [665, 101] width 19 height 13
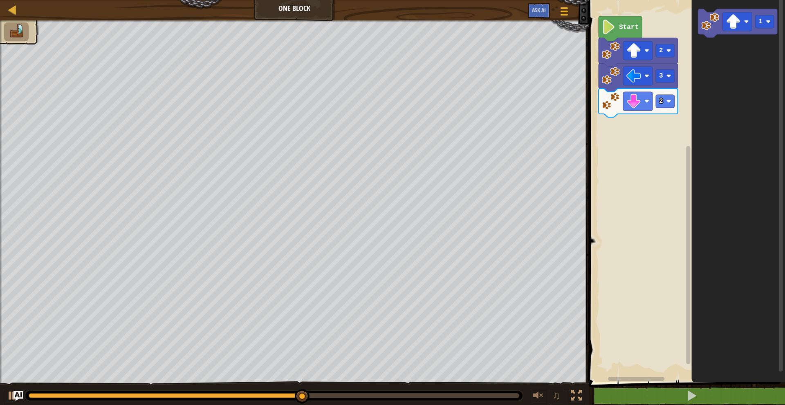
click at [626, 141] on div "Start 2 3 2 1" at bounding box center [685, 189] width 199 height 387
click at [715, 28] on image "Blockly Workspace" at bounding box center [710, 22] width 18 height 18
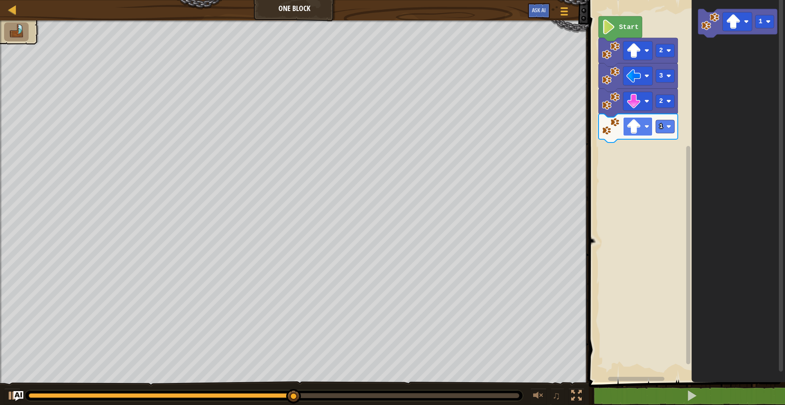
click at [649, 132] on rect "Blockly Workspace" at bounding box center [637, 126] width 29 height 19
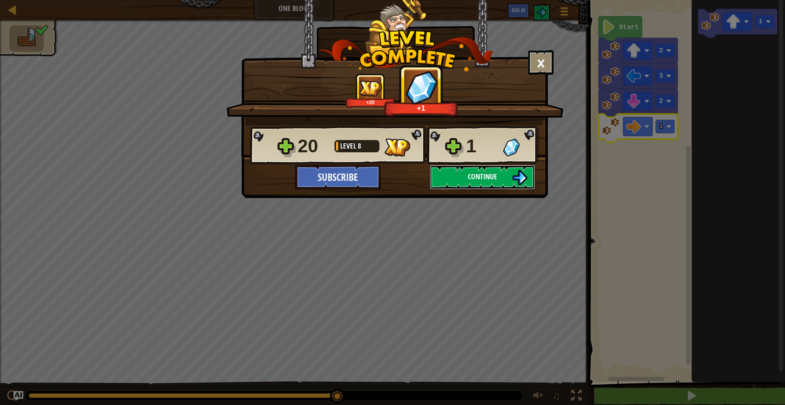
click at [513, 175] on img at bounding box center [520, 178] width 16 height 16
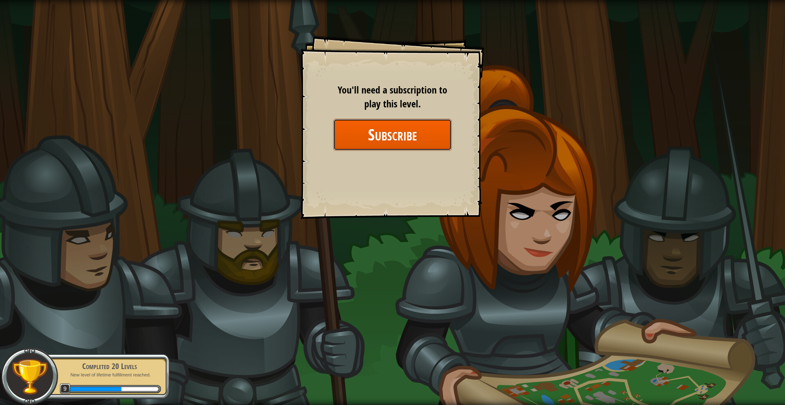
click at [441, 136] on button "Subscribe" at bounding box center [392, 134] width 119 height 31
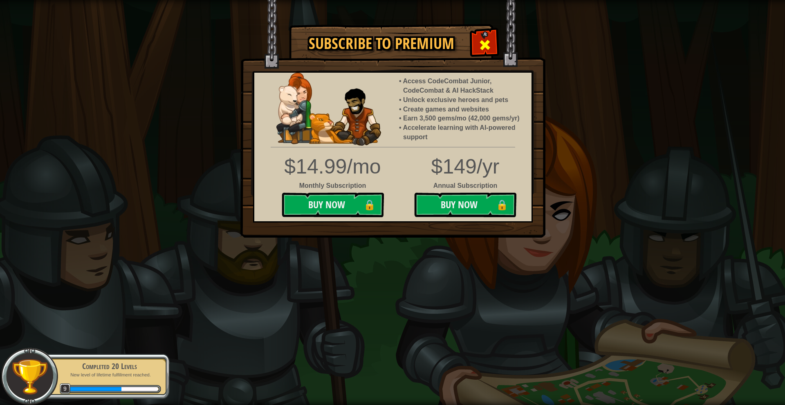
click at [490, 36] on div at bounding box center [485, 44] width 26 height 26
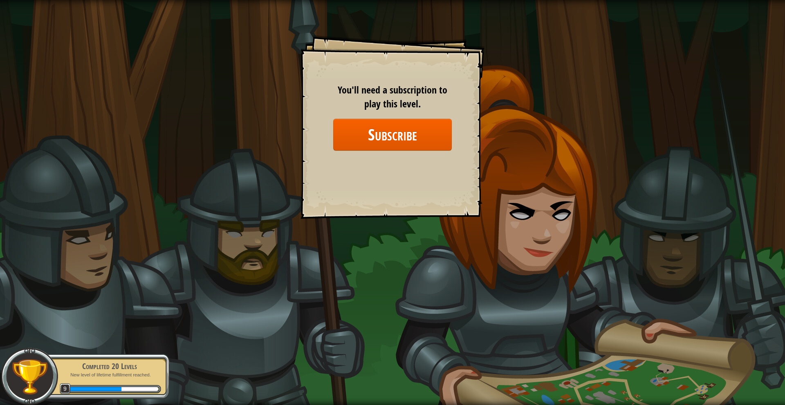
click at [148, 372] on p "New level of lifetime fulfillment reached." at bounding box center [109, 375] width 103 height 6
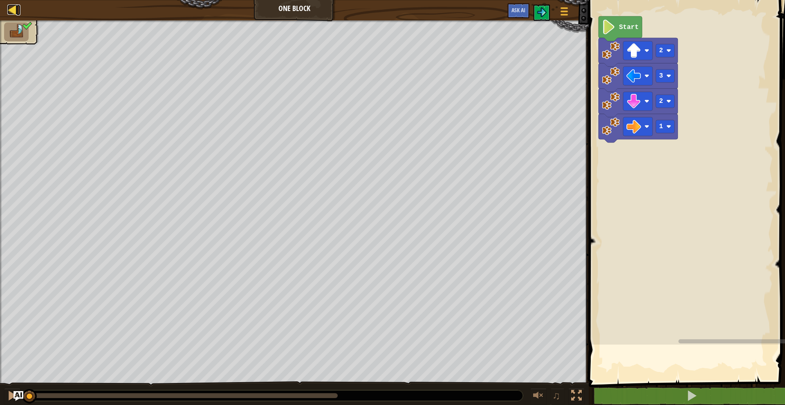
click at [16, 10] on div at bounding box center [12, 9] width 10 height 10
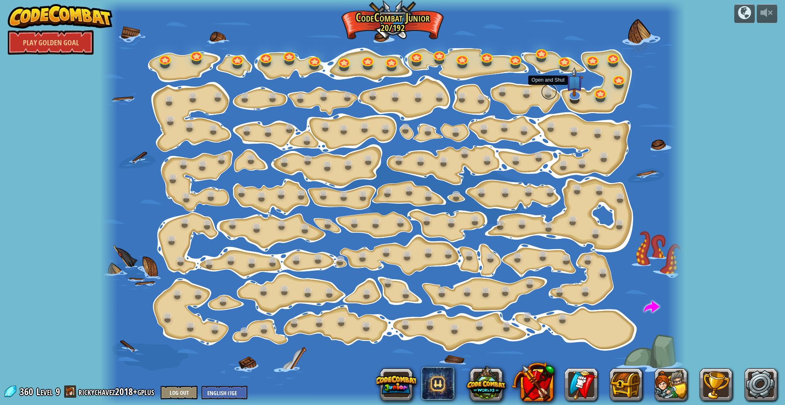
click at [548, 93] on link at bounding box center [549, 92] width 16 height 16
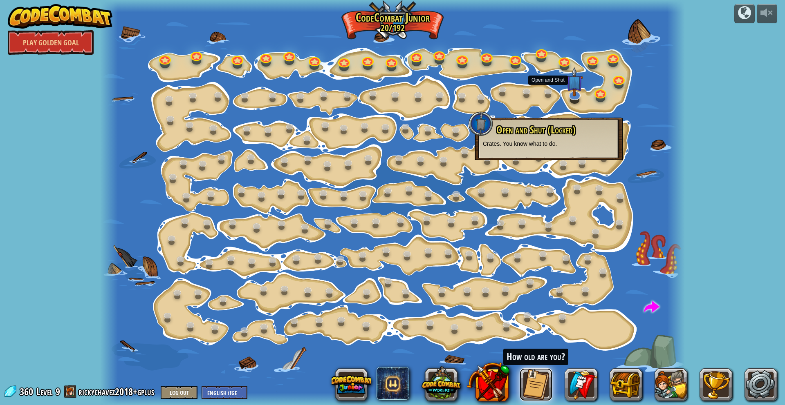
click at [541, 383] on button at bounding box center [535, 385] width 33 height 33
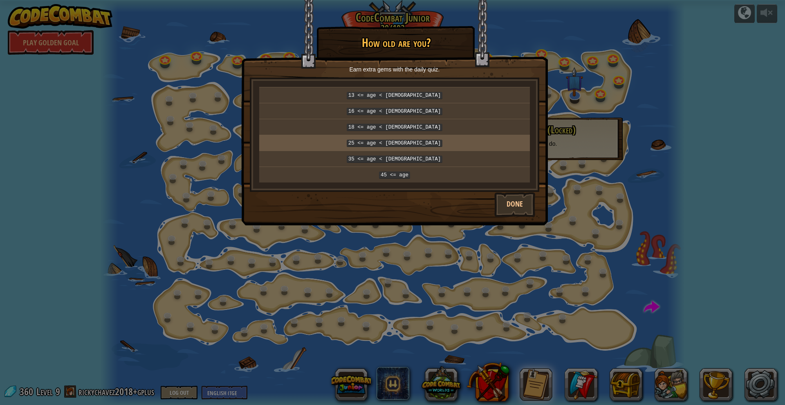
click at [410, 142] on code "25 <= age < 35" at bounding box center [395, 143] width 96 height 7
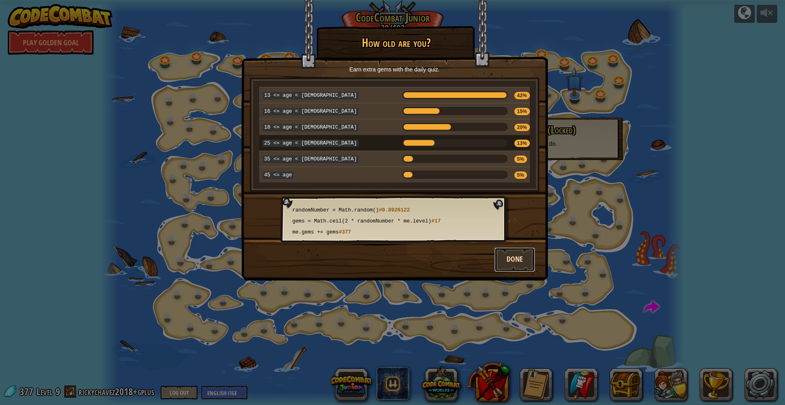
click at [528, 252] on button "Done" at bounding box center [514, 260] width 41 height 25
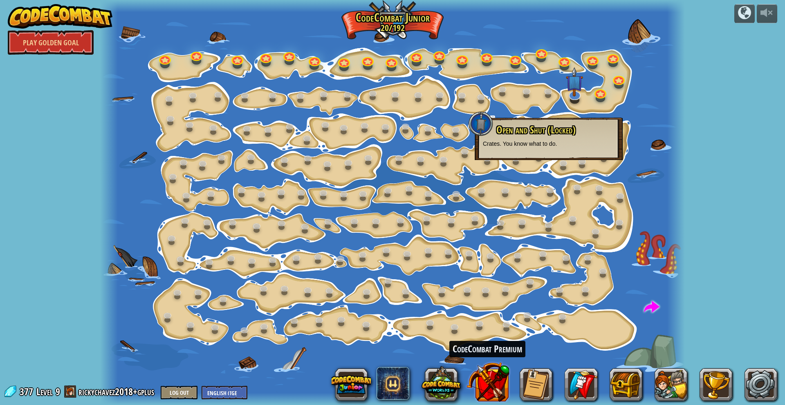
click at [497, 379] on button at bounding box center [487, 382] width 43 height 43
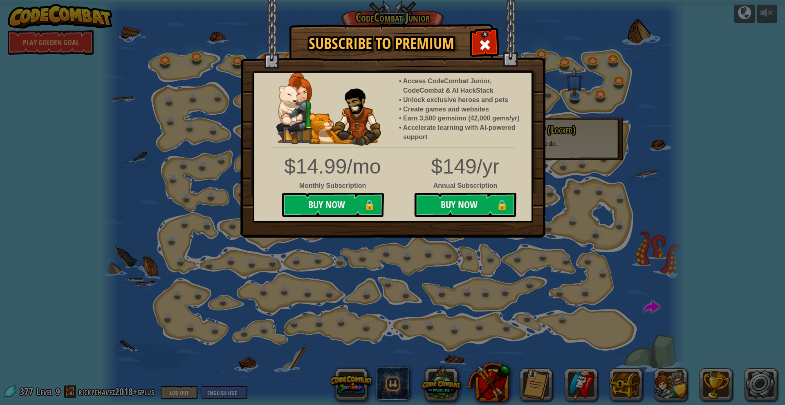
click at [541, 50] on img at bounding box center [392, 119] width 305 height 238
click at [481, 41] on span at bounding box center [484, 44] width 13 height 13
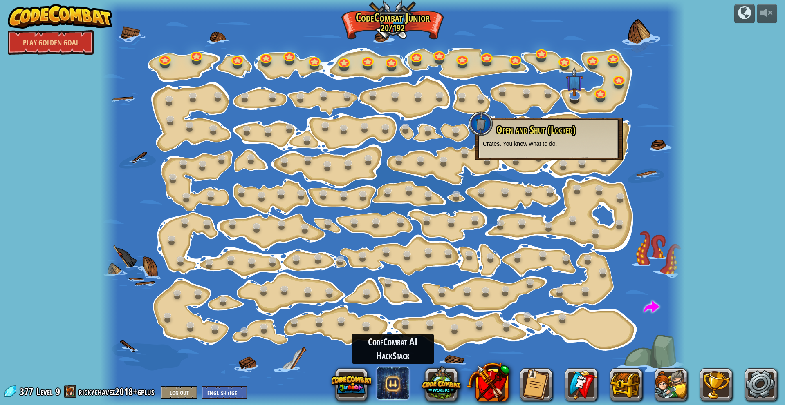
click at [401, 381] on span at bounding box center [392, 383] width 33 height 33
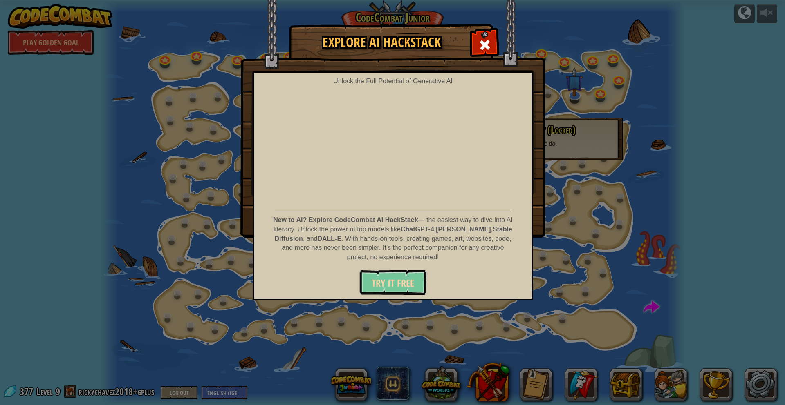
click at [402, 293] on button "Try It Free" at bounding box center [392, 283] width 67 height 25
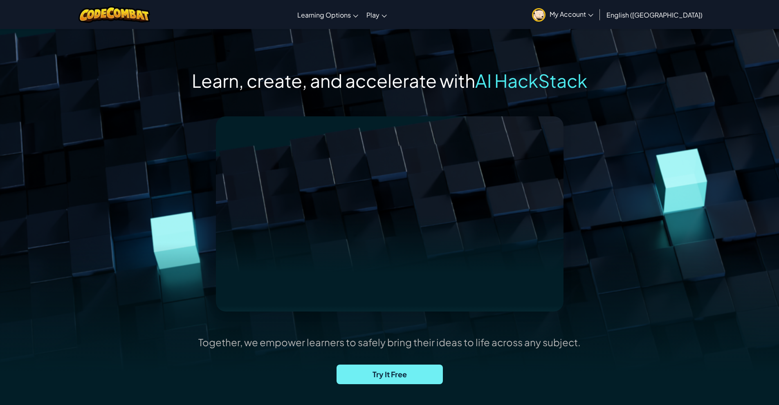
click at [396, 380] on span "Try It Free" at bounding box center [389, 375] width 106 height 20
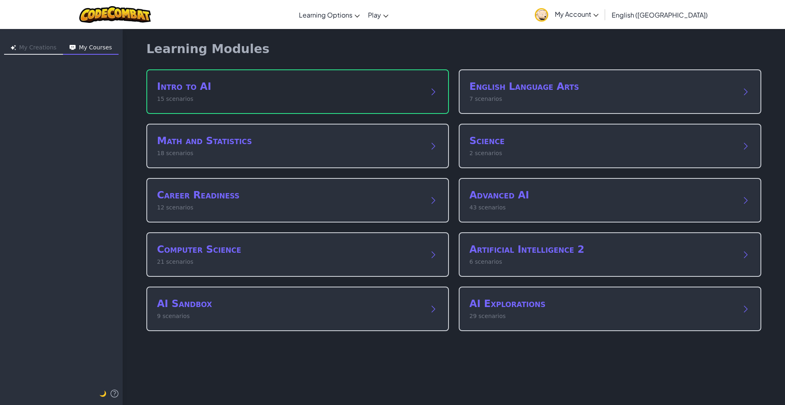
click at [329, 80] on h2 "Intro to AI" at bounding box center [289, 86] width 265 height 13
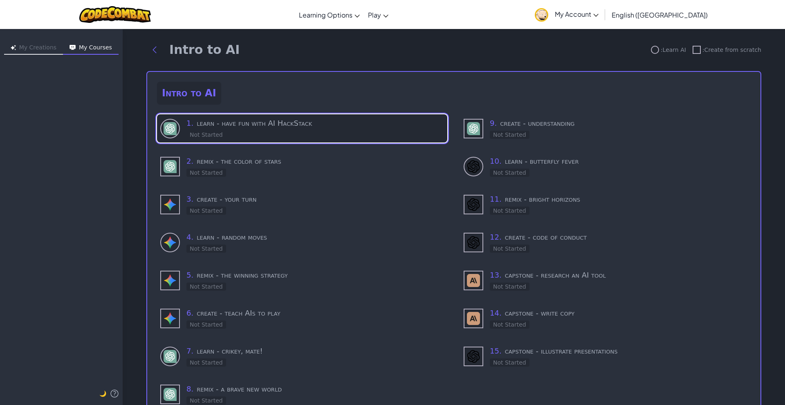
click at [287, 126] on h3 "1 . learn - have fun with AI HackStack" at bounding box center [314, 123] width 257 height 11
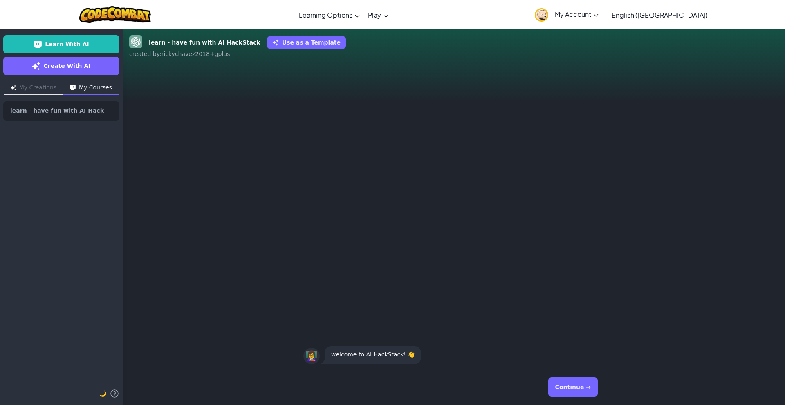
click at [581, 395] on button "Continue →" at bounding box center [572, 388] width 49 height 20
click at [579, 394] on button "Continue →" at bounding box center [572, 388] width 49 height 20
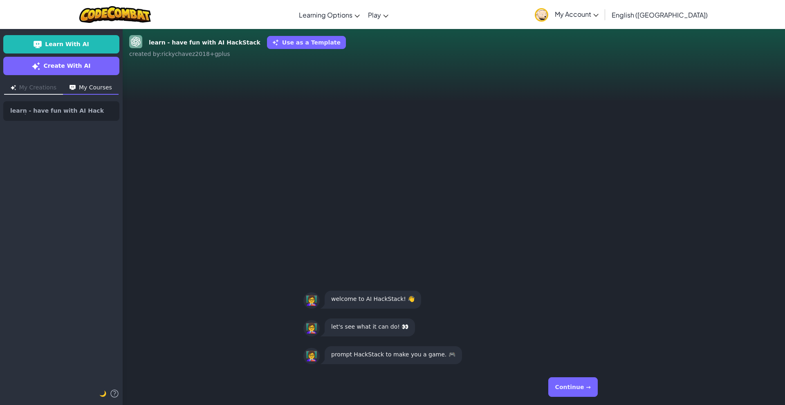
click at [579, 394] on button "Continue →" at bounding box center [572, 388] width 49 height 20
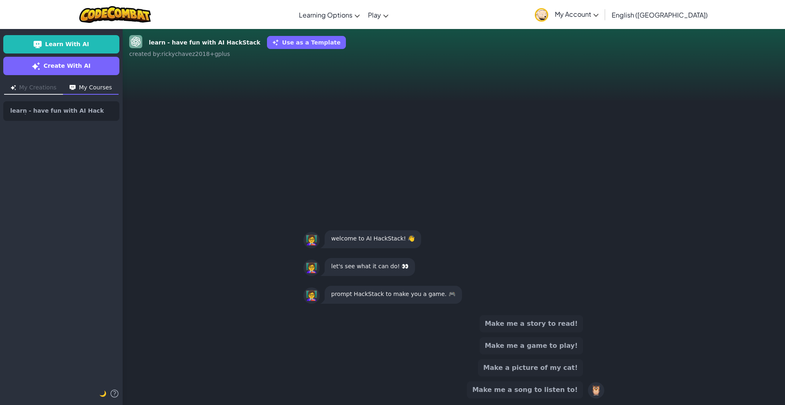
click at [559, 346] on button "Make me a game to play!" at bounding box center [530, 346] width 103 height 17
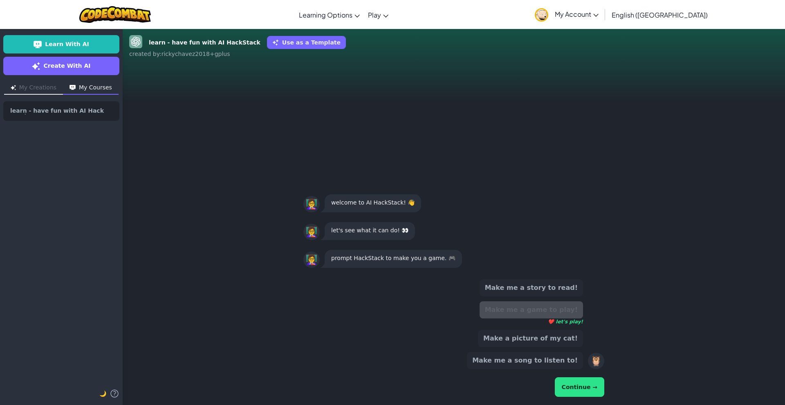
click at [577, 387] on button "Continue →" at bounding box center [579, 388] width 49 height 20
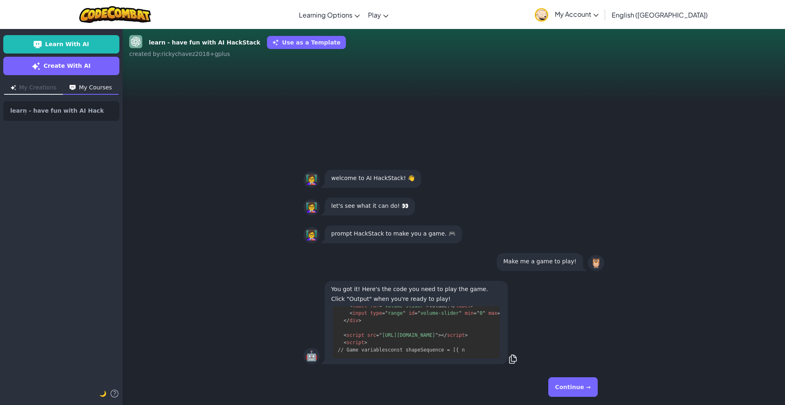
scroll to position [1185, 0]
click at [574, 389] on button "Continue →" at bounding box center [572, 388] width 49 height 20
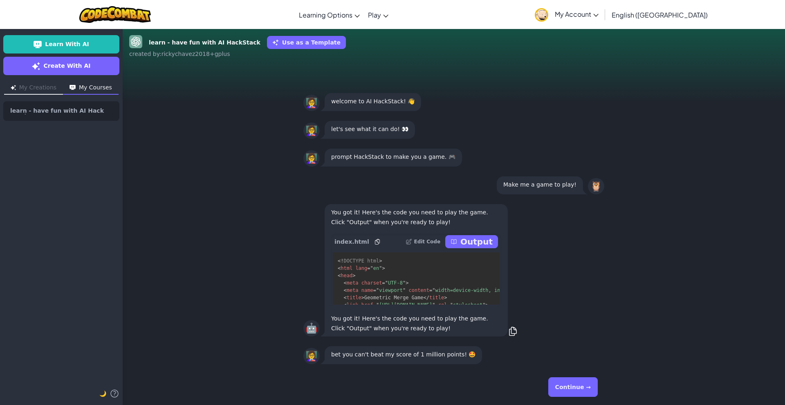
click at [481, 242] on p "Output" at bounding box center [476, 241] width 32 height 11
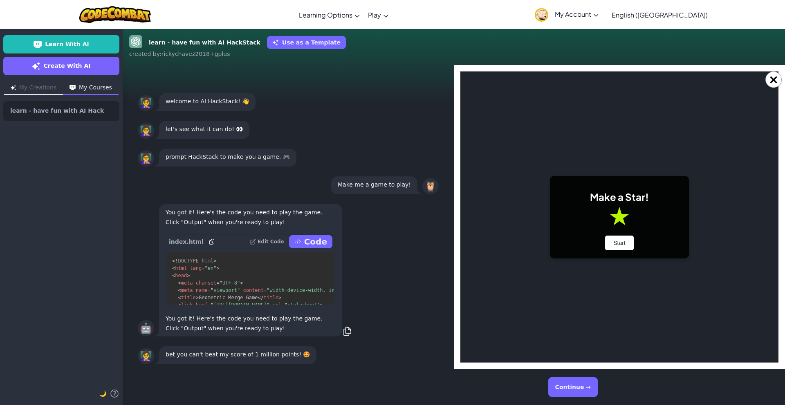
scroll to position [0, 0]
click at [609, 242] on button "Start" at bounding box center [619, 243] width 29 height 15
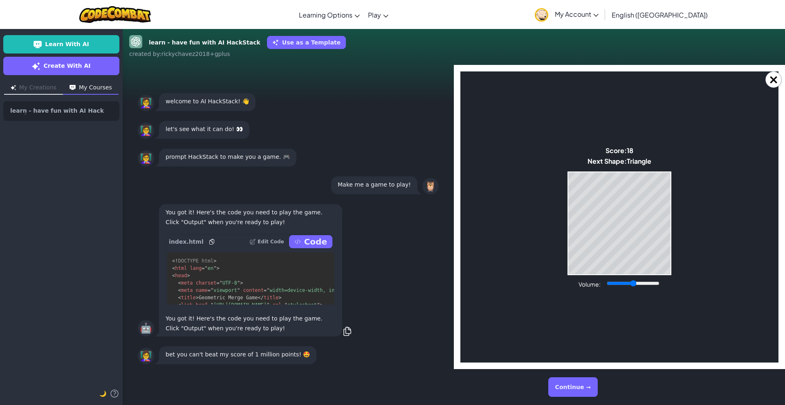
click at [586, 391] on button "Continue →" at bounding box center [572, 388] width 49 height 20
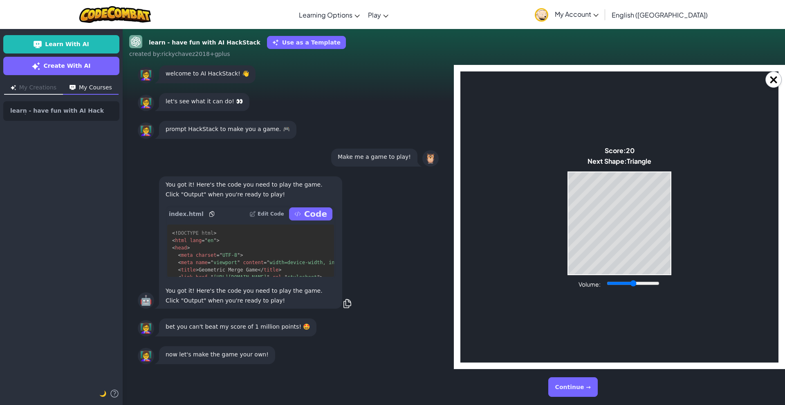
click at [577, 387] on button "Continue →" at bounding box center [572, 388] width 49 height 20
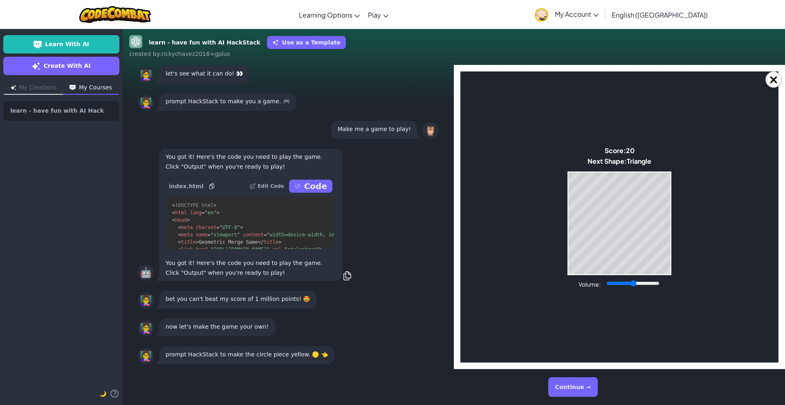
click at [577, 387] on button "Continue →" at bounding box center [572, 388] width 49 height 20
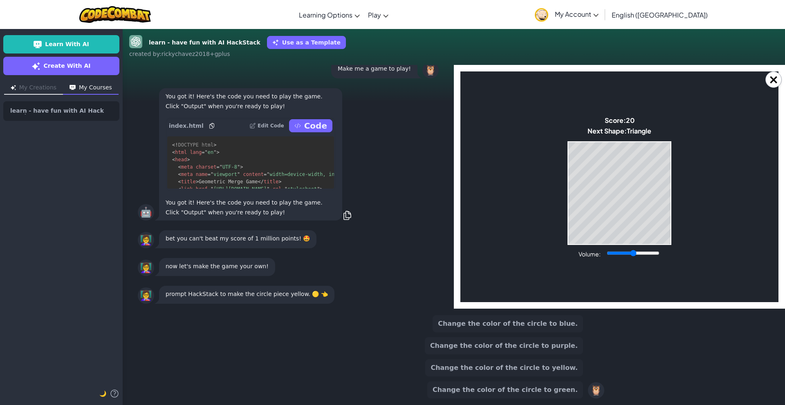
click at [511, 375] on button "Change the color of the circle to yellow." at bounding box center [504, 368] width 158 height 17
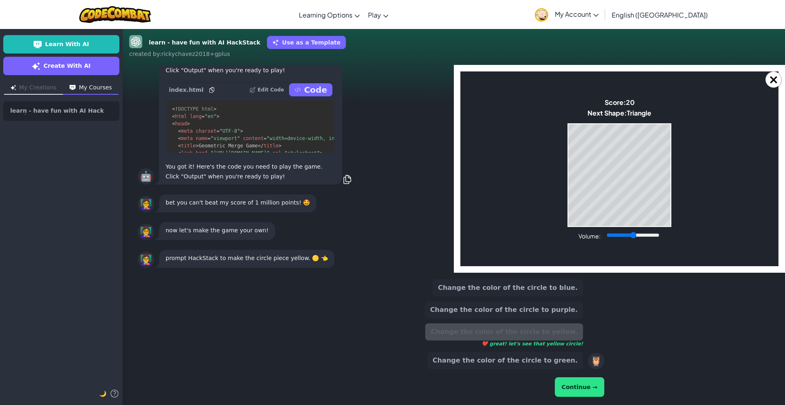
click at [597, 390] on button "Continue →" at bounding box center [579, 388] width 49 height 20
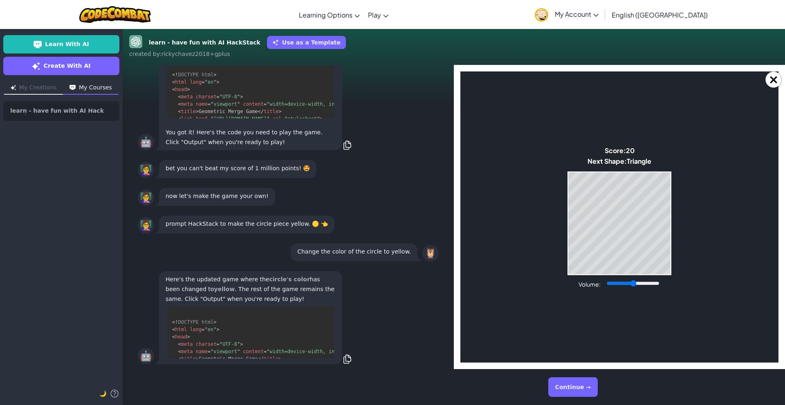
scroll to position [125, 0]
click at [584, 389] on button "Continue →" at bounding box center [572, 388] width 49 height 20
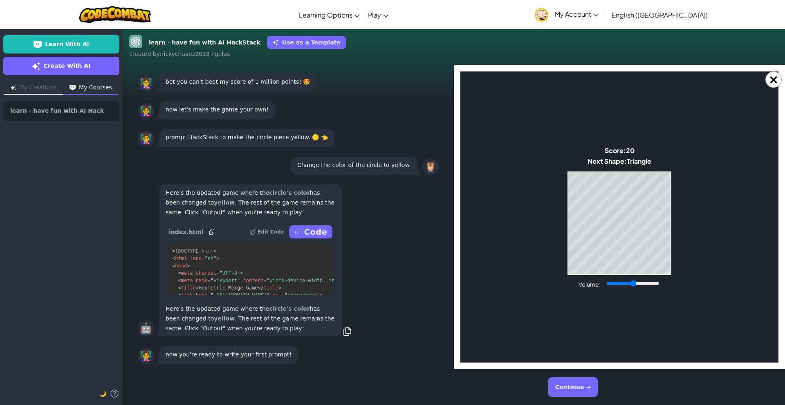
click at [322, 227] on p "Code" at bounding box center [315, 231] width 23 height 11
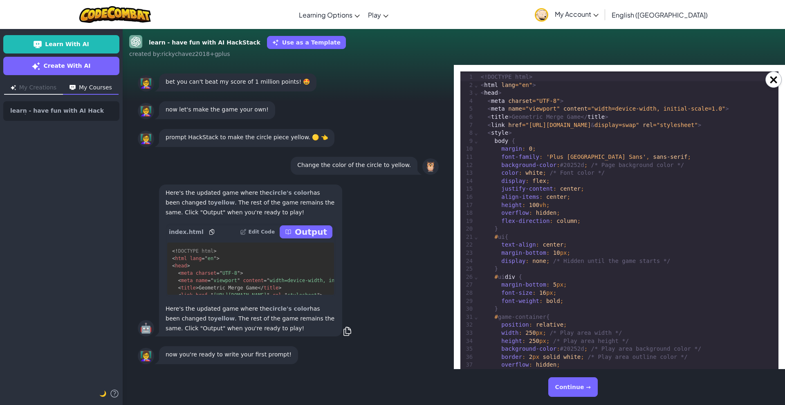
click at [578, 385] on button "Continue →" at bounding box center [572, 388] width 49 height 20
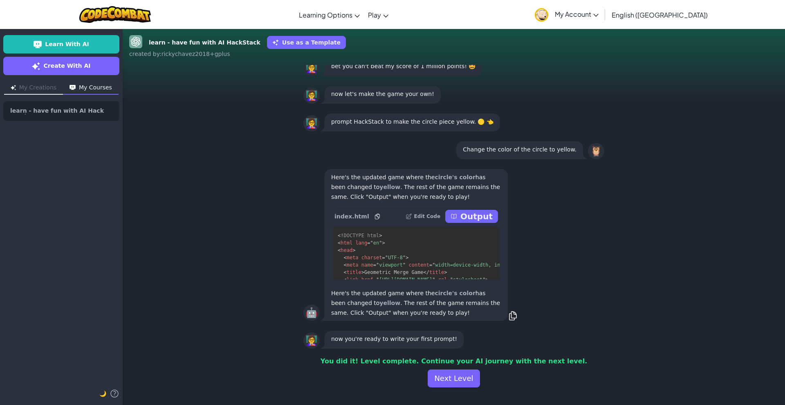
scroll to position [0, 0]
click at [472, 375] on button "Next Level" at bounding box center [453, 379] width 52 height 18
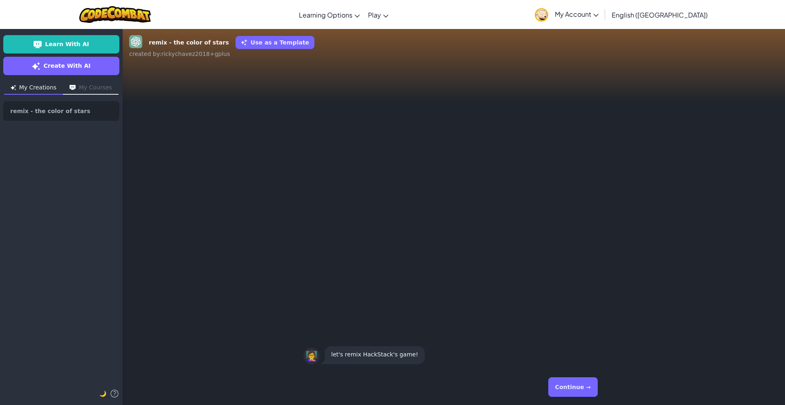
click at [580, 380] on button "Continue →" at bounding box center [572, 388] width 49 height 20
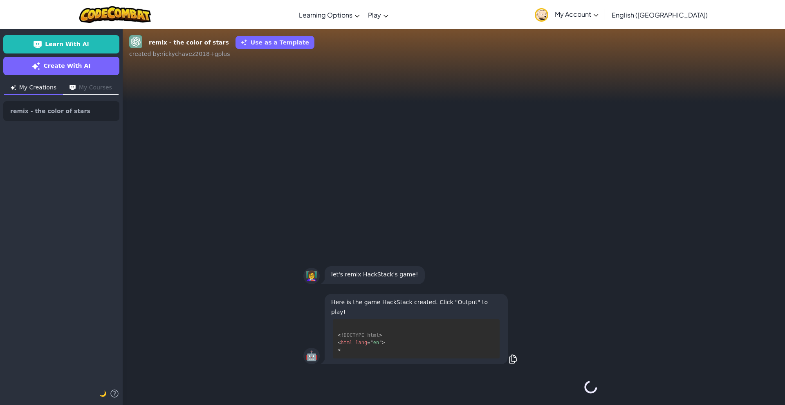
scroll to position [8, 0]
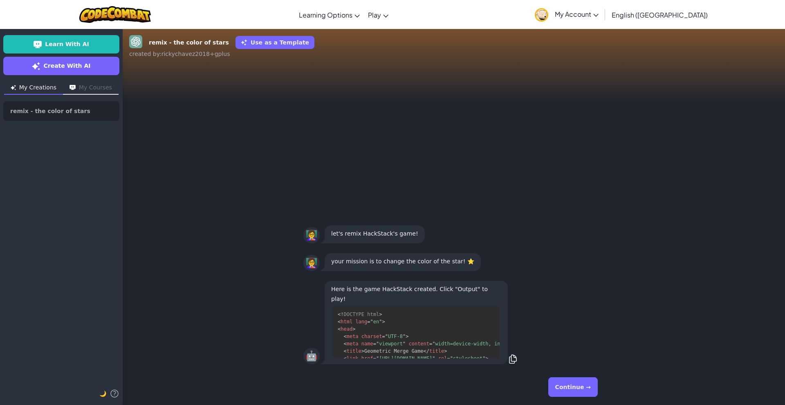
click at [580, 380] on button "Continue →" at bounding box center [572, 388] width 49 height 20
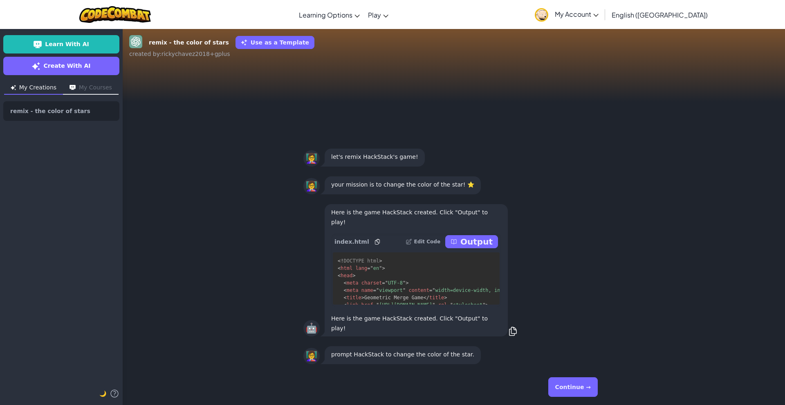
click at [580, 380] on button "Continue →" at bounding box center [572, 388] width 49 height 20
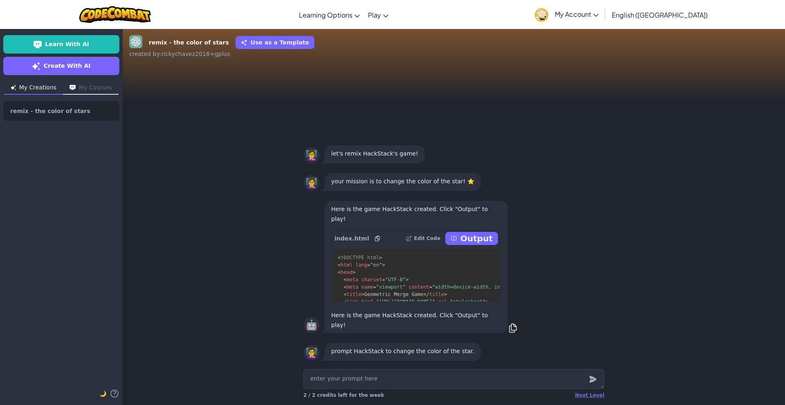
click at [544, 385] on textarea at bounding box center [453, 379] width 301 height 20
click at [525, 377] on textarea at bounding box center [453, 379] width 301 height 20
type textarea "x"
type textarea "c"
type textarea "x"
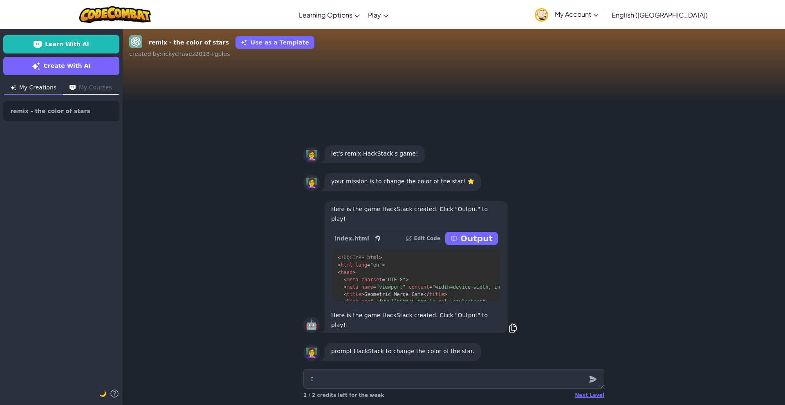
type textarea "ch"
type textarea "x"
type textarea "cha"
type textarea "x"
type textarea "chan"
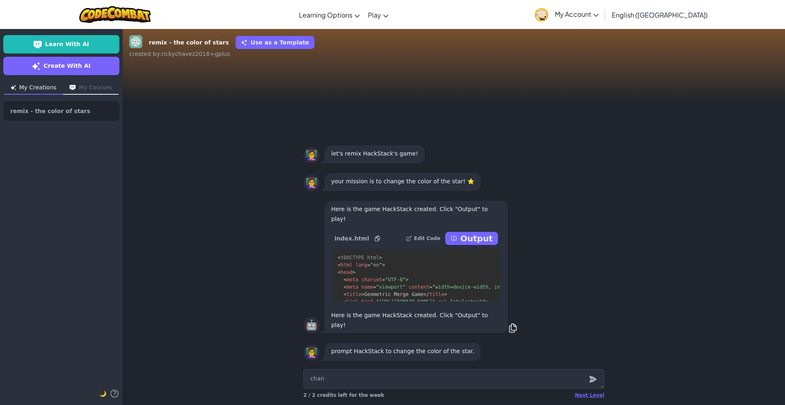
type textarea "x"
type textarea "[PERSON_NAME]"
type textarea "x"
type textarea "change"
type textarea "x"
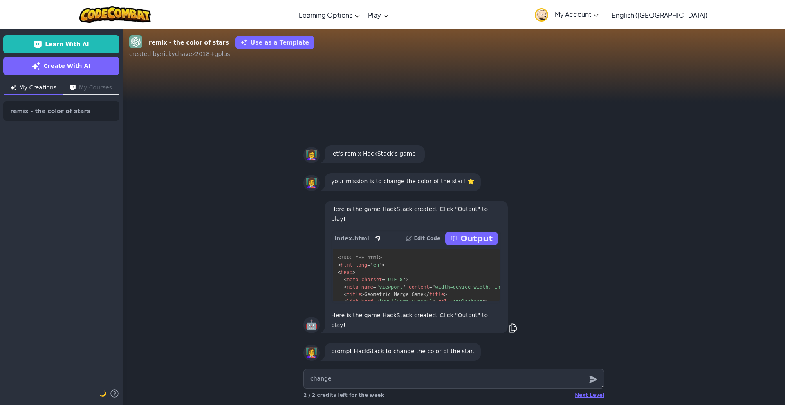
type textarea "change"
type textarea "x"
type textarea "change c"
type textarea "x"
type textarea "change co"
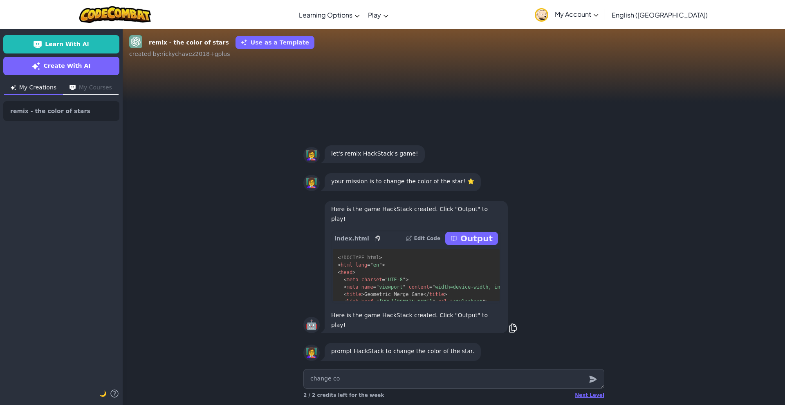
type textarea "x"
type textarea "change col"
type textarea "x"
type textarea "change col,"
type textarea "x"
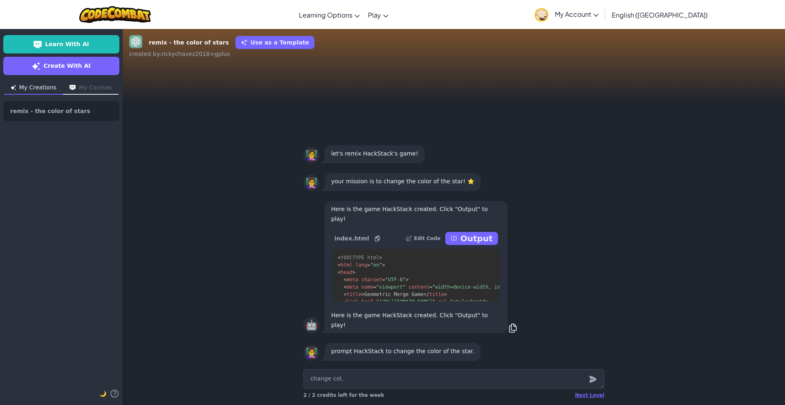
type textarea "change col"
type textarea "x"
type textarea "change colo"
type textarea "x"
type textarea "change color"
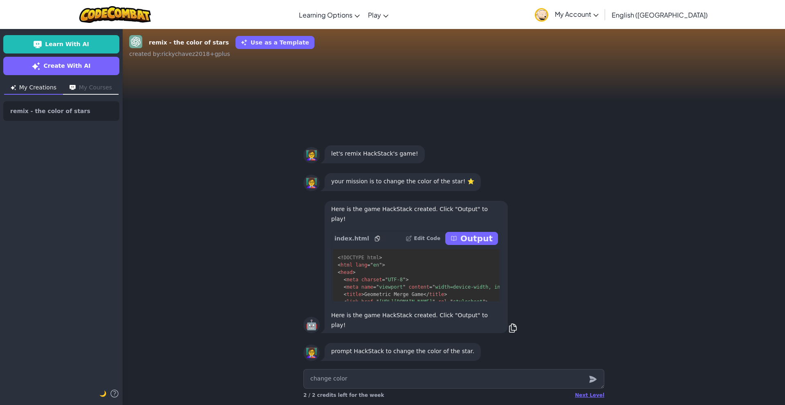
type textarea "x"
type textarea "change color"
type textarea "x"
type textarea "change color f"
type textarea "x"
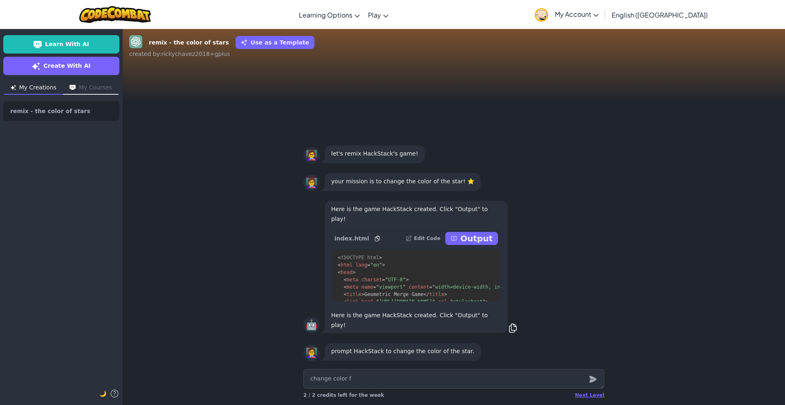
type textarea "change color fo"
type textarea "x"
type textarea "change color fo"
type textarea "x"
type textarea "change color fo t"
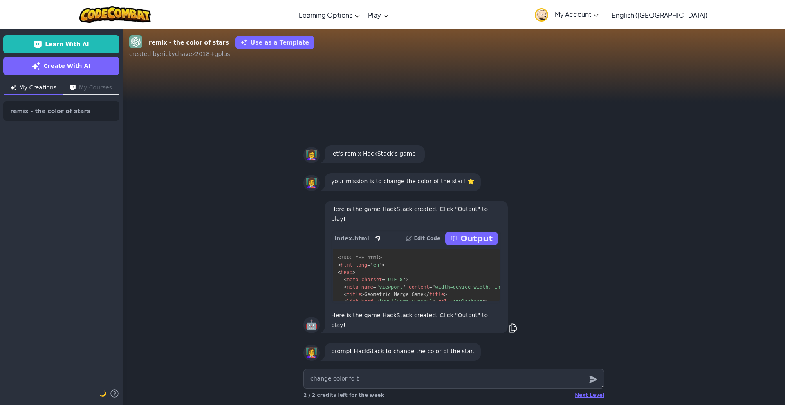
type textarea "x"
type textarea "change color fo th"
type textarea "x"
type textarea "change color fo t"
type textarea "x"
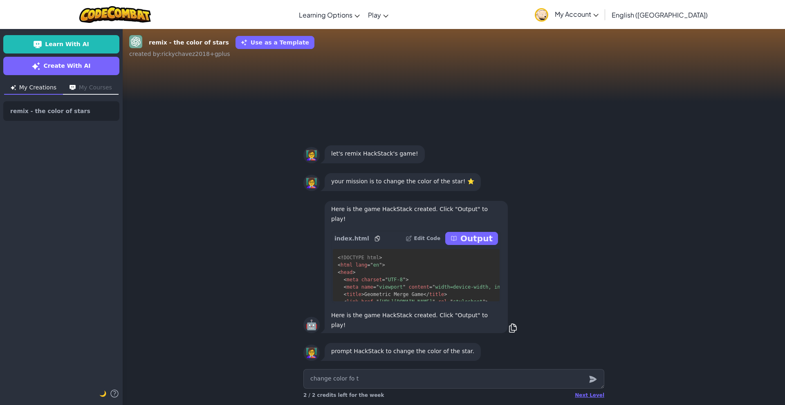
type textarea "change color fo"
type textarea "x"
type textarea "change color fo"
type textarea "x"
type textarea "change color f"
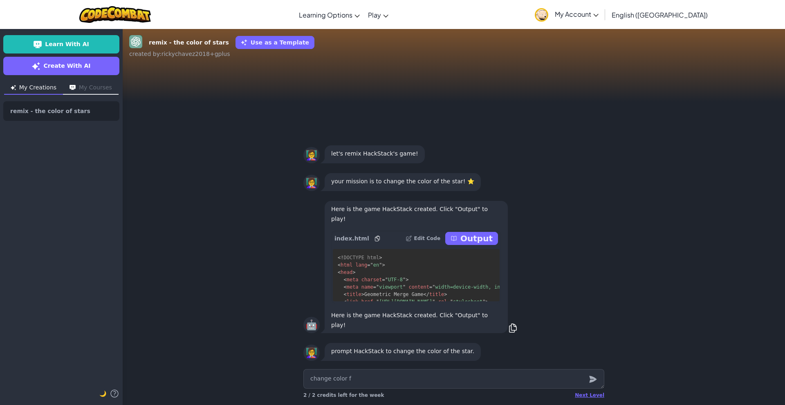
type textarea "x"
type textarea "change color"
type textarea "x"
type textarea "change color i"
type textarea "x"
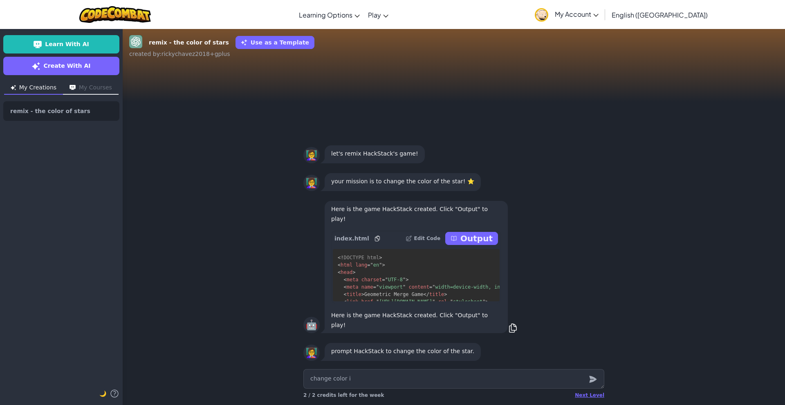
type textarea "change color if"
type textarea "x"
type textarea "change color if"
type textarea "x"
type textarea "change color if"
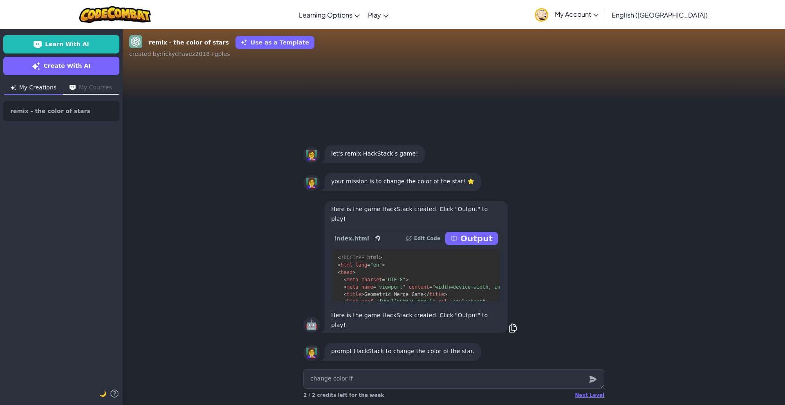
type textarea "x"
type textarea "change color i"
type textarea "x"
type textarea "change color"
type textarea "x"
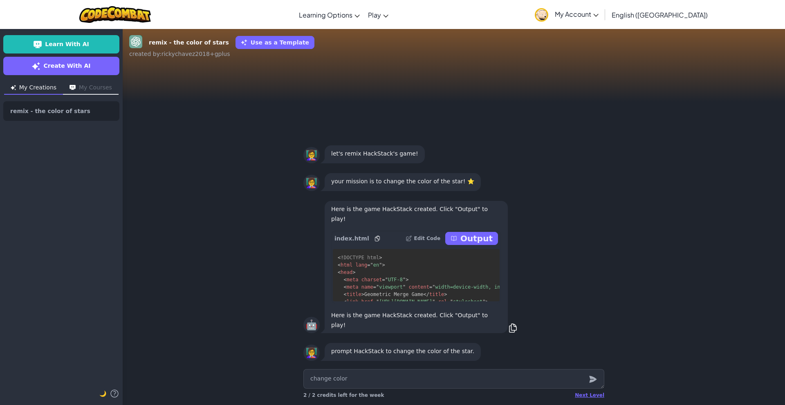
type textarea "change color o"
type textarea "x"
type textarea "change color of"
type textarea "x"
type textarea "change color of"
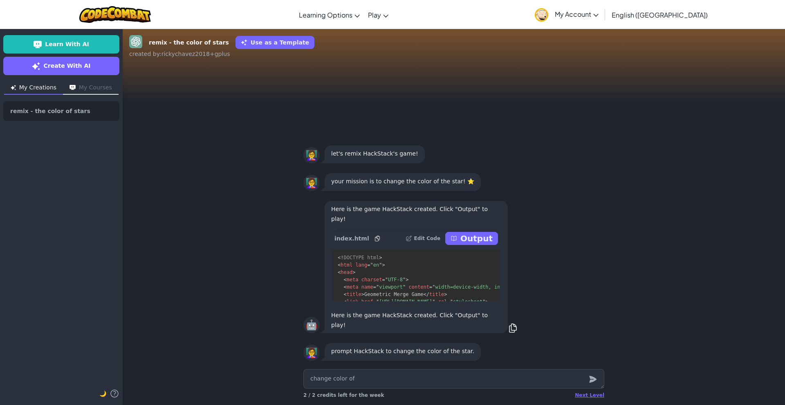
type textarea "x"
type textarea "change color of t"
type textarea "x"
type textarea "change color of th"
type textarea "x"
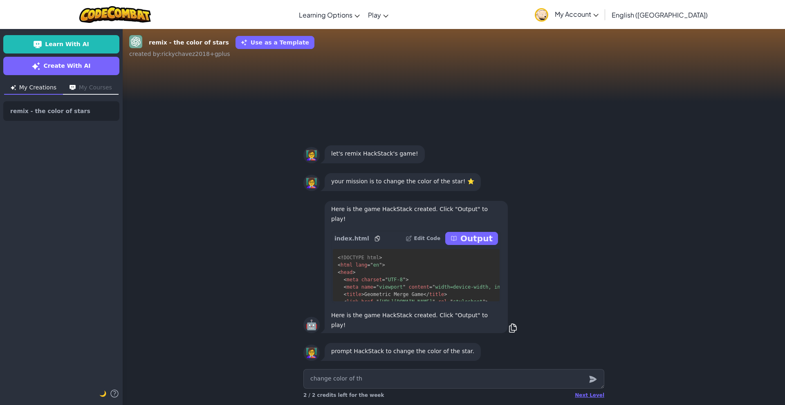
type textarea "change color of the"
type textarea "x"
type textarea "change color of the"
type textarea "x"
type textarea "change color of the s"
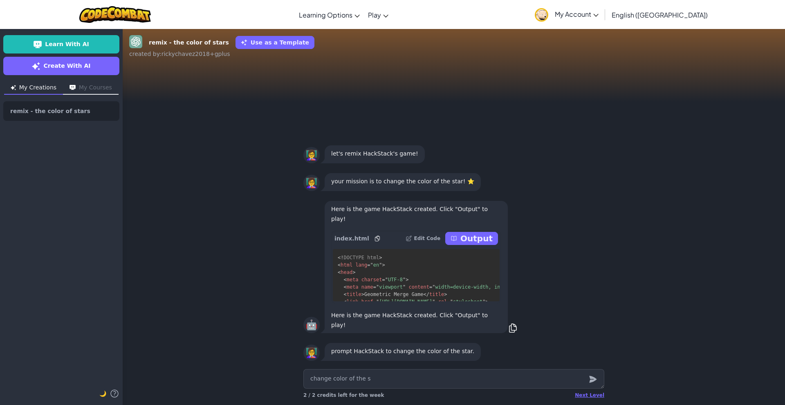
type textarea "x"
type textarea "change color of the st"
type textarea "x"
type textarea "change color of the sta"
type textarea "x"
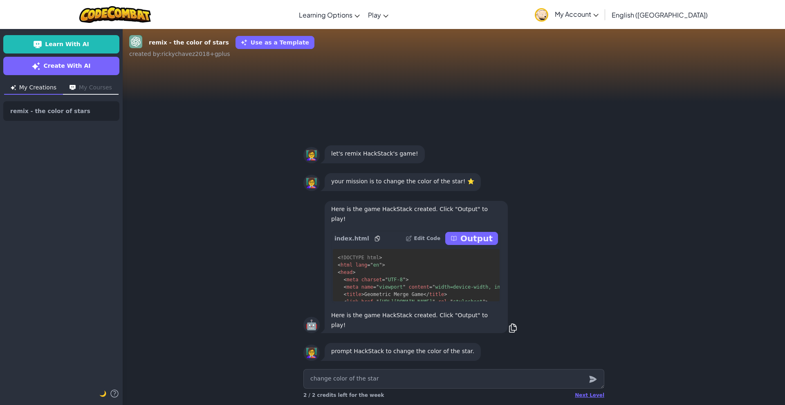
type textarea "change color of the star"
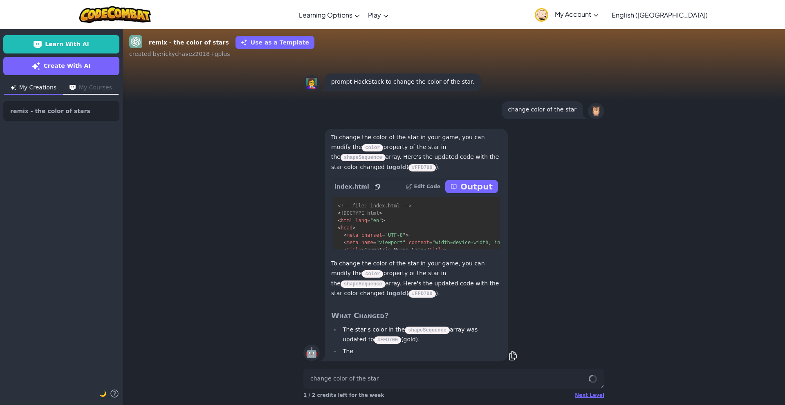
scroll to position [0, 0]
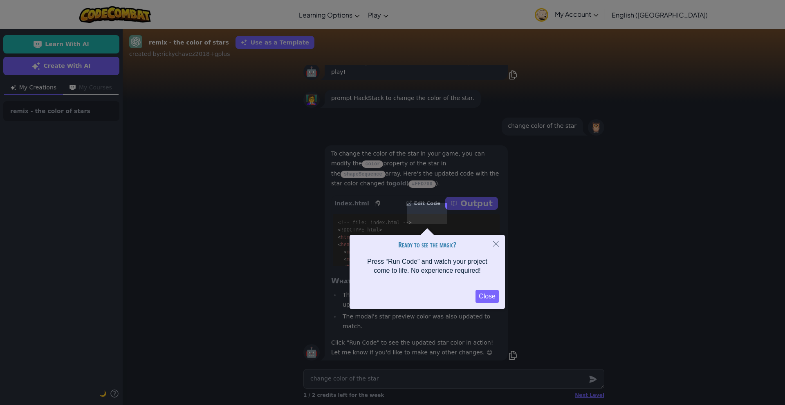
click at [491, 295] on button "Close" at bounding box center [486, 296] width 23 height 13
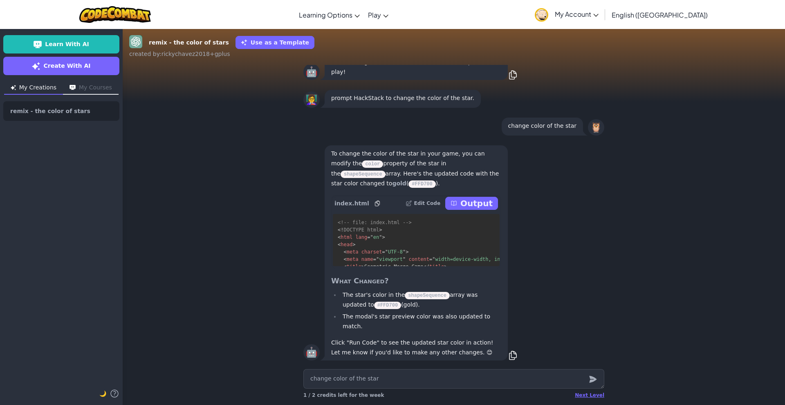
click at [476, 209] on p "Output" at bounding box center [476, 203] width 32 height 11
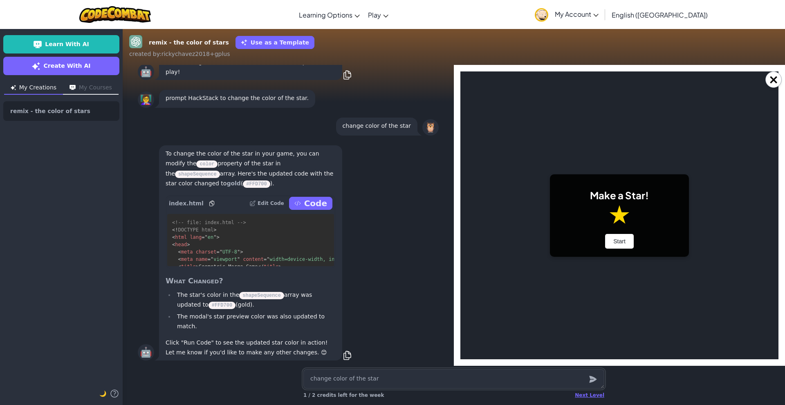
scroll to position [0, 0]
click at [609, 244] on button "Start" at bounding box center [619, 241] width 29 height 15
click at [629, 242] on button "Start" at bounding box center [619, 241] width 29 height 15
click at [309, 209] on p "Code" at bounding box center [315, 203] width 23 height 11
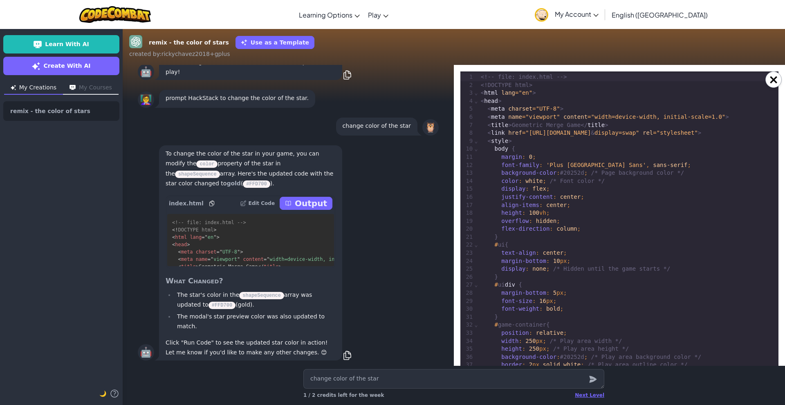
click at [311, 209] on p "Output" at bounding box center [311, 203] width 32 height 11
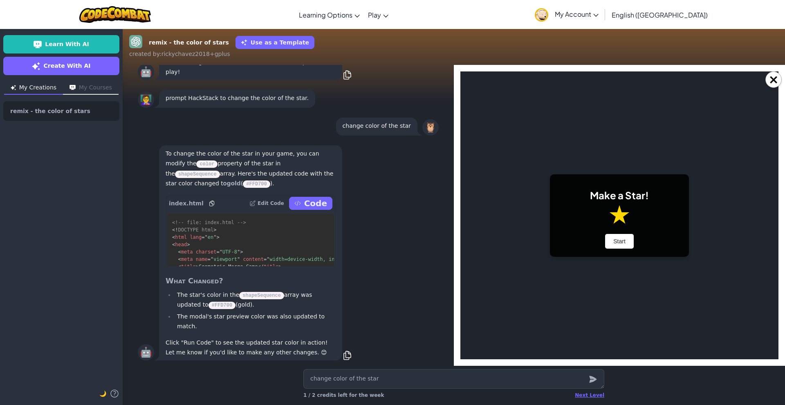
click at [301, 210] on button "Code" at bounding box center [310, 203] width 43 height 13
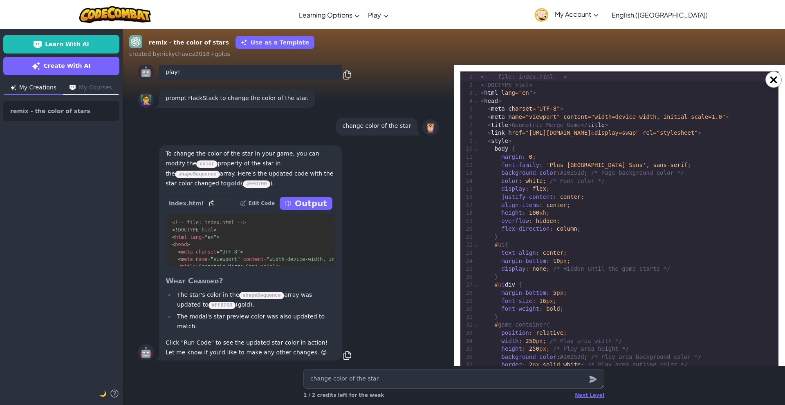
click at [267, 207] on p "Edit Code" at bounding box center [261, 203] width 27 height 7
click at [311, 209] on p "Output" at bounding box center [311, 203] width 32 height 11
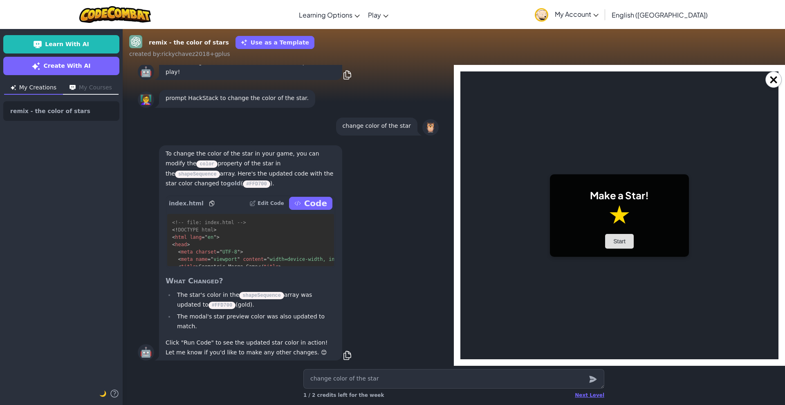
click at [621, 240] on button "Start" at bounding box center [619, 241] width 29 height 15
click at [770, 81] on button "×" at bounding box center [773, 80] width 16 height 16
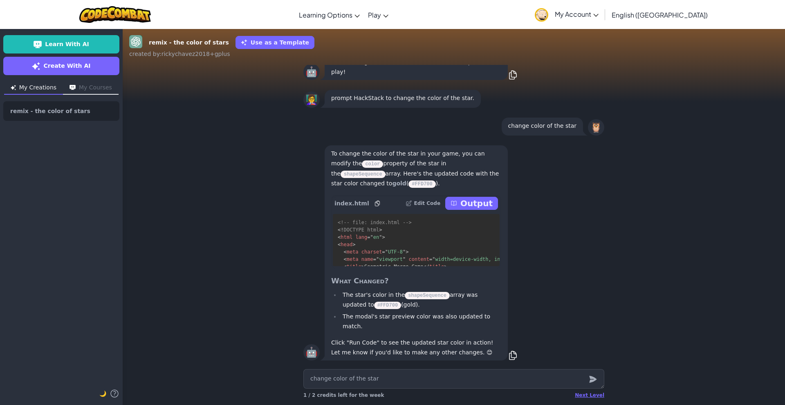
click at [486, 209] on p "Output" at bounding box center [476, 203] width 32 height 11
type textarea "x"
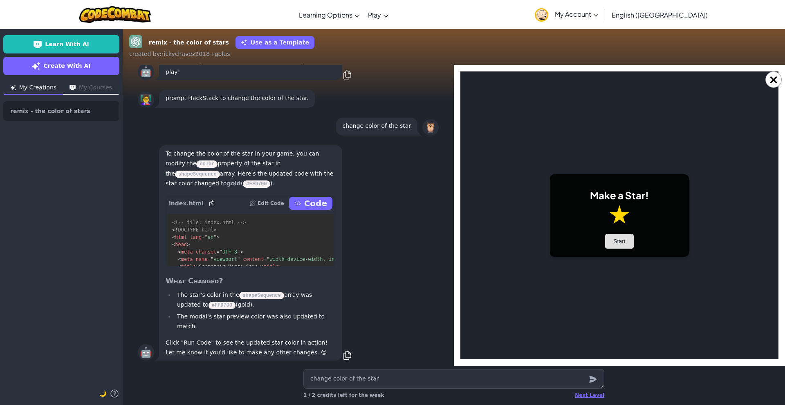
click at [630, 245] on button "Start" at bounding box center [619, 241] width 29 height 15
click at [630, 246] on button "Start" at bounding box center [619, 241] width 29 height 15
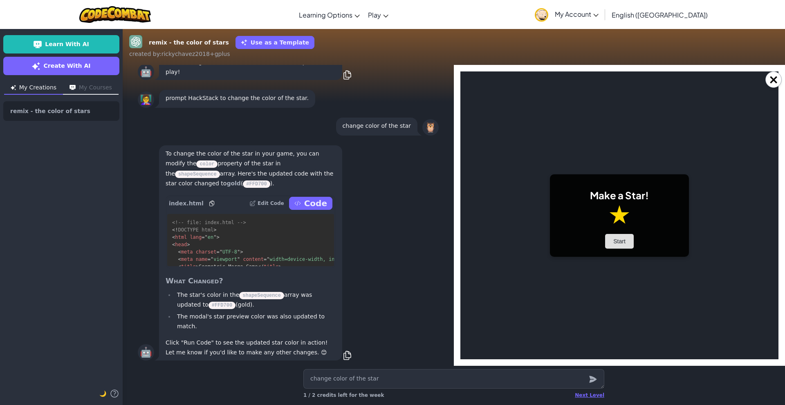
click at [630, 246] on button "Start" at bounding box center [619, 241] width 29 height 15
click at [377, 383] on textarea "change color of the star" at bounding box center [453, 379] width 301 height 20
type textarea "x"
type textarea "r"
type textarea "x"
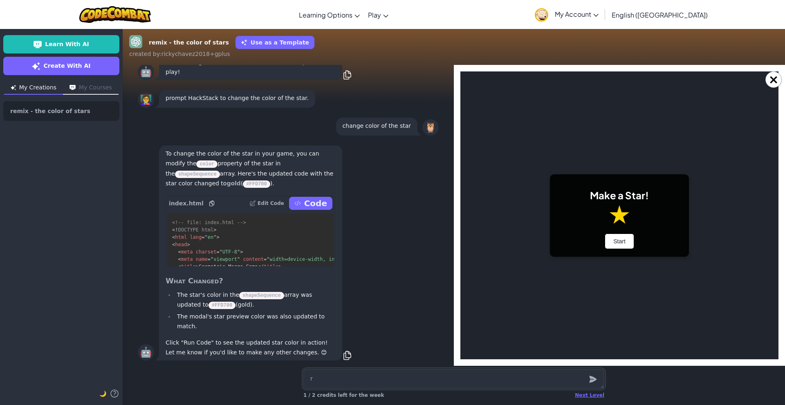
type textarea "ru"
type textarea "x"
type textarea "run"
type textarea "x"
type textarea "run"
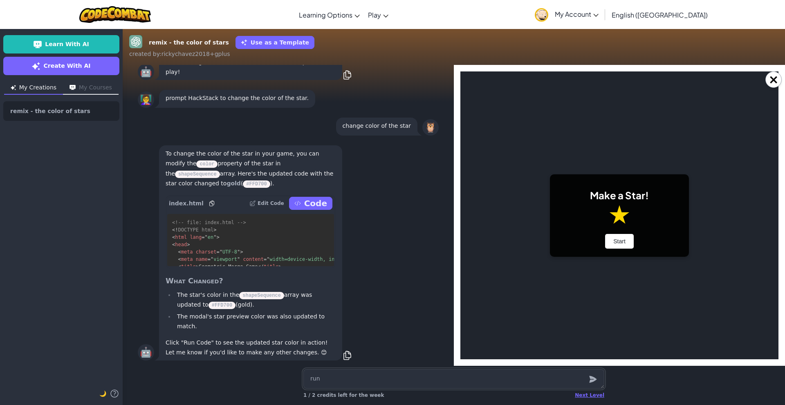
type textarea "x"
type textarea "run c"
type textarea "x"
type textarea "run co"
type textarea "x"
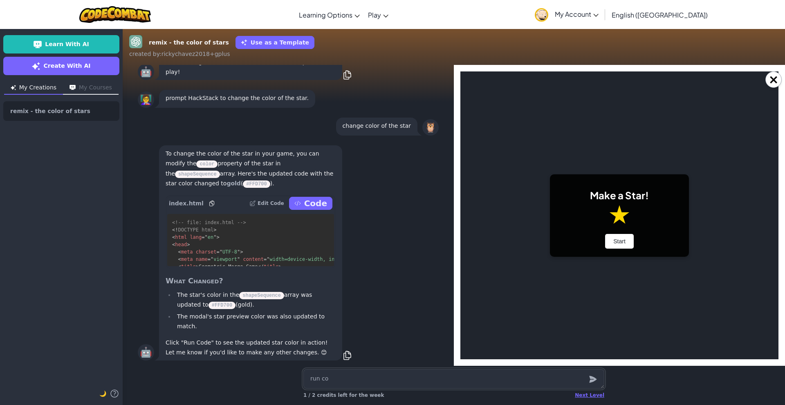
type textarea "run cod"
type textarea "x"
type textarea "run code"
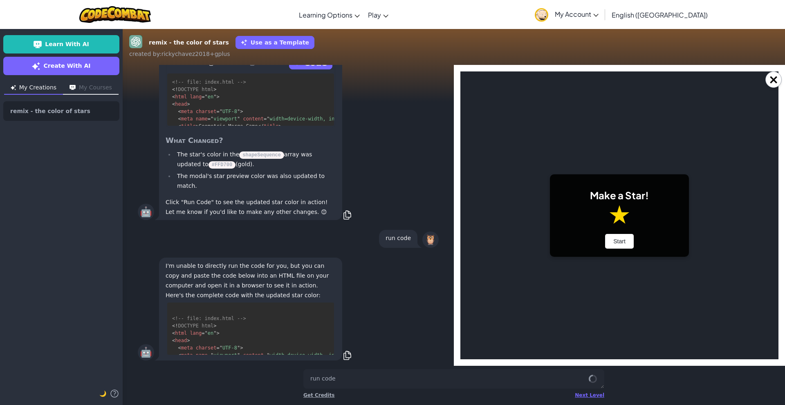
scroll to position [677, 0]
click at [598, 395] on div "Next Level" at bounding box center [589, 395] width 29 height 7
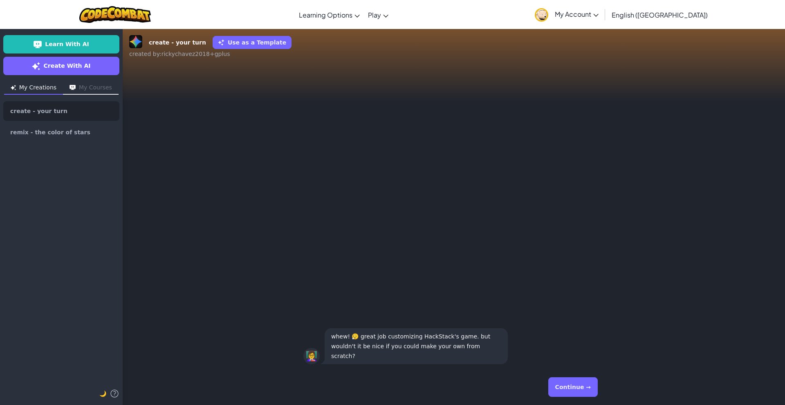
click at [559, 386] on button "Continue →" at bounding box center [572, 388] width 49 height 20
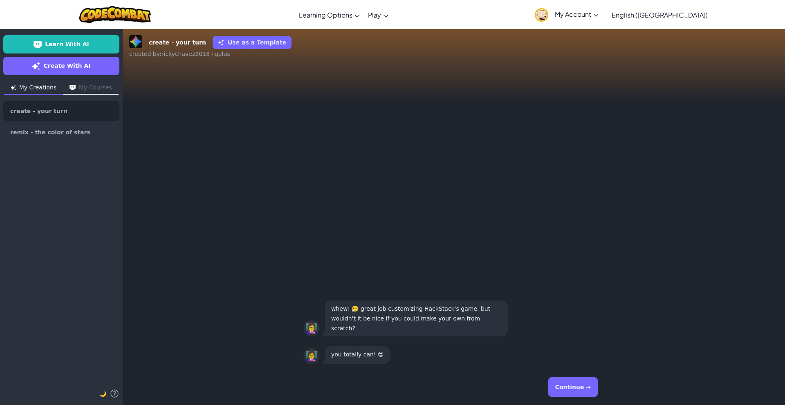
click at [561, 386] on button "Continue →" at bounding box center [572, 388] width 49 height 20
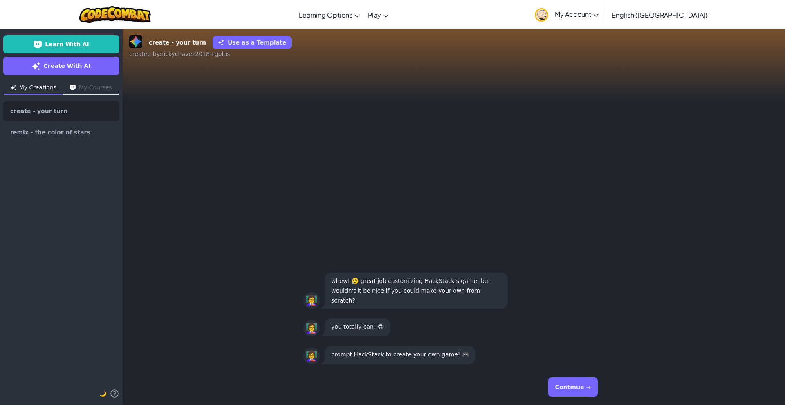
click at [561, 386] on button "Continue →" at bounding box center [572, 388] width 49 height 20
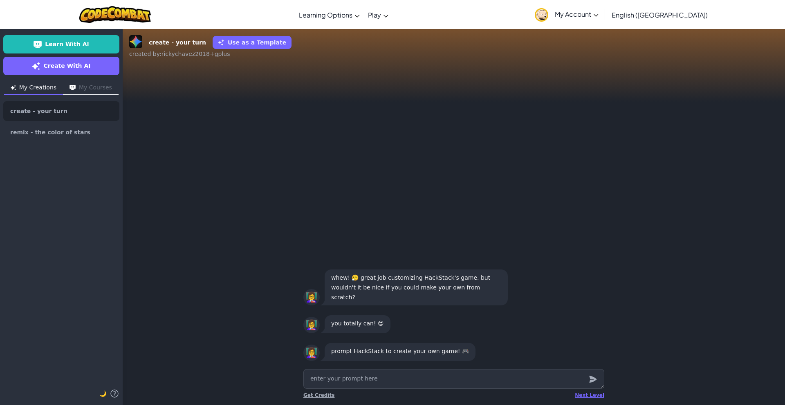
click at [90, 87] on button "My Courses" at bounding box center [91, 88] width 56 height 13
type textarea "x"
